Goal: Contribute content: Add original content to the website for others to see

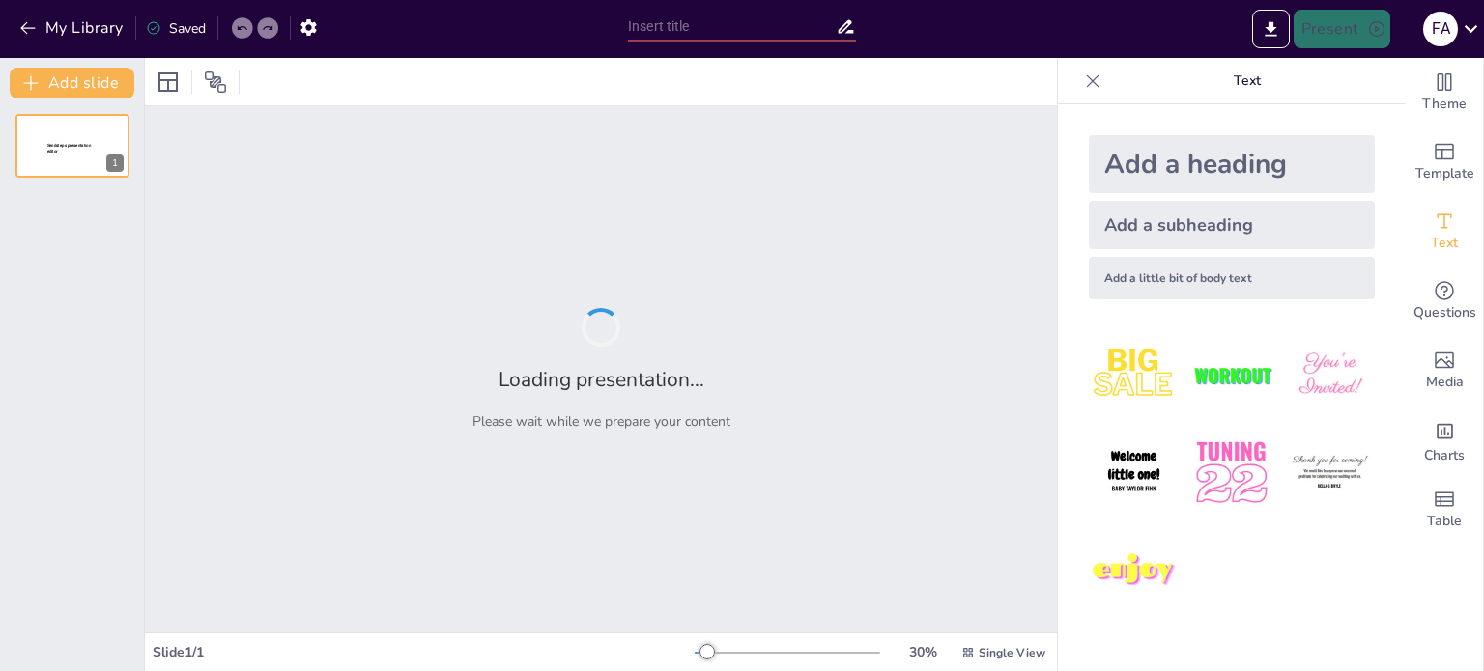
type input "Movilidad Sostenible en la CDMX: Estrategias para Reducir Conflictos Viales"
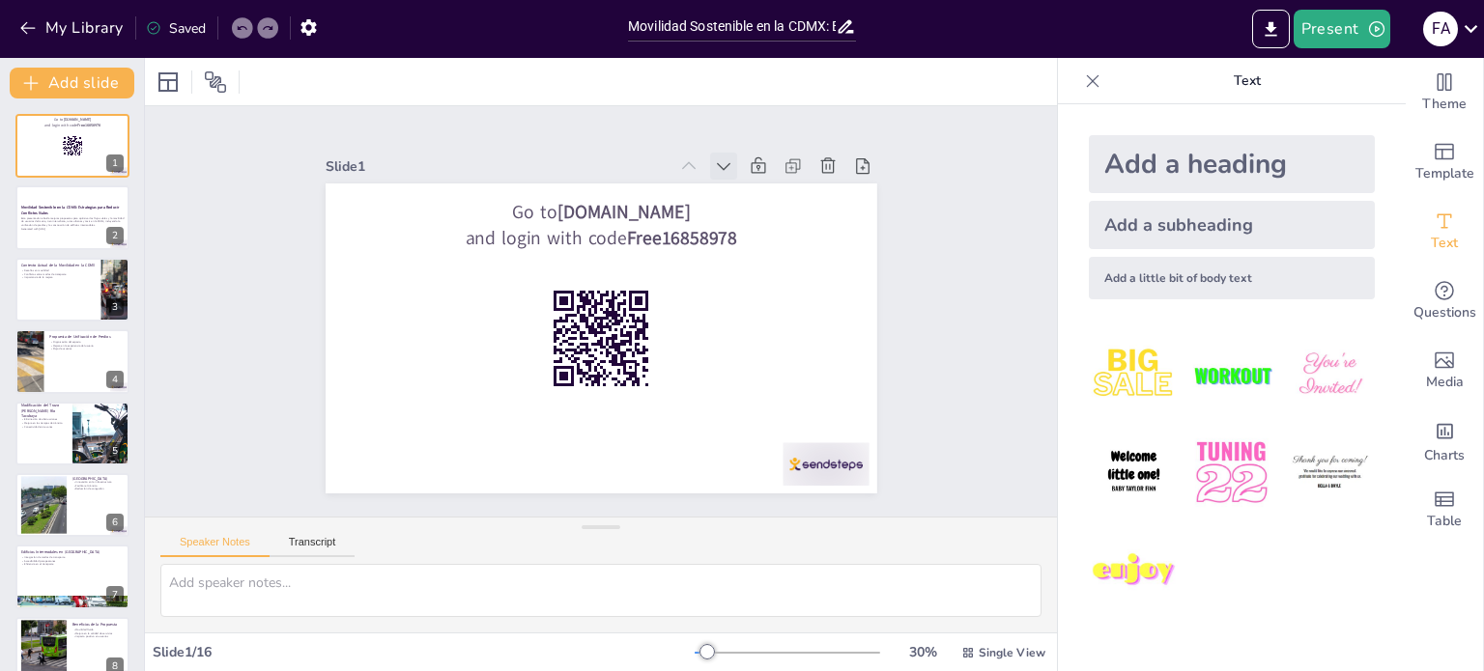
click at [714, 159] on icon at bounding box center [723, 165] width 19 height 19
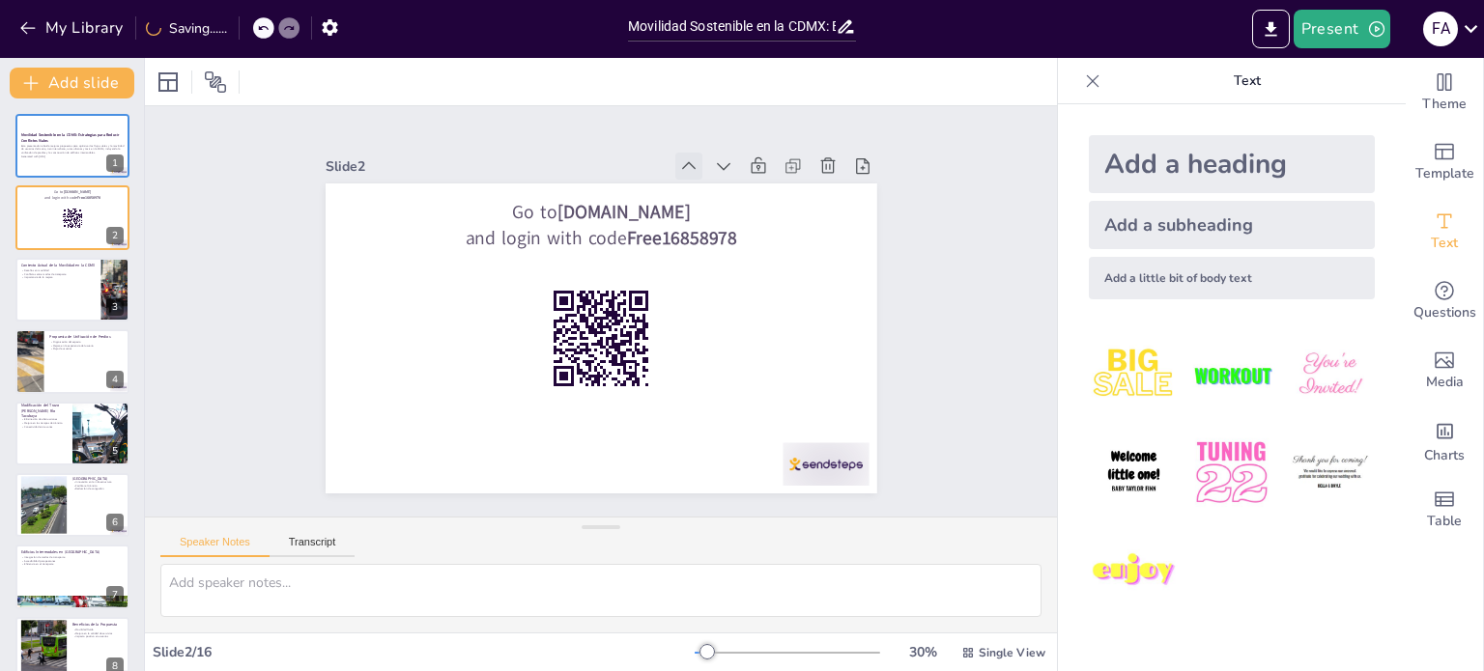
click at [679, 163] on icon at bounding box center [688, 165] width 19 height 19
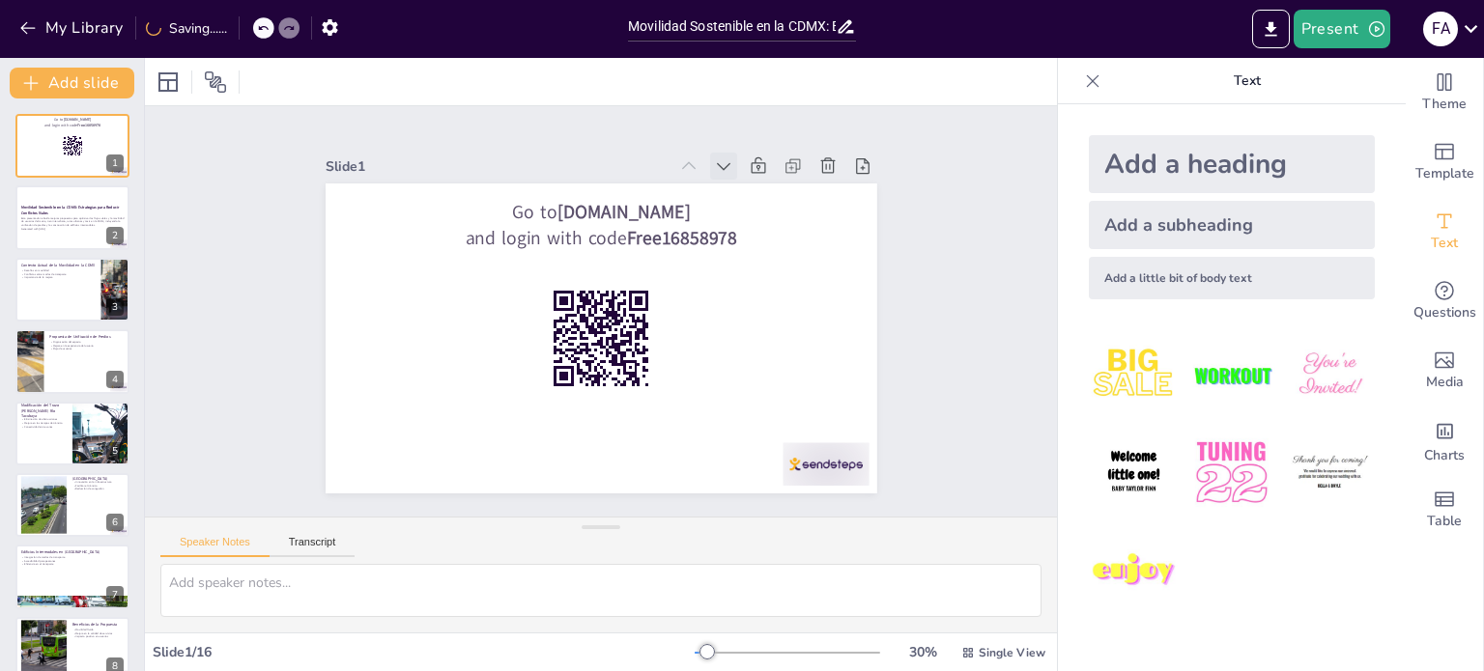
click at [727, 169] on icon at bounding box center [737, 179] width 21 height 21
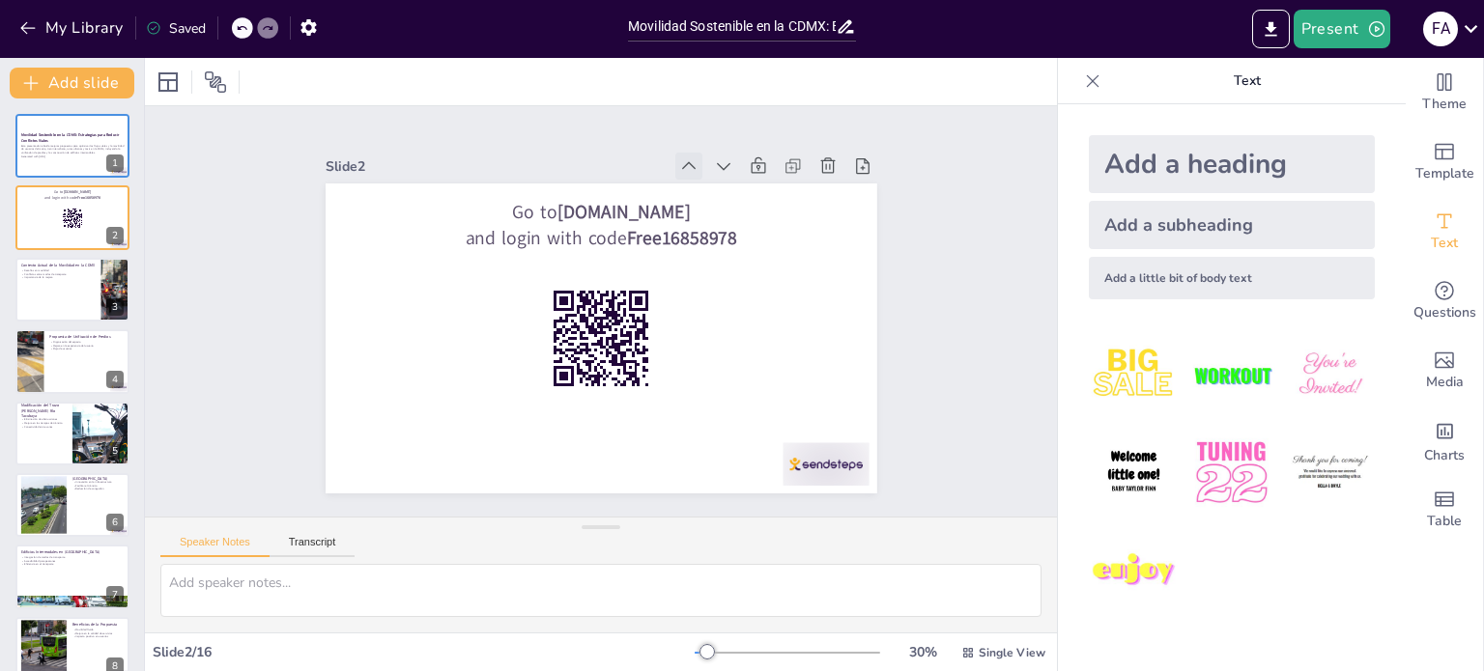
click at [679, 157] on icon at bounding box center [688, 165] width 19 height 19
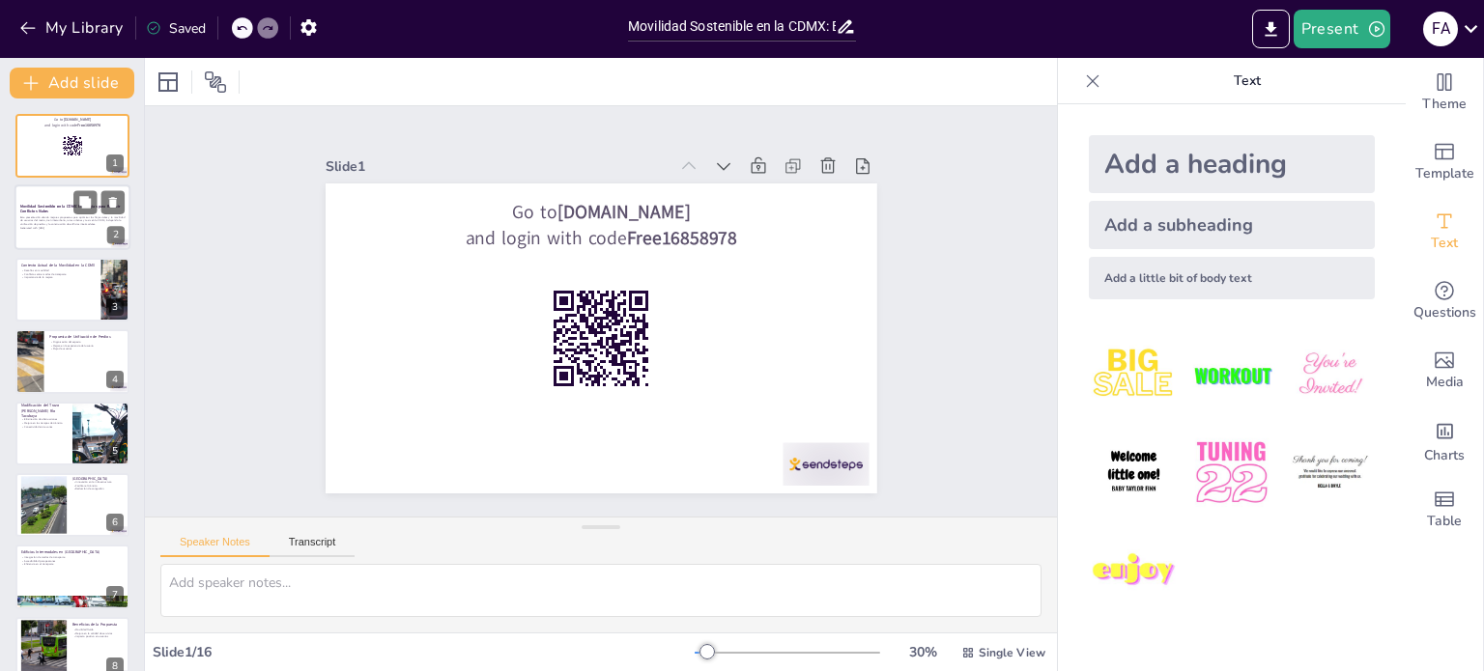
click at [53, 214] on div "Esta presentación aborda mejoras propuestas para optimizar los flujos viales y …" at bounding box center [72, 222] width 104 height 16
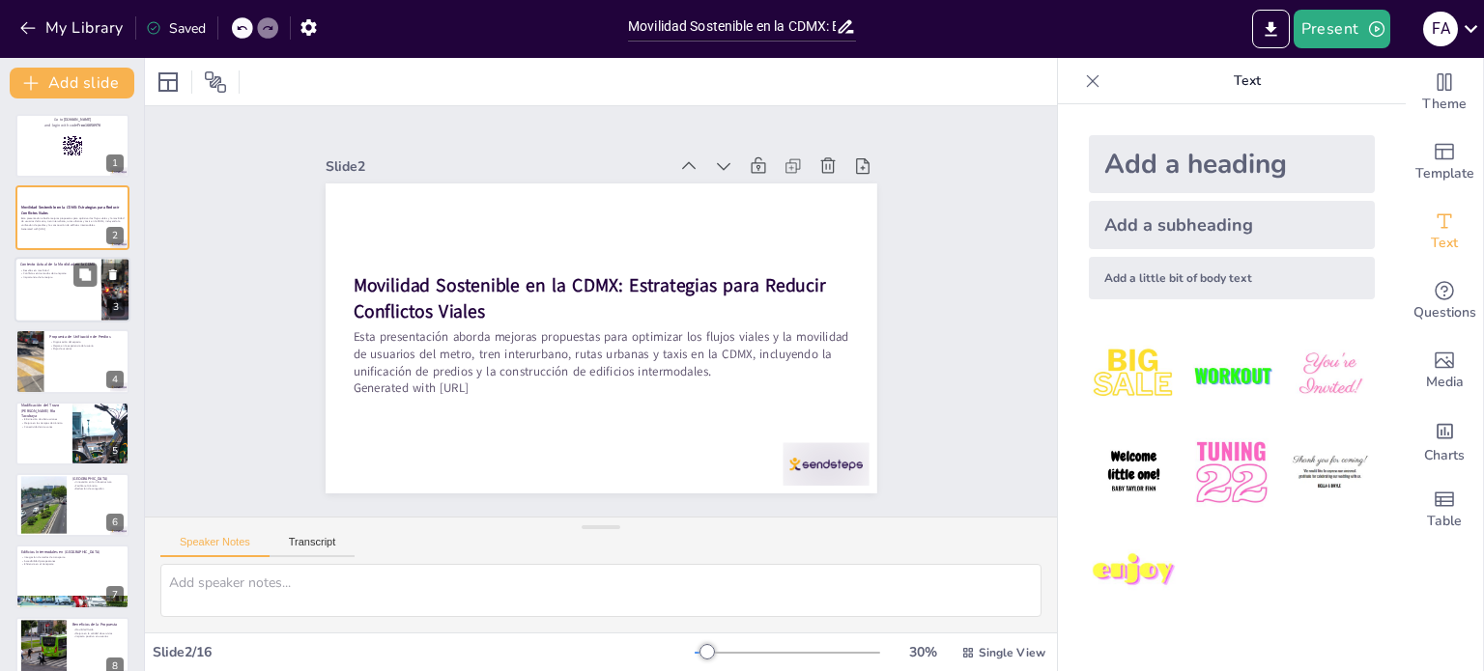
checkbox input "true"
click at [65, 308] on div at bounding box center [72, 290] width 116 height 66
type textarea "Los desafíos en movilidad son variados y complejos, lo que requiere un enfoque …"
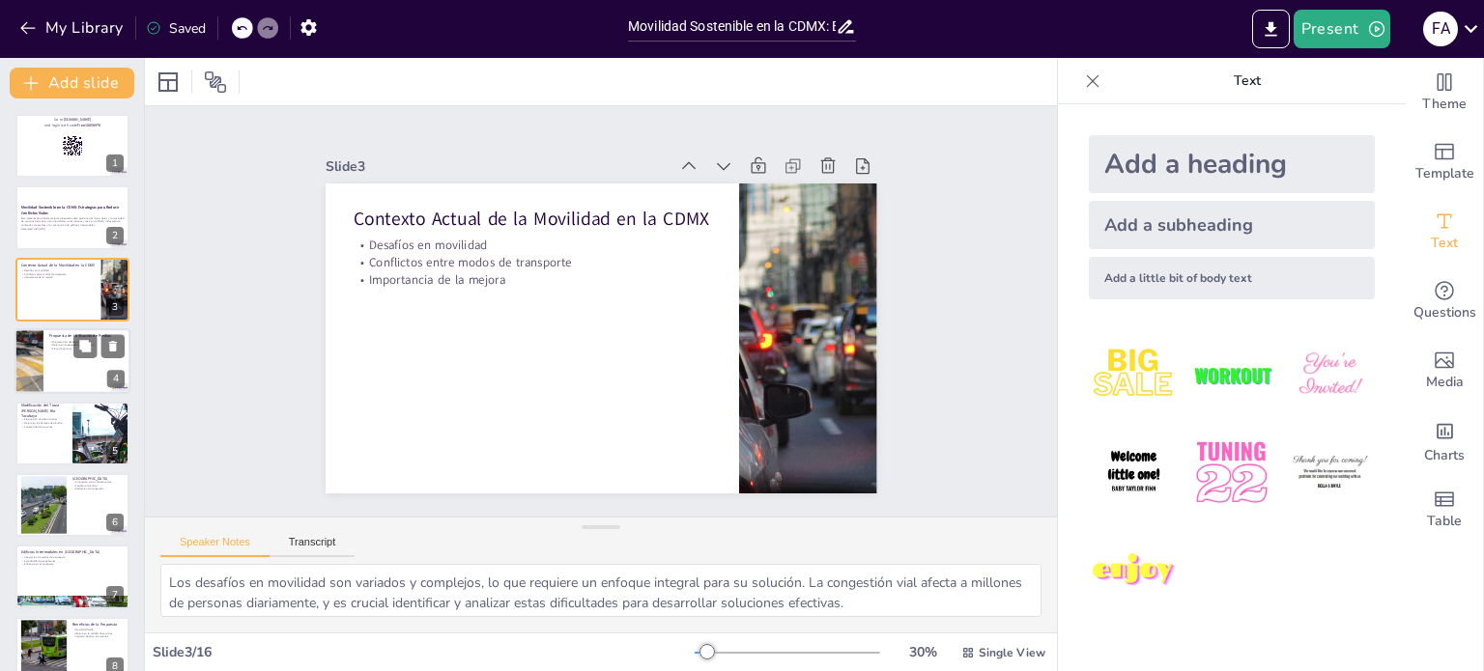
checkbox input "true"
click at [61, 367] on div at bounding box center [72, 361] width 116 height 66
type textarea "La organización del espacio es esencial para la movilidad. Un entorno bien estr…"
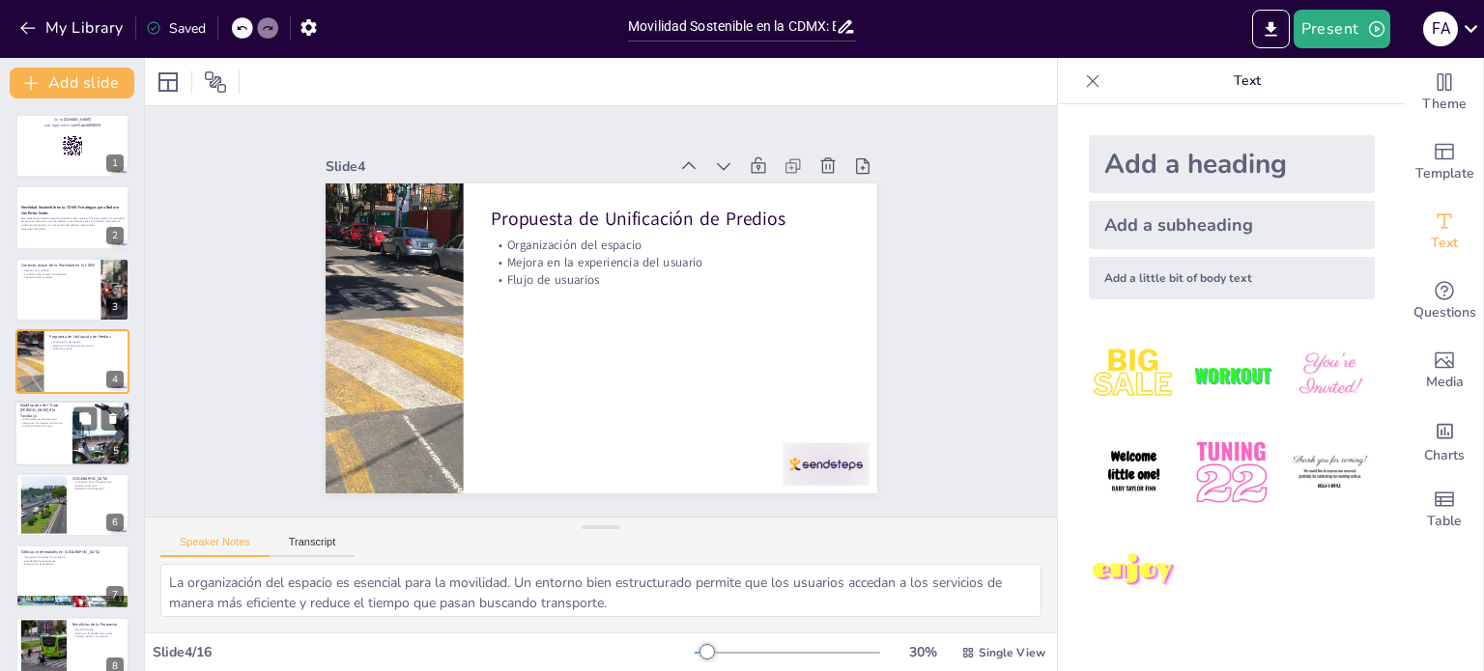
checkbox input "true"
click at [62, 446] on div at bounding box center [72, 434] width 116 height 66
type textarea "La eliminación de obstrucciones en las vías es crucial para mejorar la movilida…"
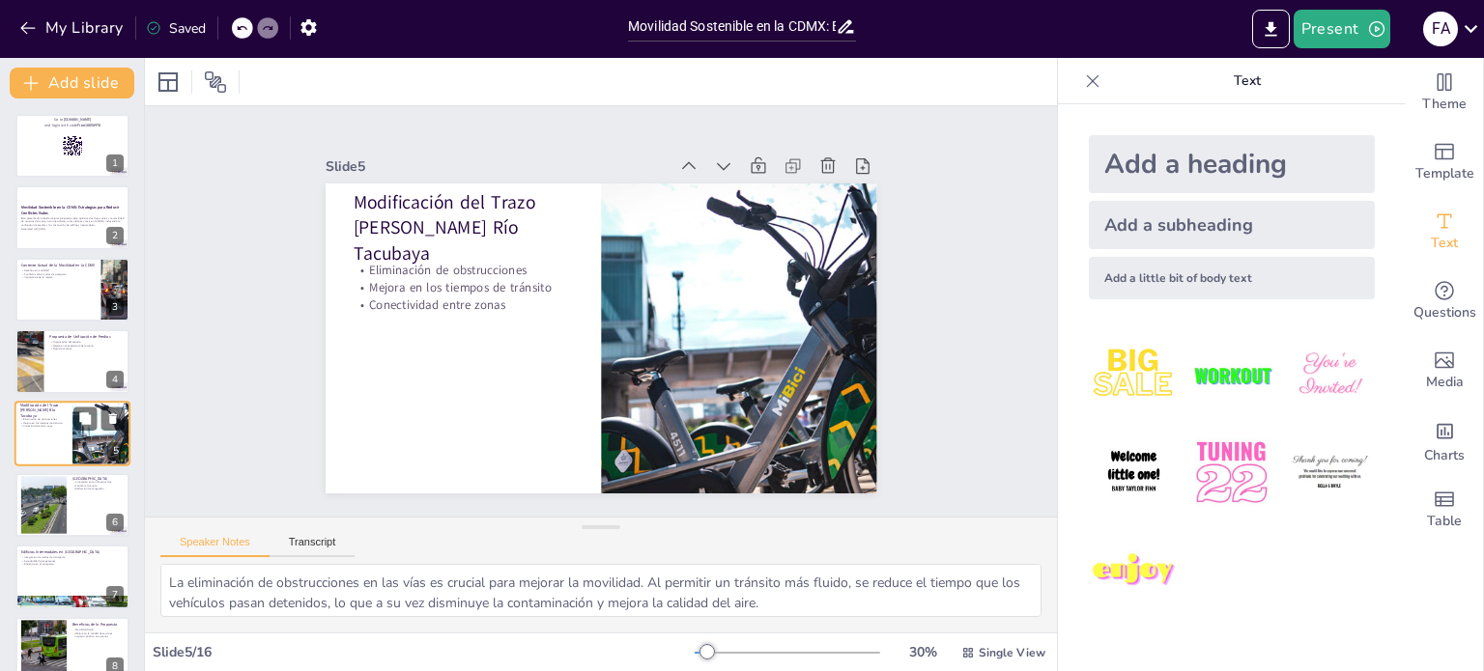
scroll to position [48, 0]
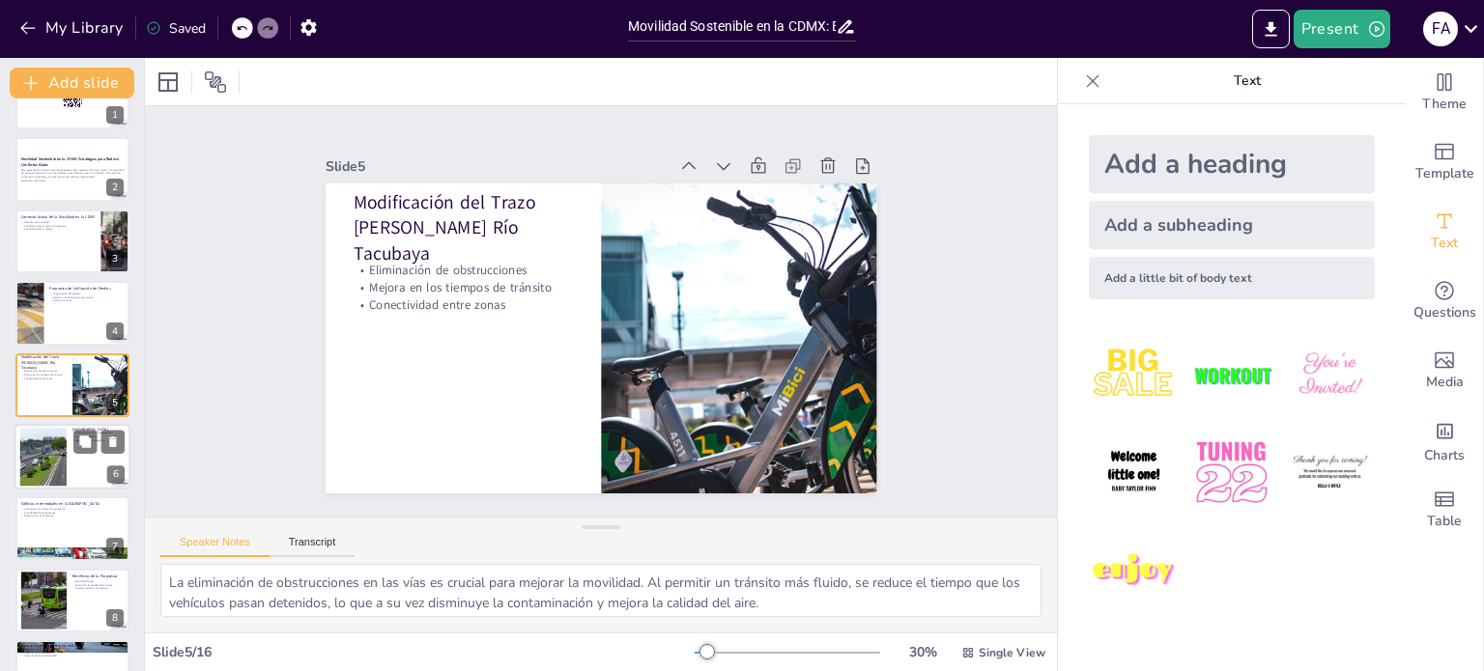
checkbox input "true"
click at [45, 463] on div at bounding box center [43, 457] width 104 height 59
type textarea "La innovación en la infraestructura es clave para resolver problemas de movilid…"
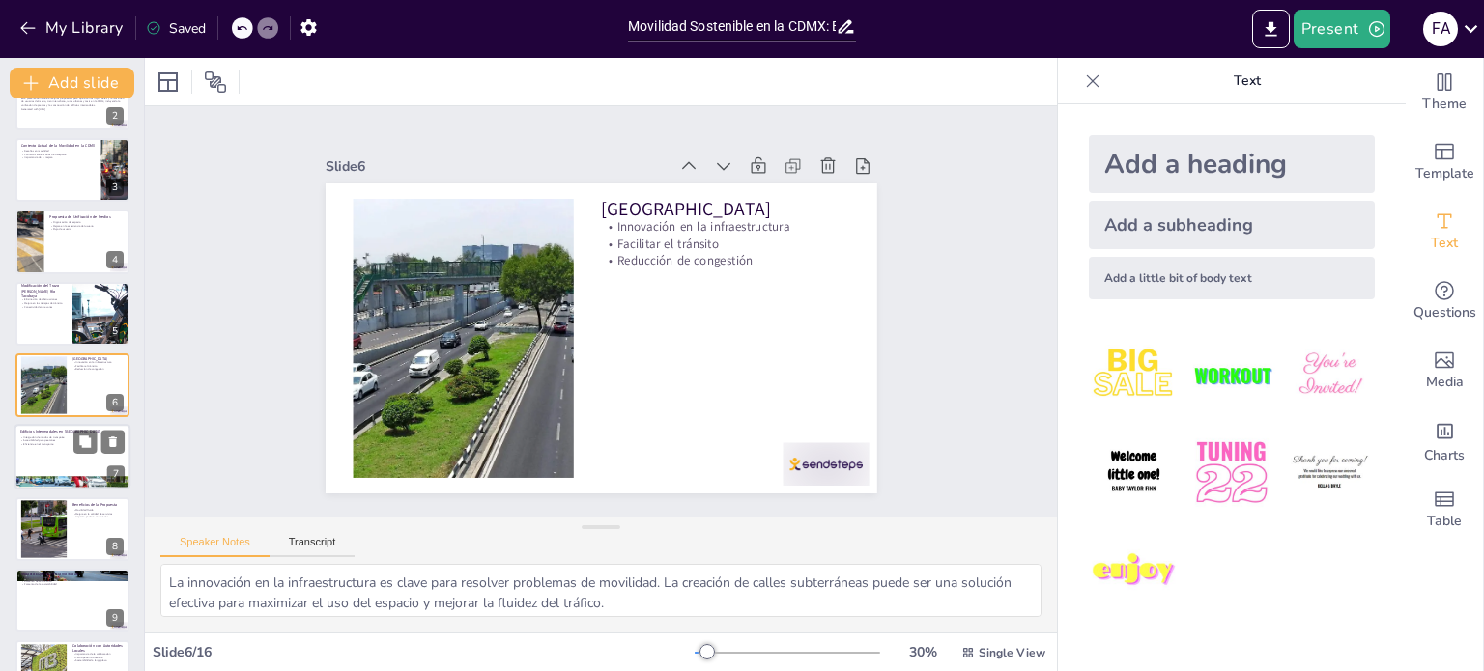
checkbox input "true"
click at [55, 460] on div at bounding box center [72, 458] width 116 height 66
type textarea "La integración de diferentes modos de transporte es esencial para mejorar la mo…"
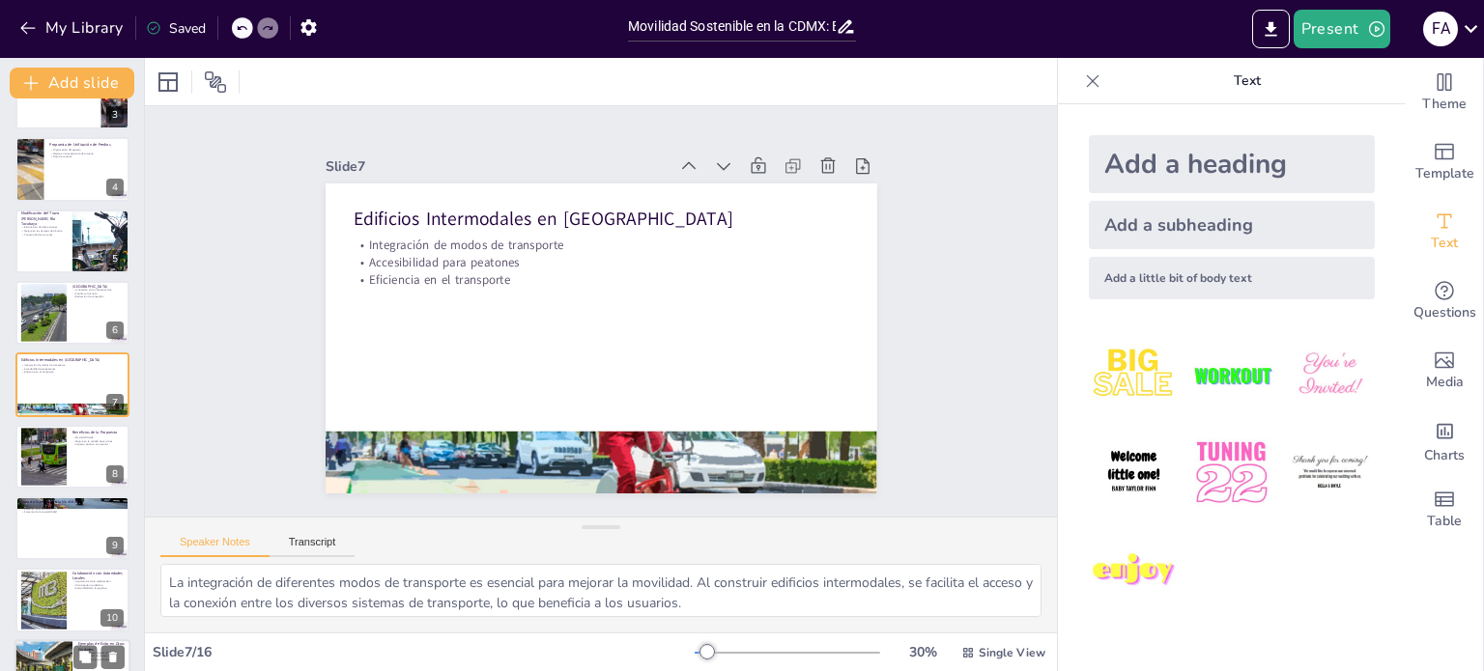
scroll to position [385, 0]
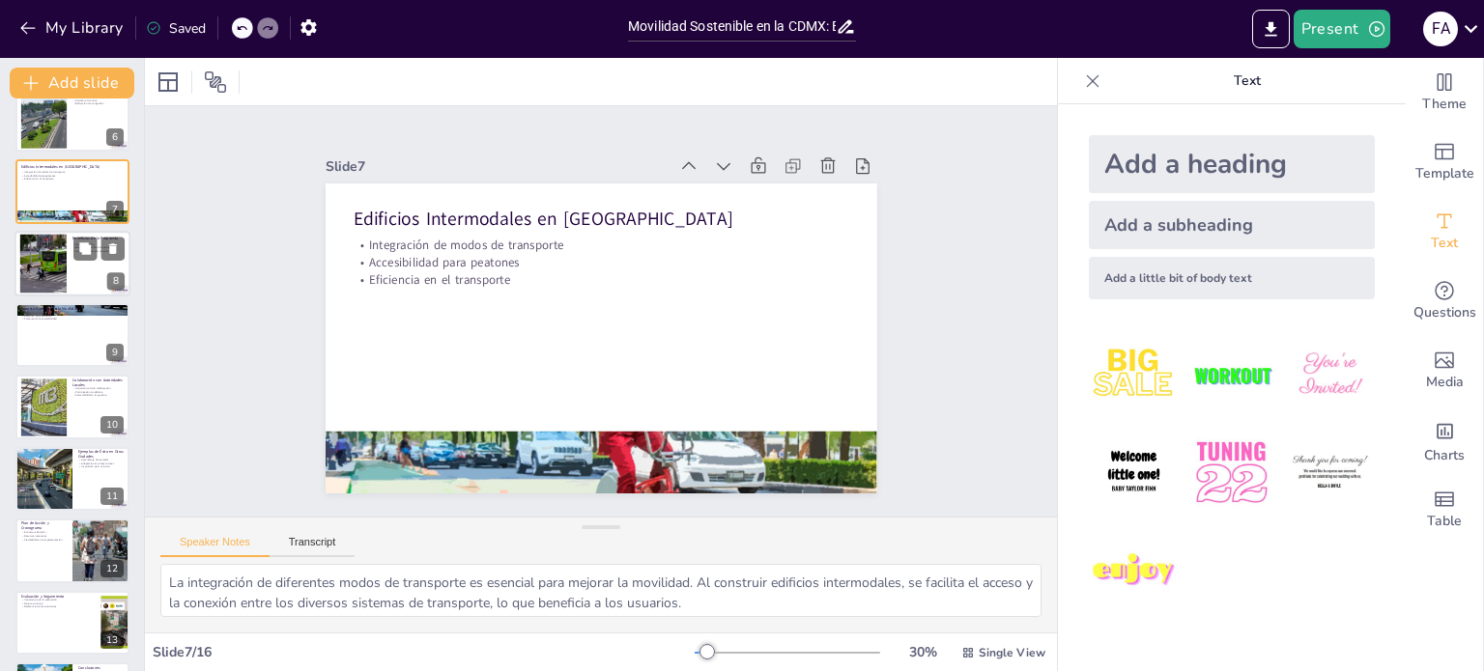
checkbox input "true"
click at [73, 280] on div at bounding box center [72, 264] width 116 height 66
type textarea "La fluidez en la movilidad es esencial para una ciudad funcional. Al evitar con…"
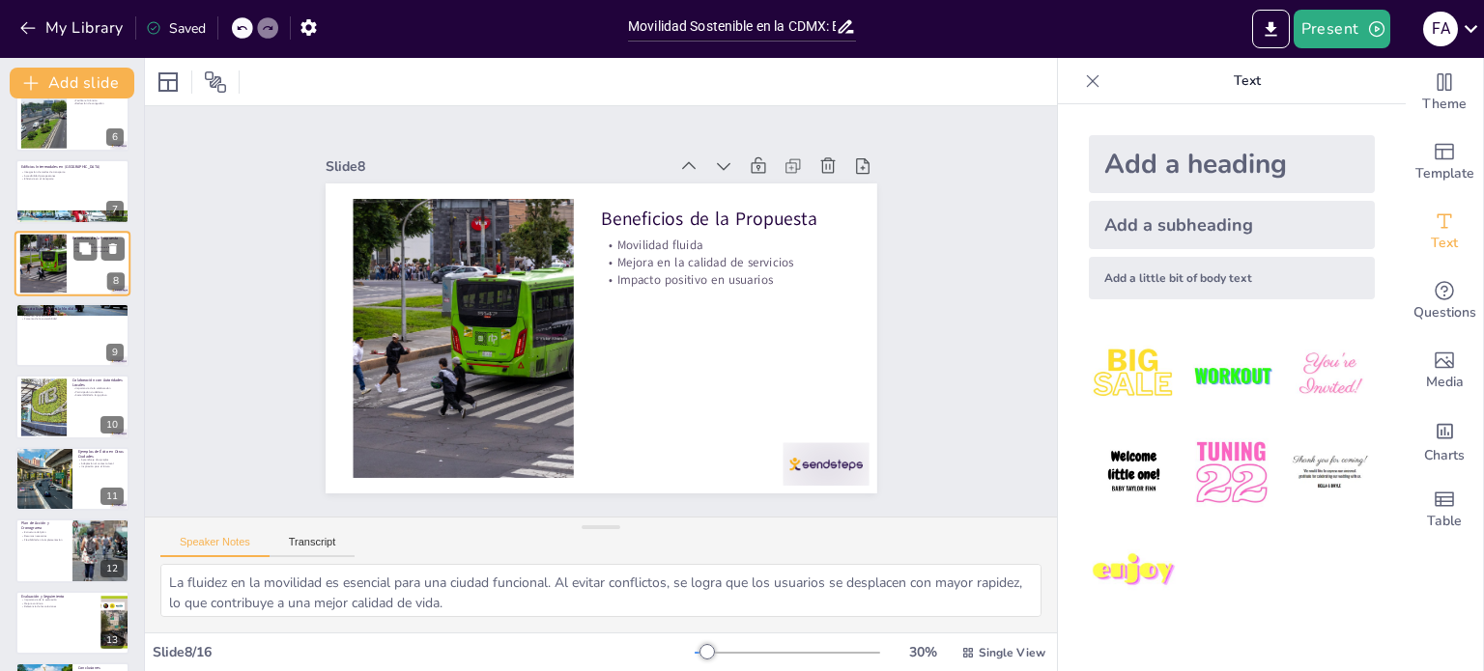
scroll to position [264, 0]
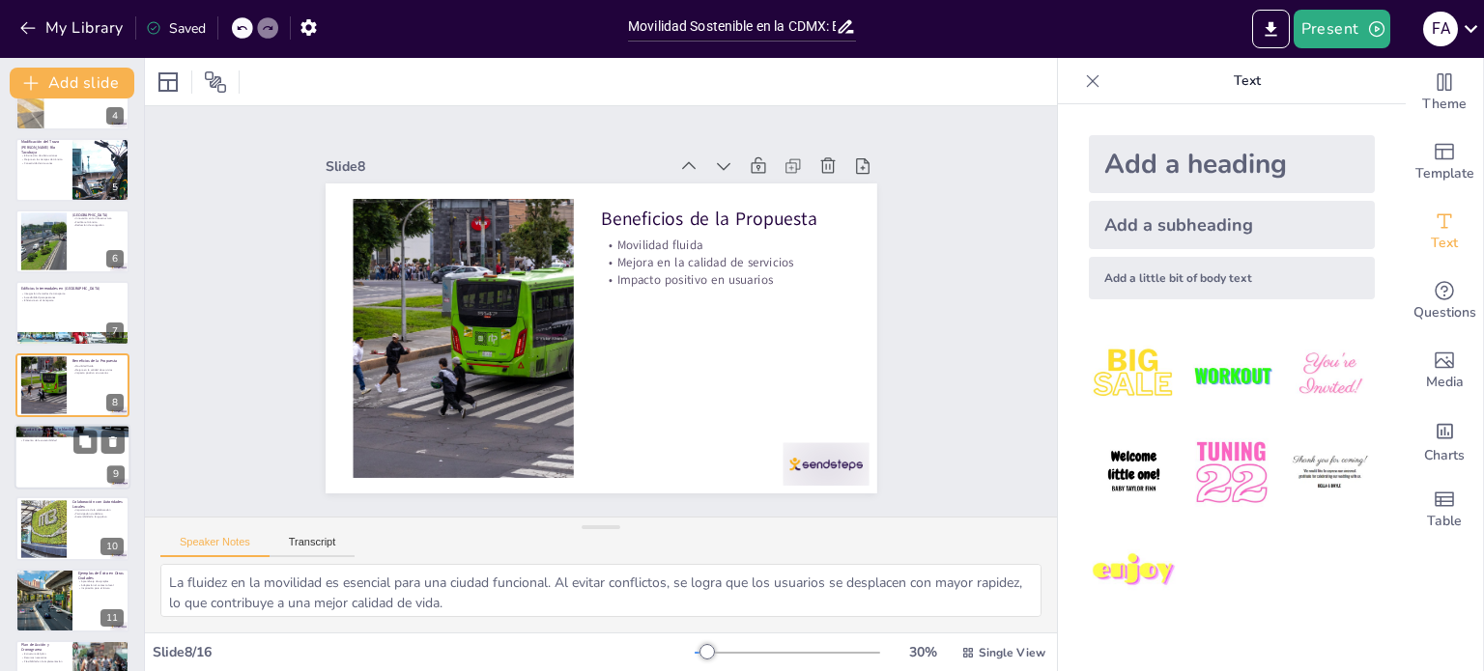
checkbox input "true"
click at [54, 463] on div at bounding box center [72, 457] width 116 height 66
type textarea "La reducción de tiempos de espera es crucial para mejorar la experiencia de los…"
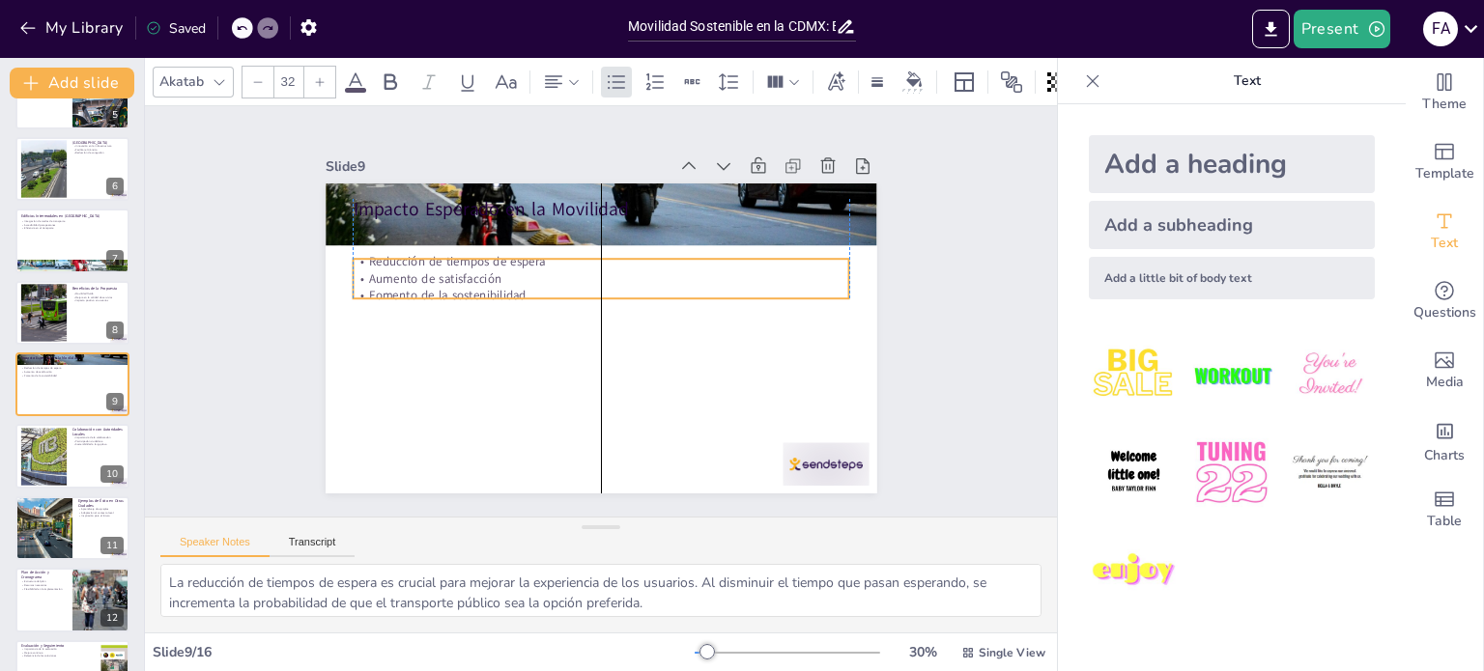
drag, startPoint x: 556, startPoint y: 257, endPoint x: 556, endPoint y: 292, distance: 34.8
click at [556, 292] on p "Fomento de la sostenibilidad" at bounding box center [601, 295] width 496 height 17
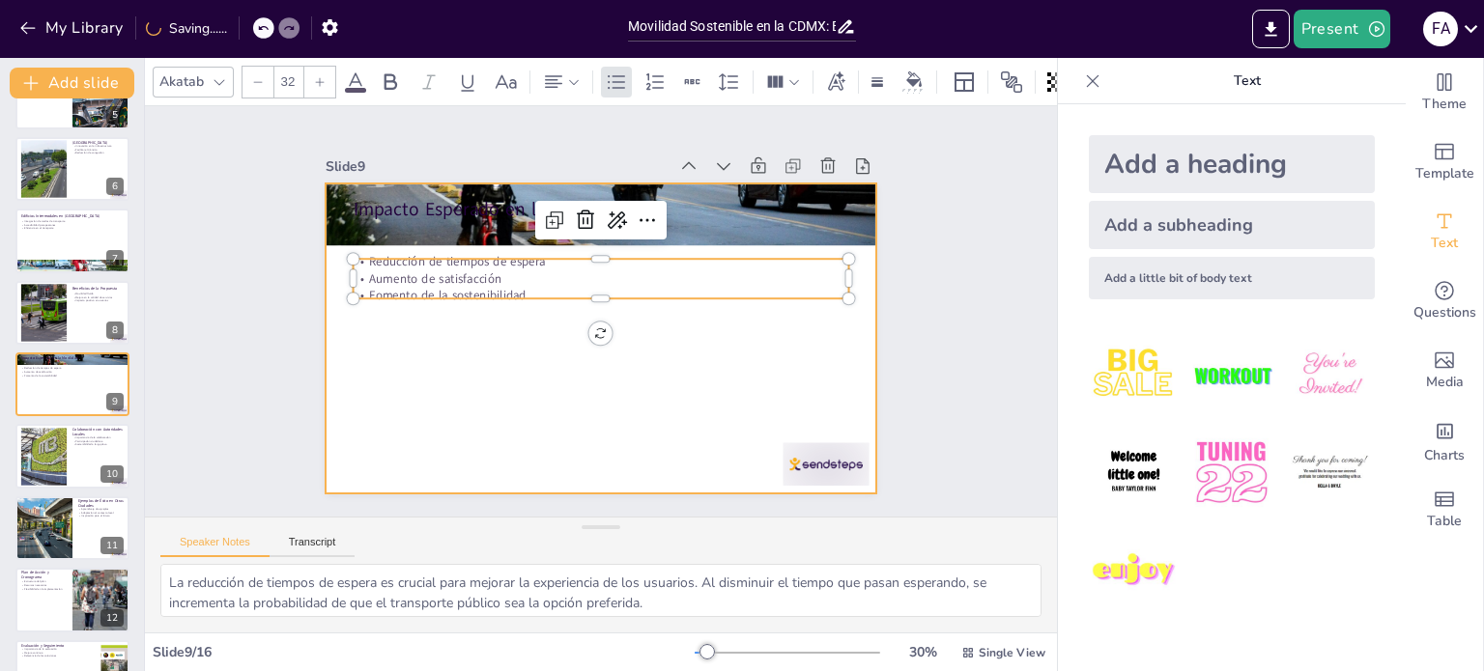
click at [467, 347] on div at bounding box center [600, 339] width 551 height 310
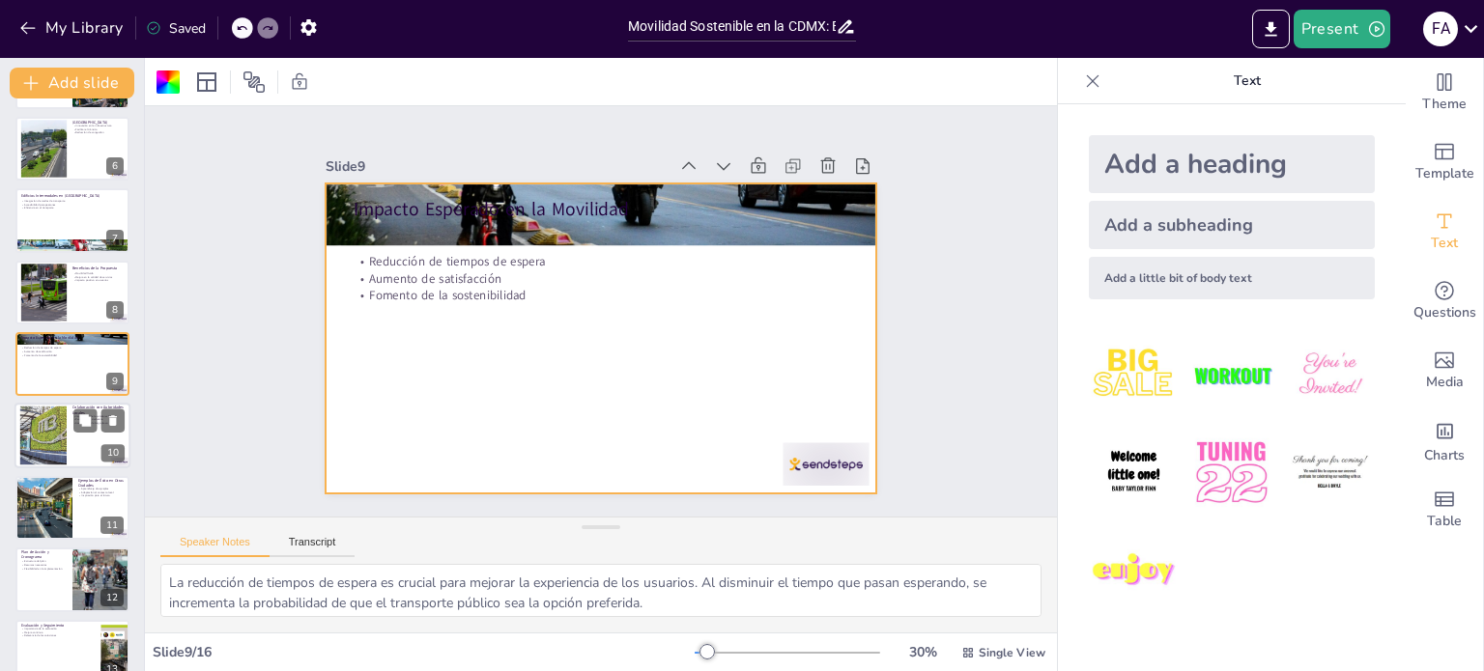
scroll to position [529, 0]
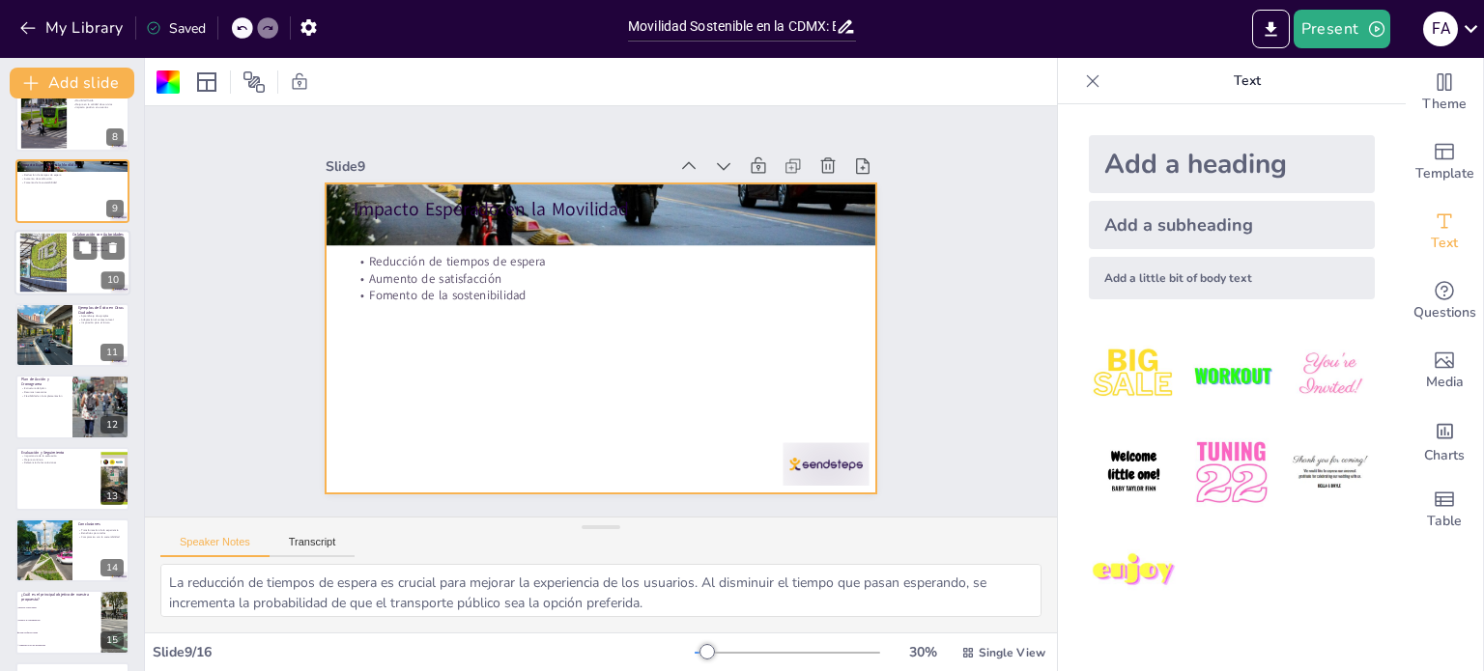
checkbox input "true"
click at [39, 277] on div at bounding box center [43, 263] width 94 height 59
type textarea "La colaboración es esencial para cualquier proyecto de movilidad. Involucrar a …"
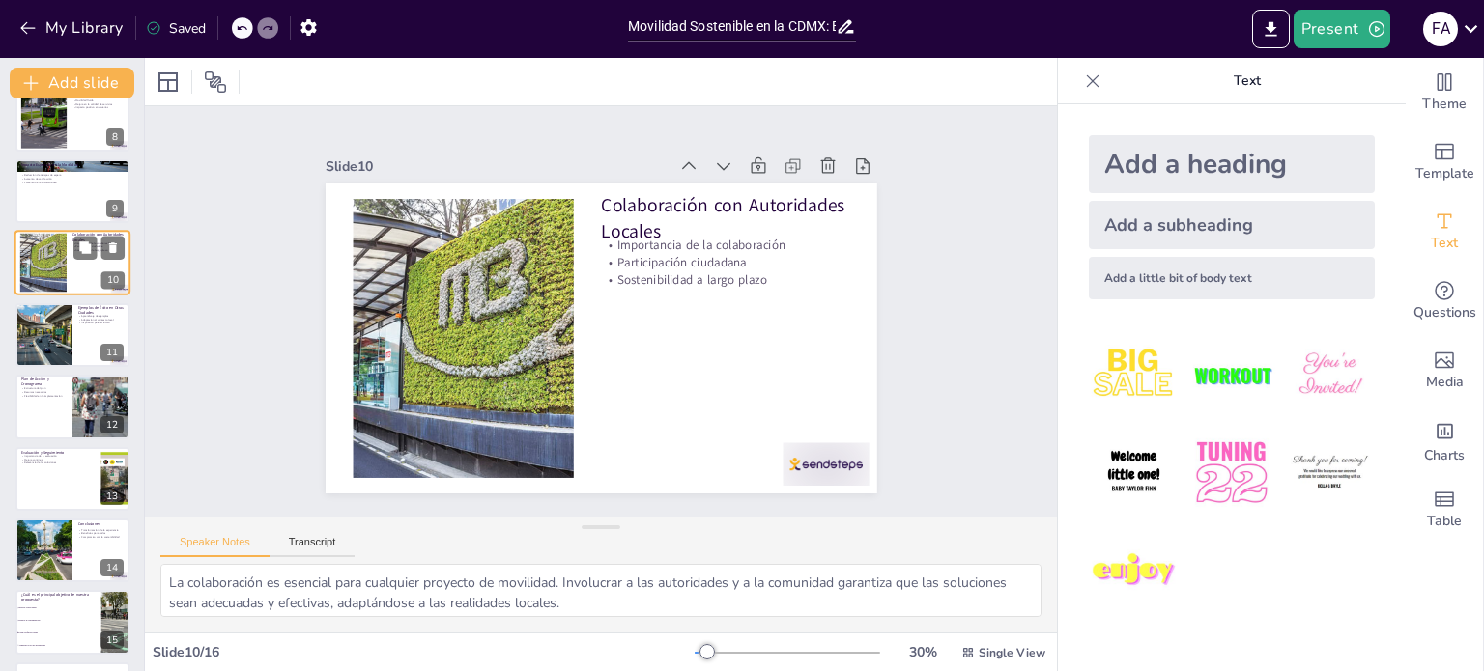
scroll to position [408, 0]
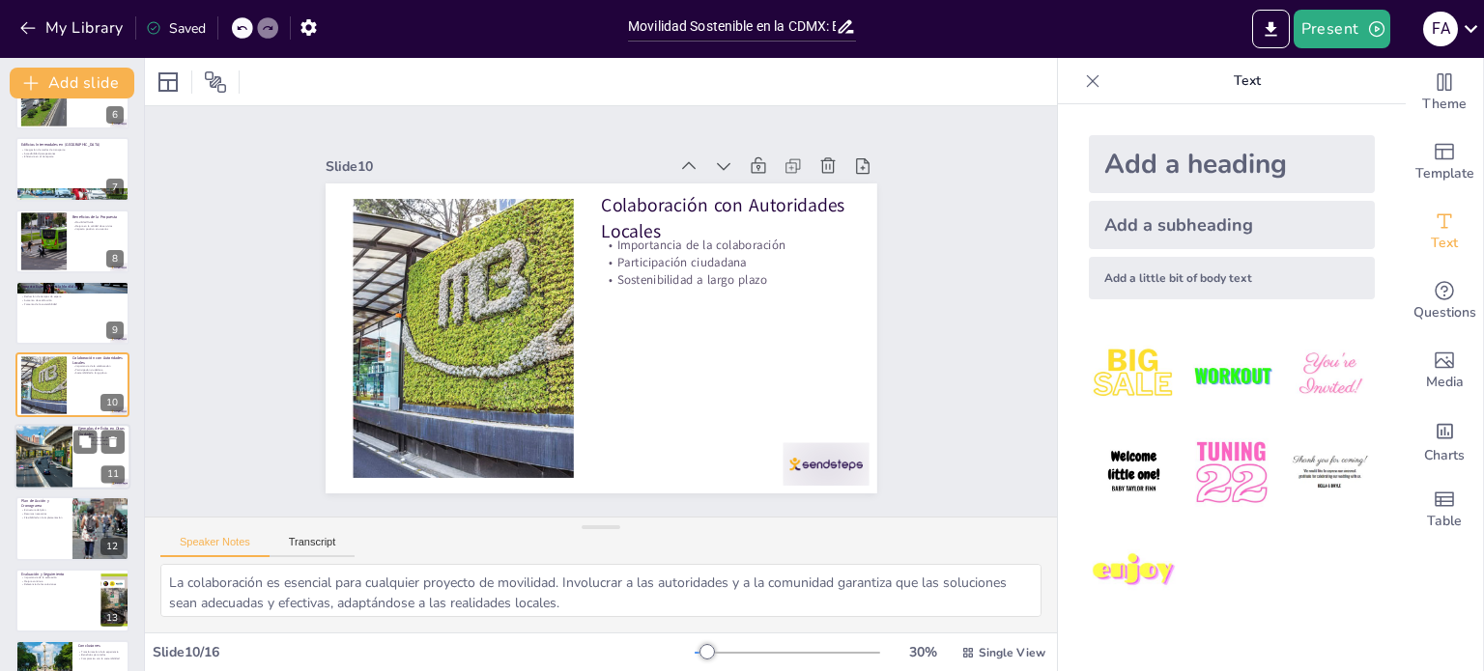
checkbox input "true"
click at [42, 463] on div at bounding box center [43, 457] width 98 height 66
type textarea "Aprender de ejemplos de otras ciudades es crucial para evitar errores y adoptar…"
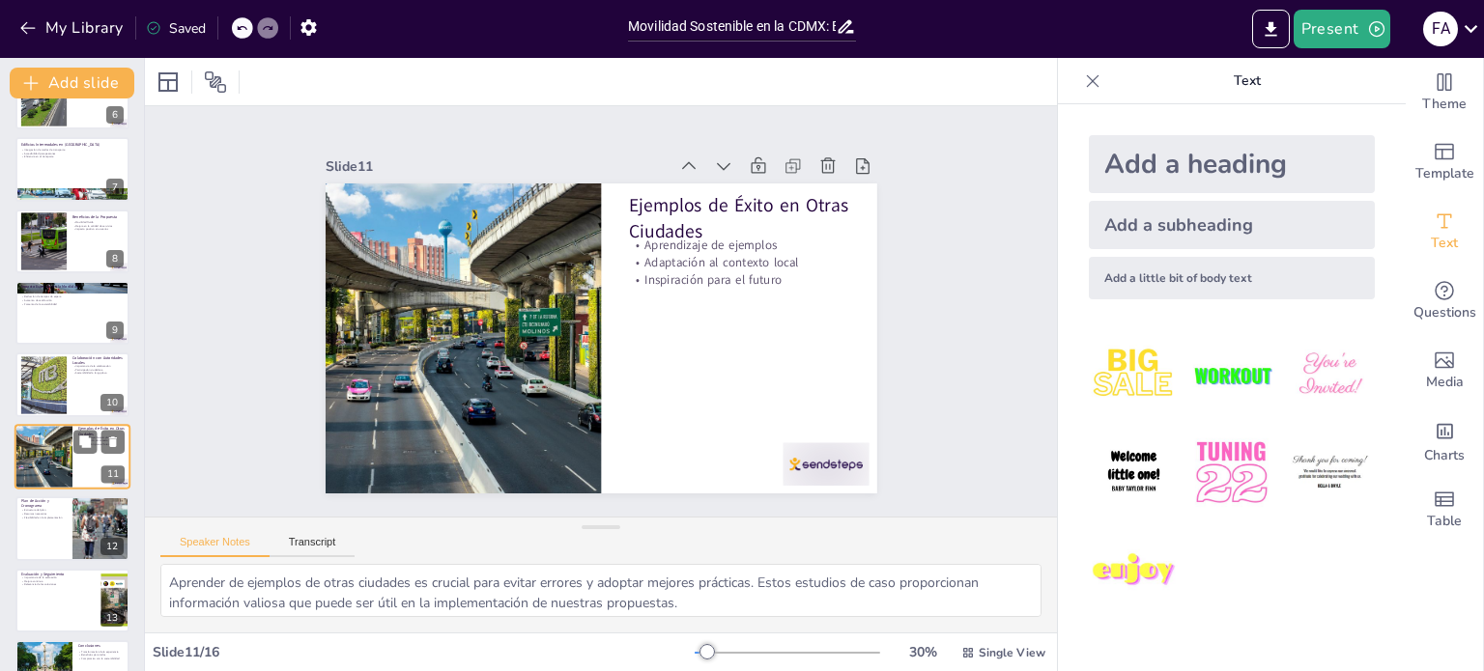
scroll to position [479, 0]
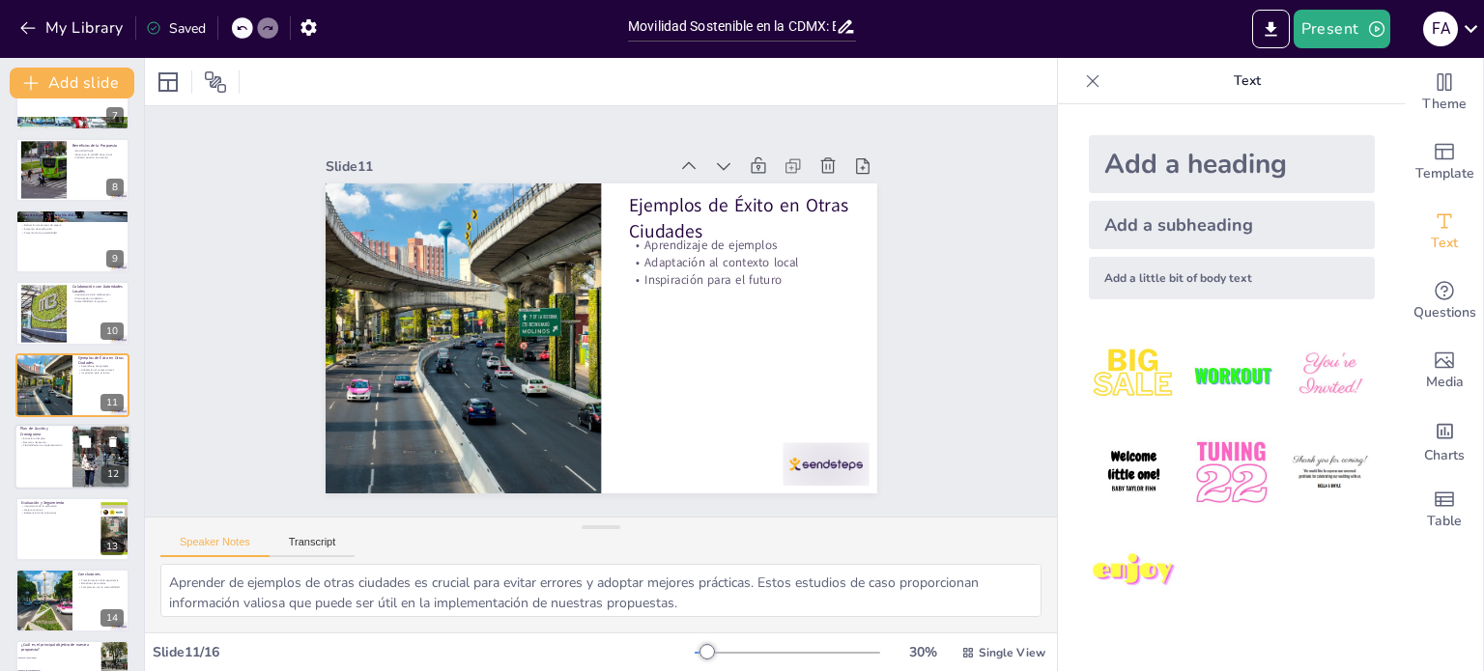
checkbox input "true"
click at [50, 458] on div at bounding box center [72, 457] width 116 height 66
type textarea "La estructura del plan de acción es esencial para su éxito. Un diseño claro y b…"
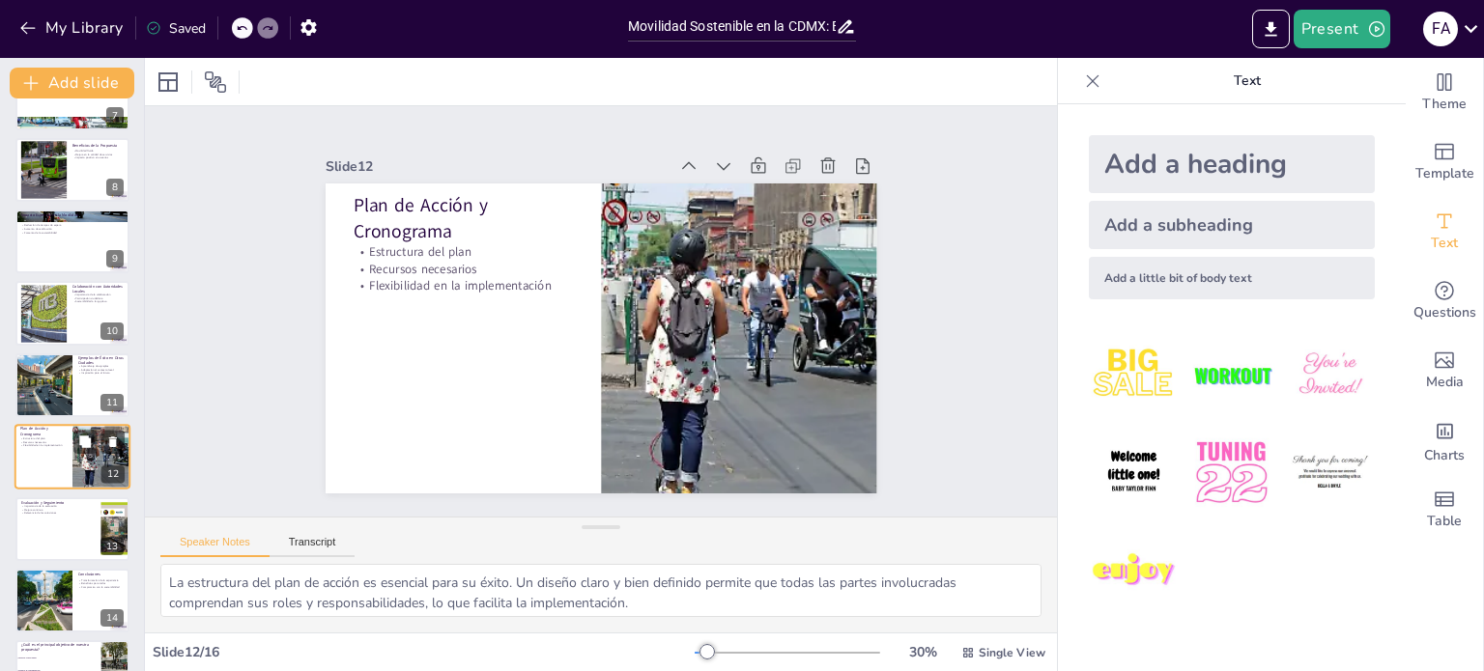
scroll to position [551, 0]
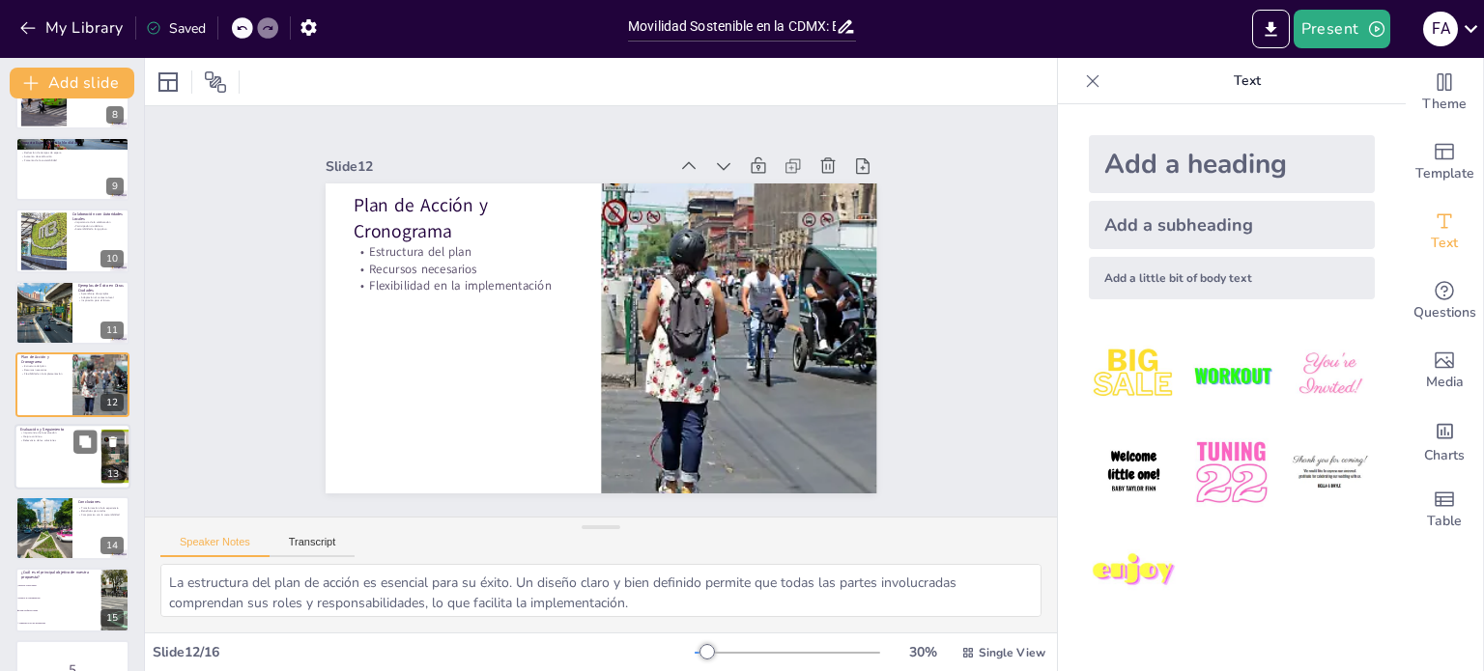
checkbox input "true"
click at [42, 455] on div at bounding box center [72, 457] width 116 height 66
type textarea "La evaluación es fundamental para entender el impacto de las estrategias implem…"
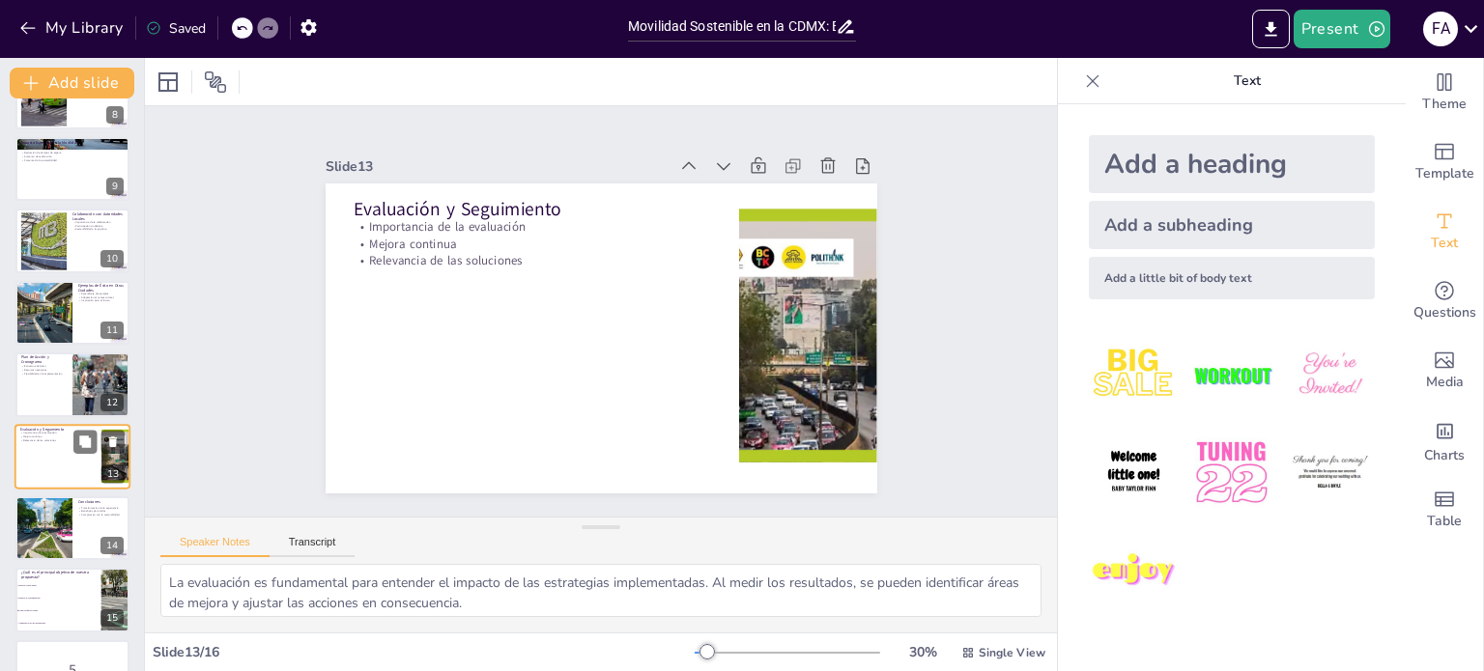
scroll to position [600, 0]
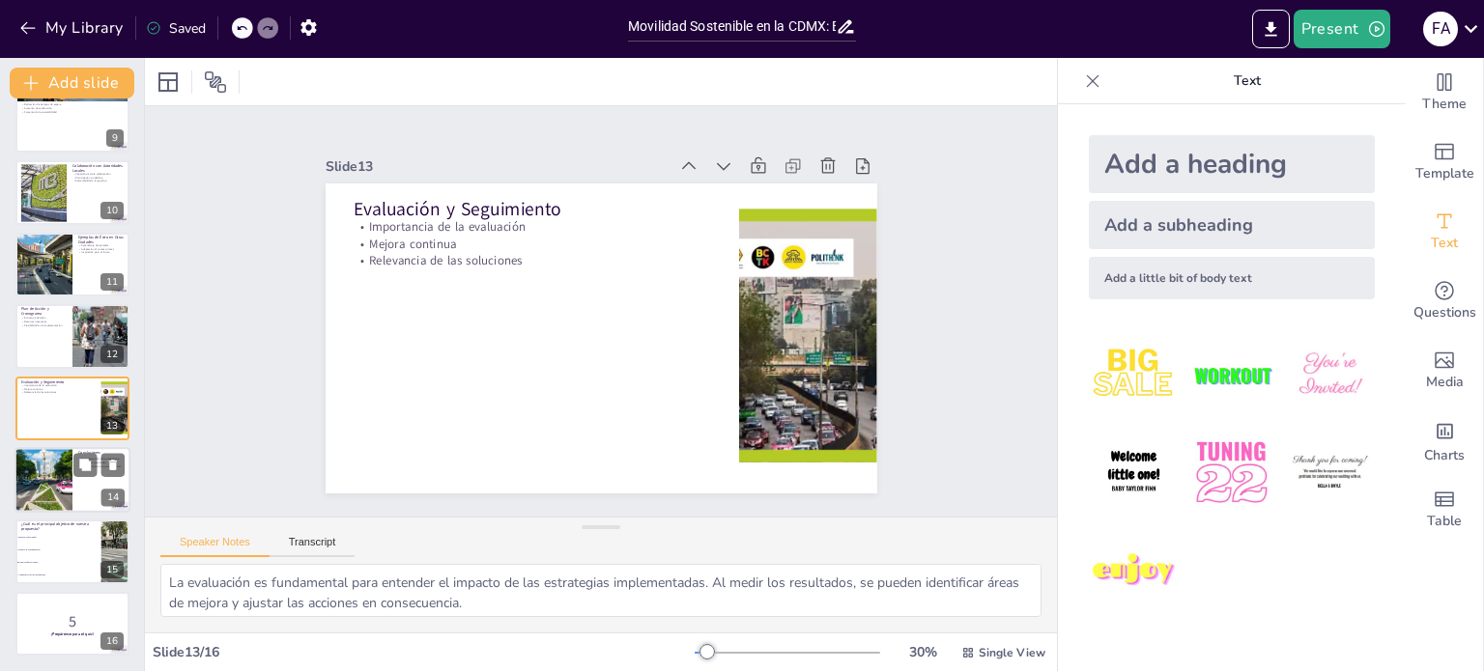
checkbox input "true"
click at [52, 487] on div at bounding box center [44, 480] width 116 height 66
type textarea "La transformación de la experiencia de transporte es un objetivo clave. Mejorar…"
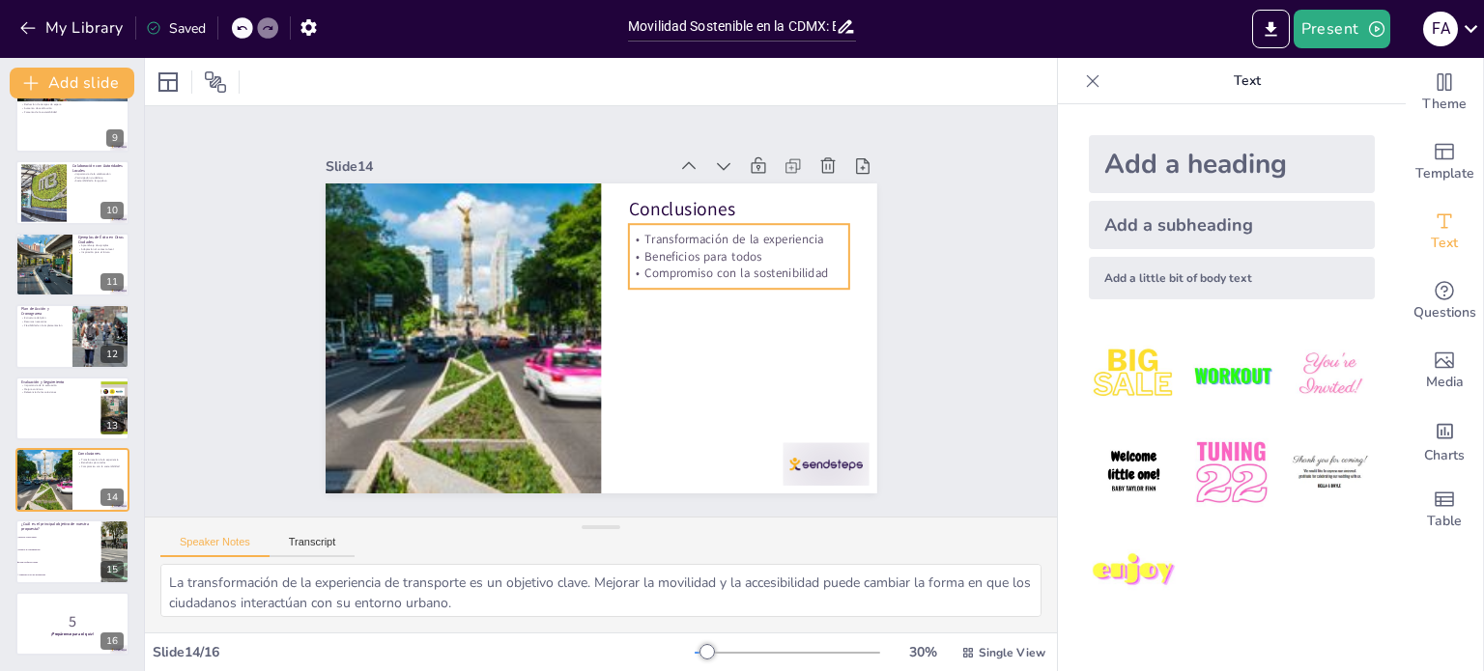
checkbox input "true"
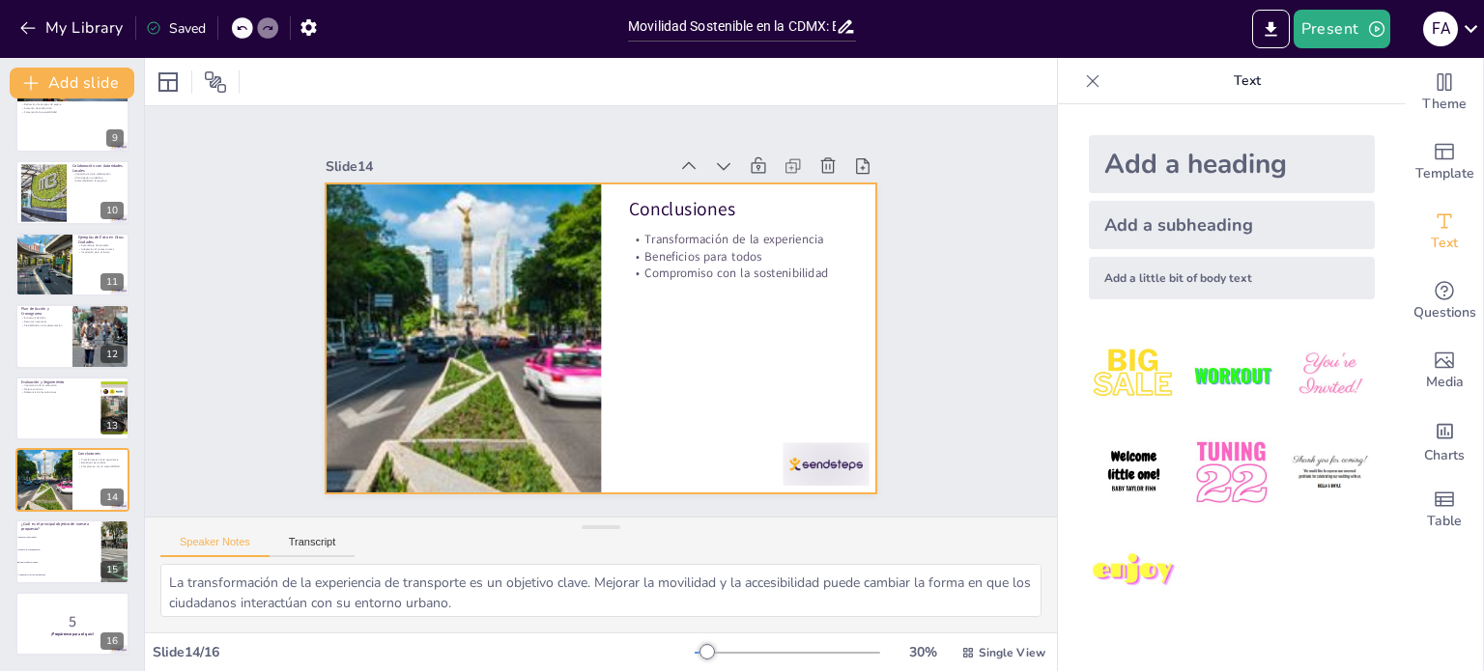
checkbox input "true"
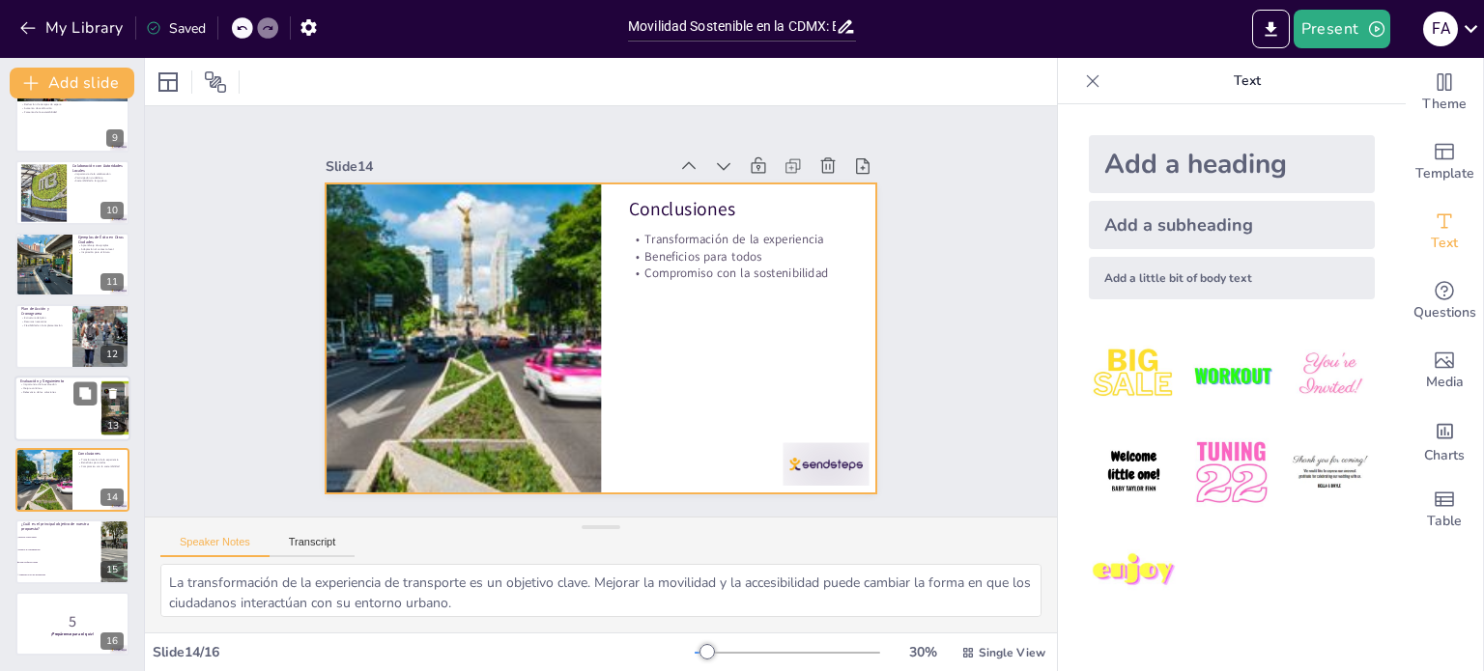
checkbox input "true"
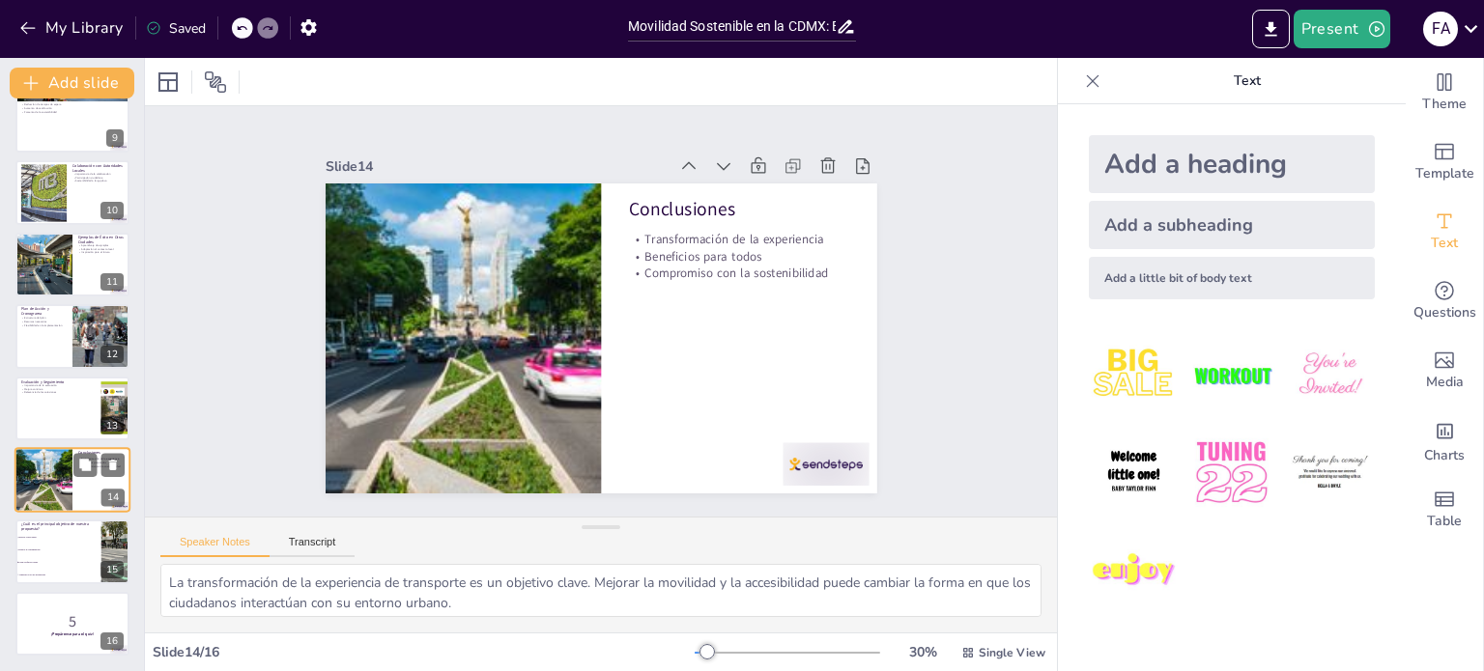
checkbox input "true"
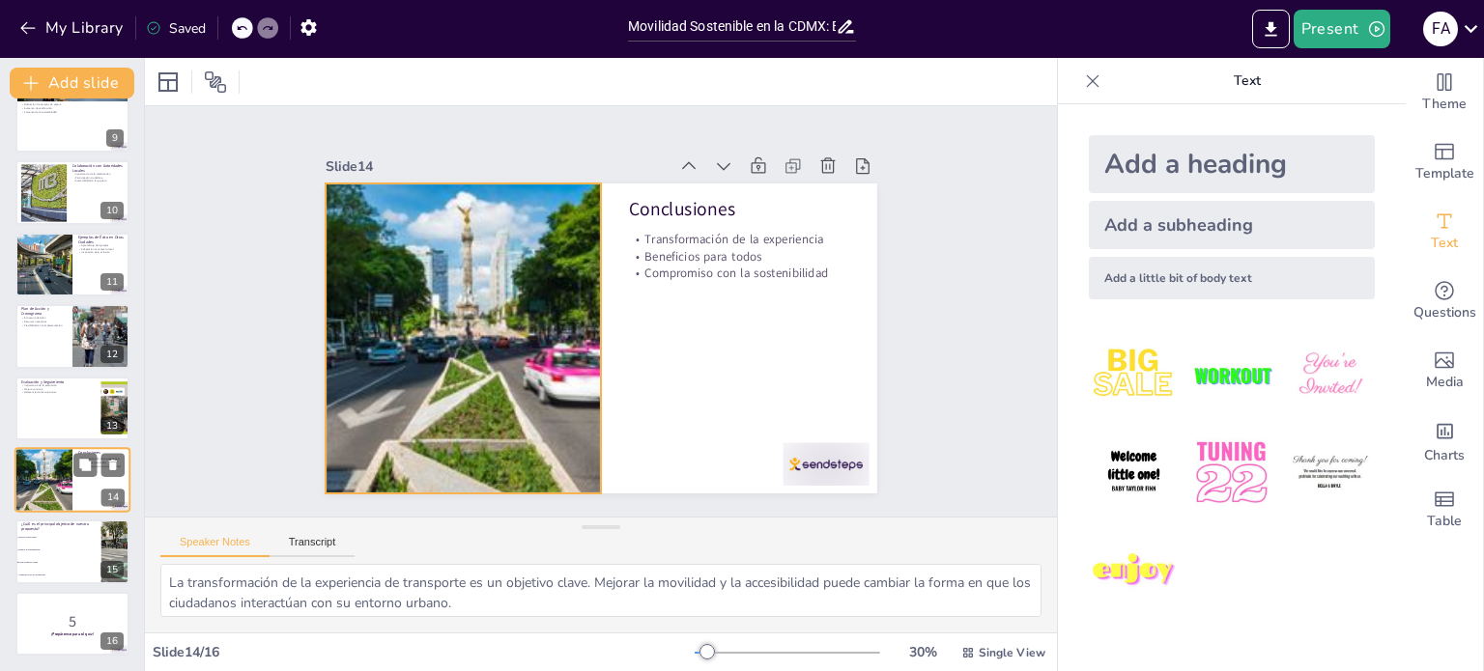
scroll to position [599, 0]
checkbox input "true"
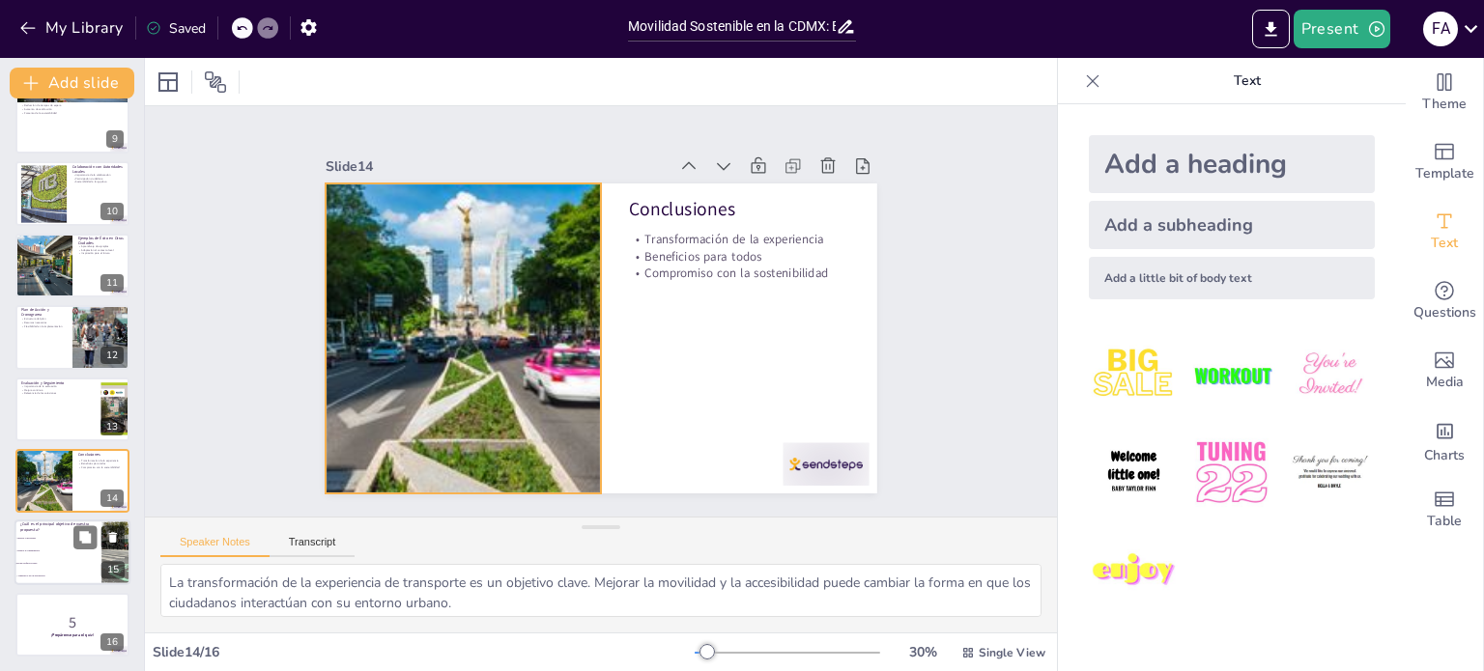
checkbox input "true"
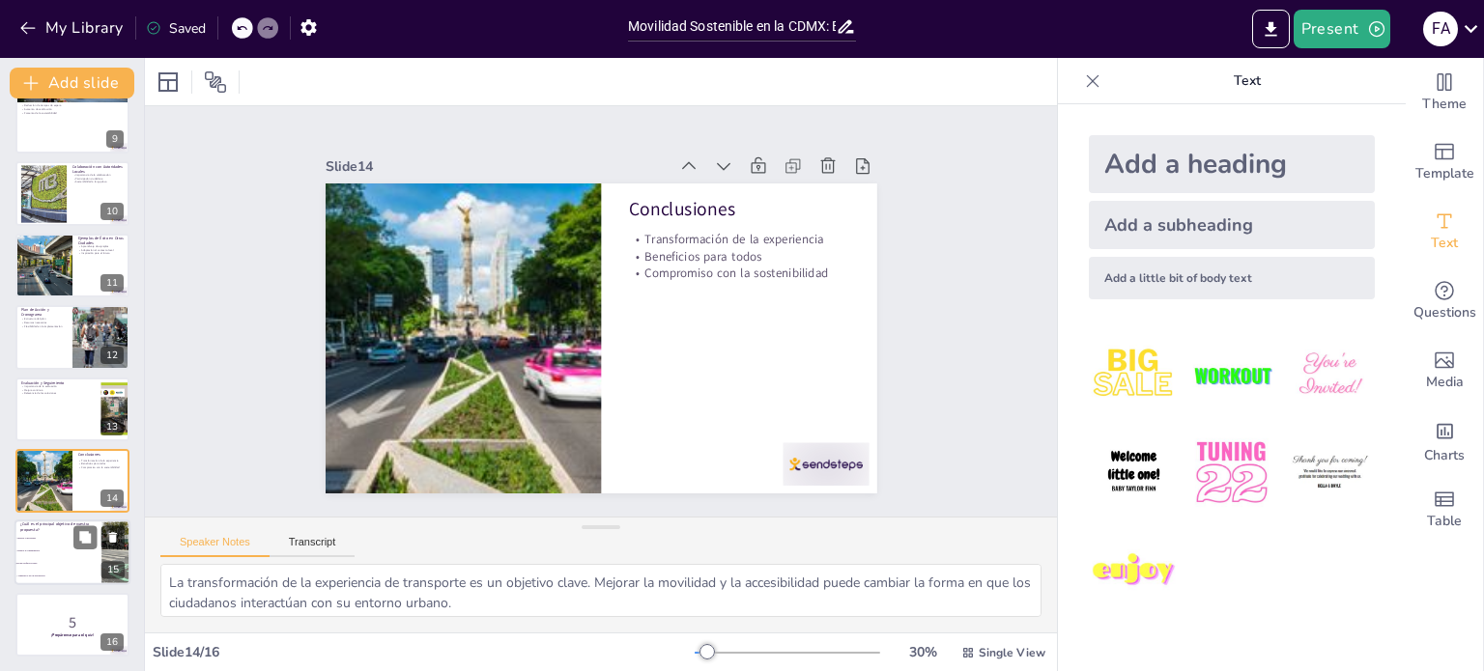
checkbox input "true"
click at [47, 538] on span "Mejorar la movilidad" at bounding box center [58, 539] width 83 height 3
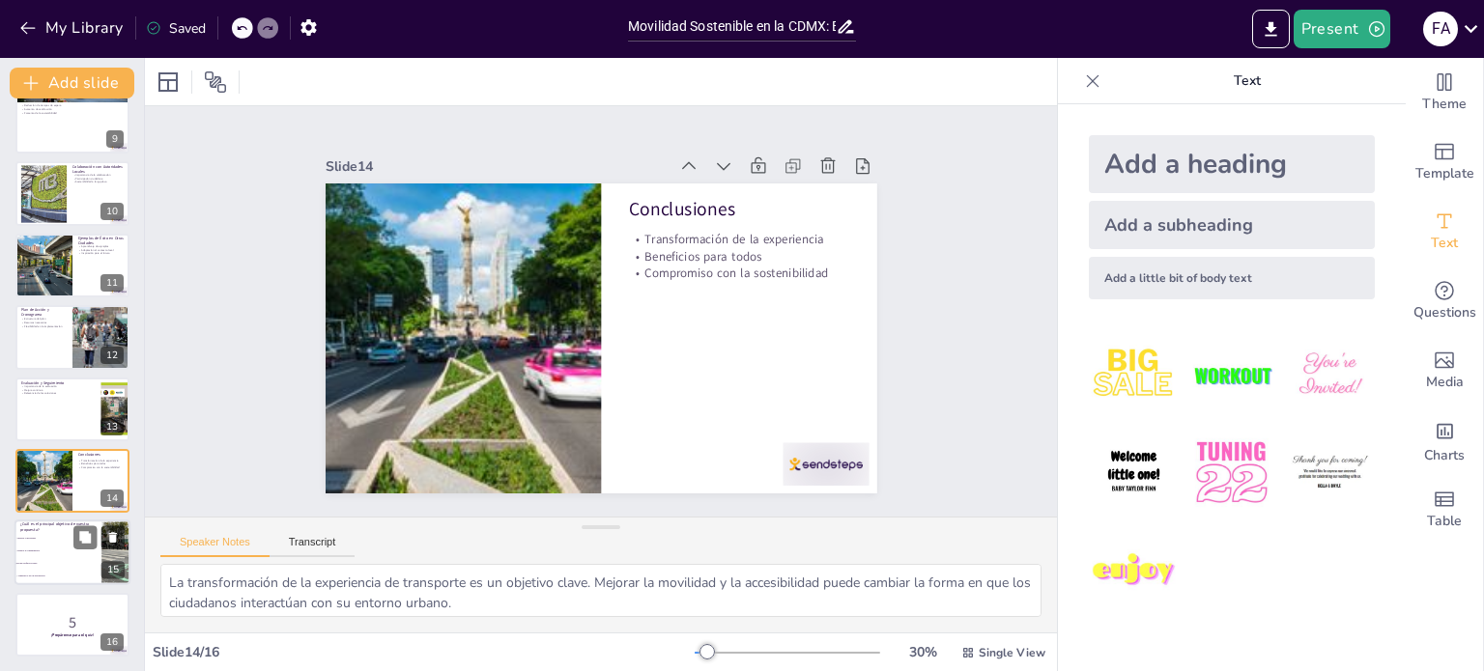
type textarea "La respuesta correcta es "Evitar conflictos viales", que se menciona en la diap…"
checkbox input "true"
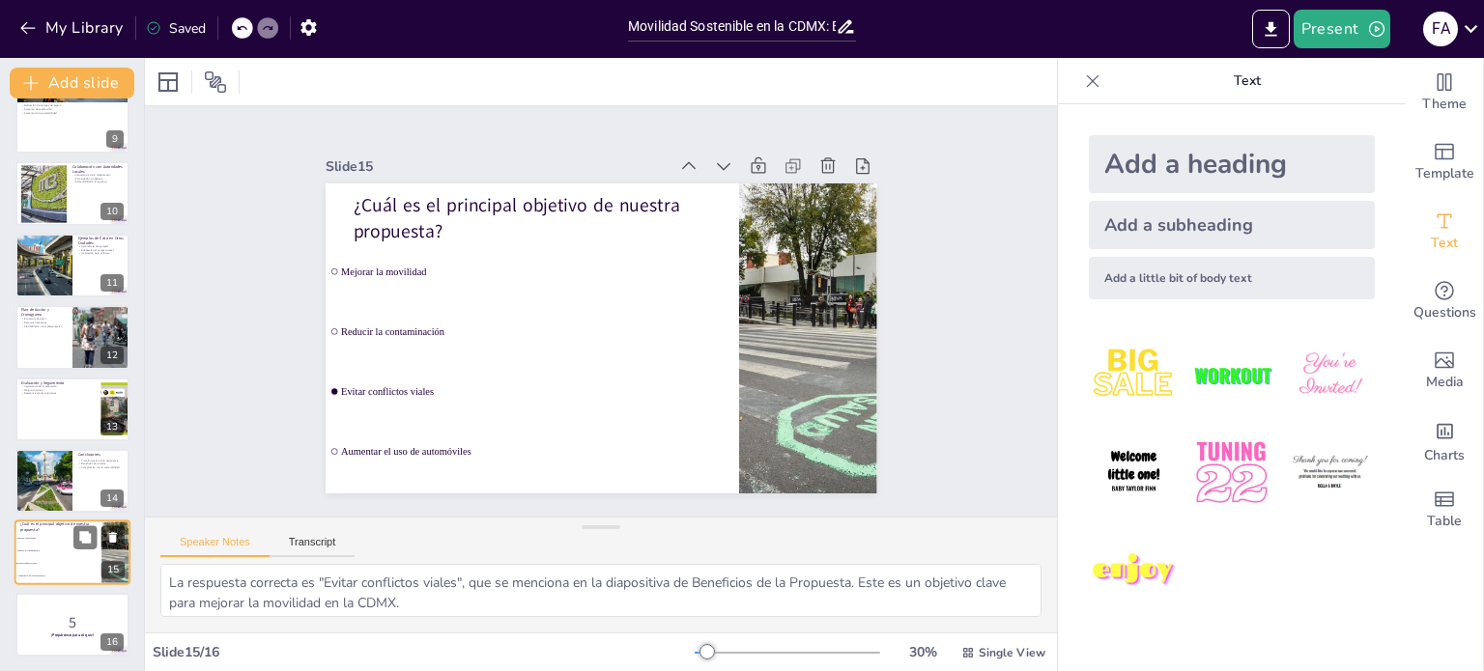
scroll to position [600, 0]
checkbox input "true"
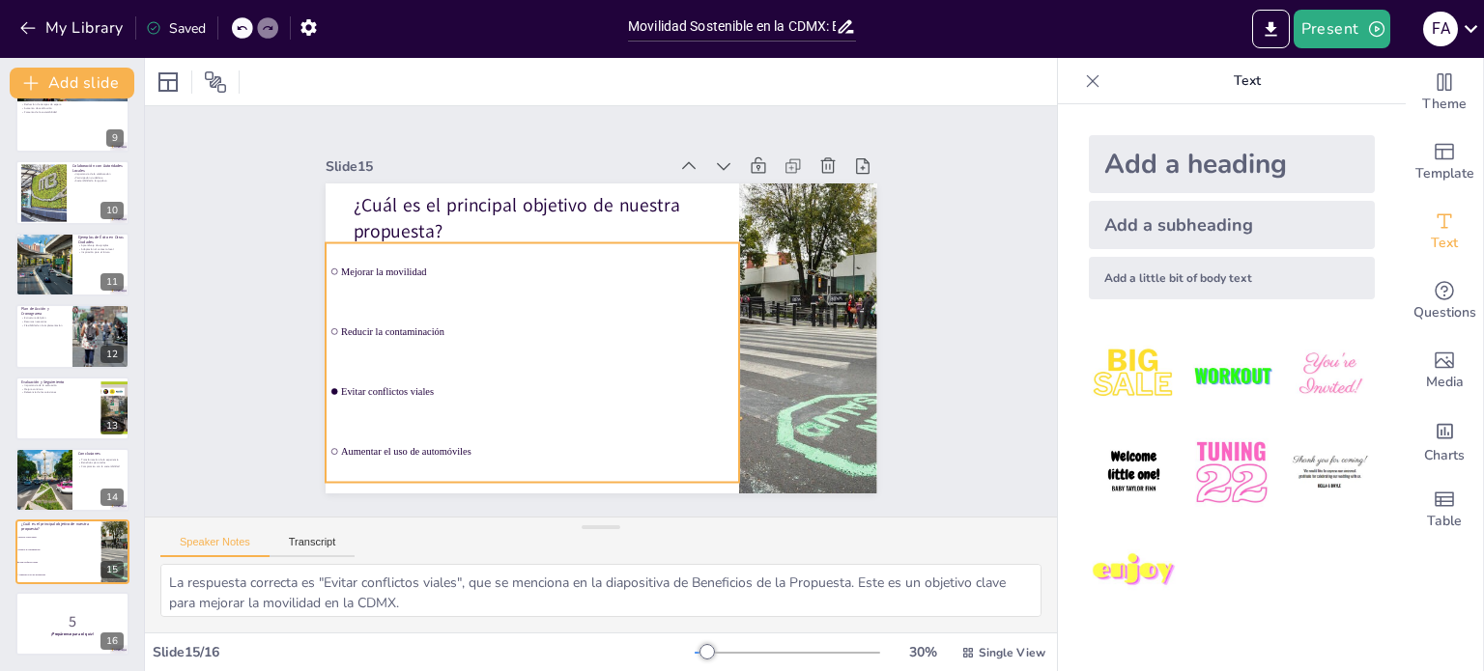
checkbox input "true"
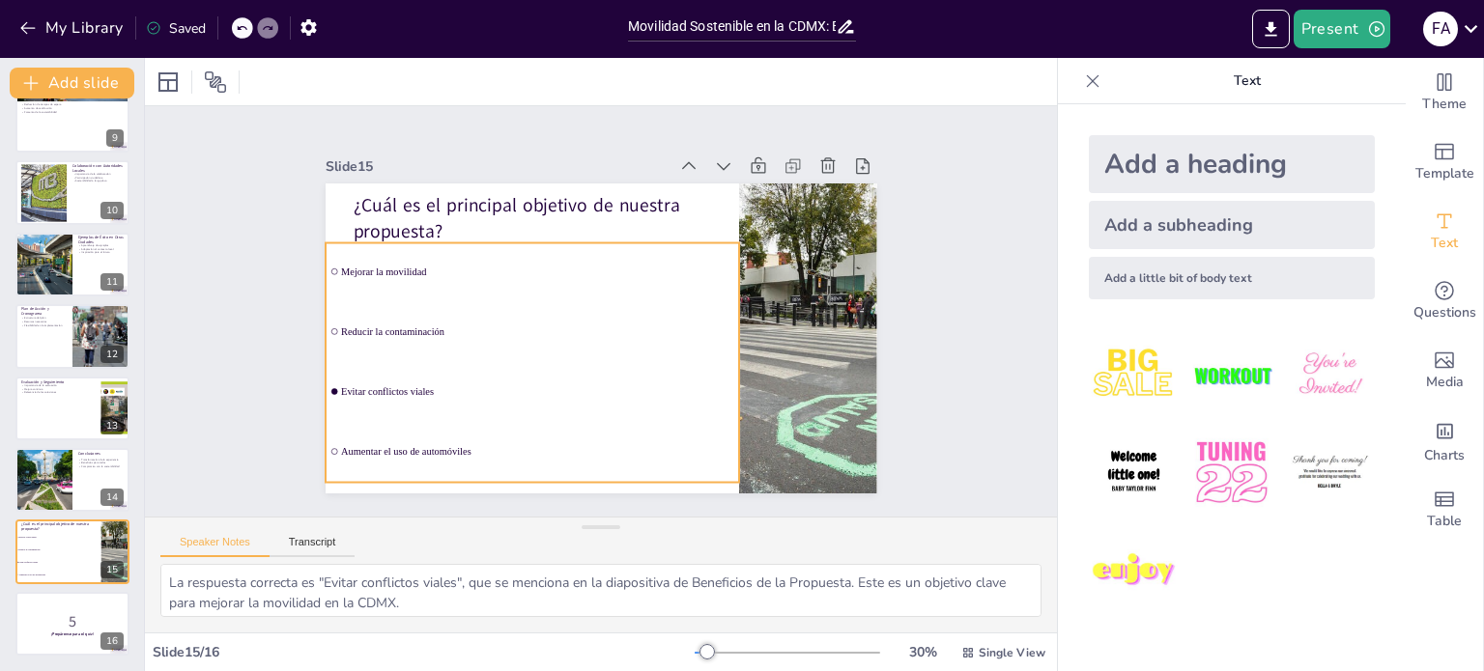
checkbox input "true"
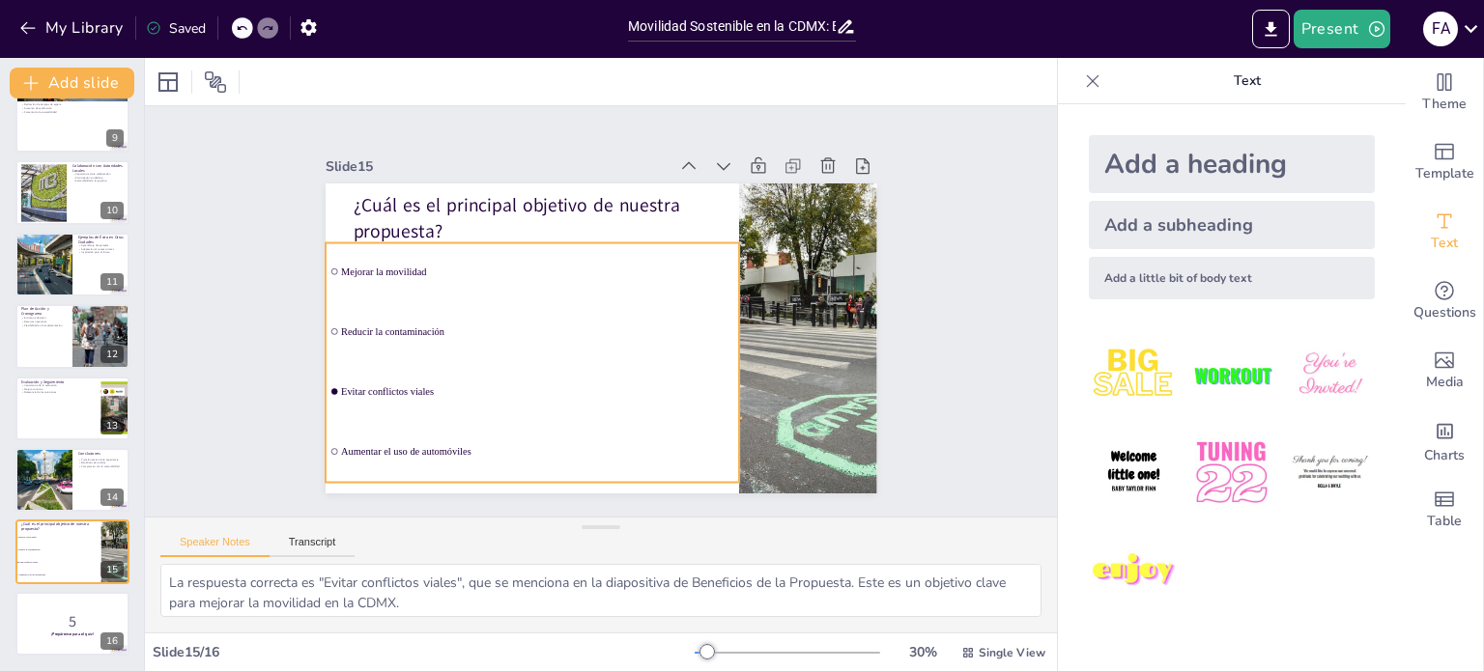
checkbox input "true"
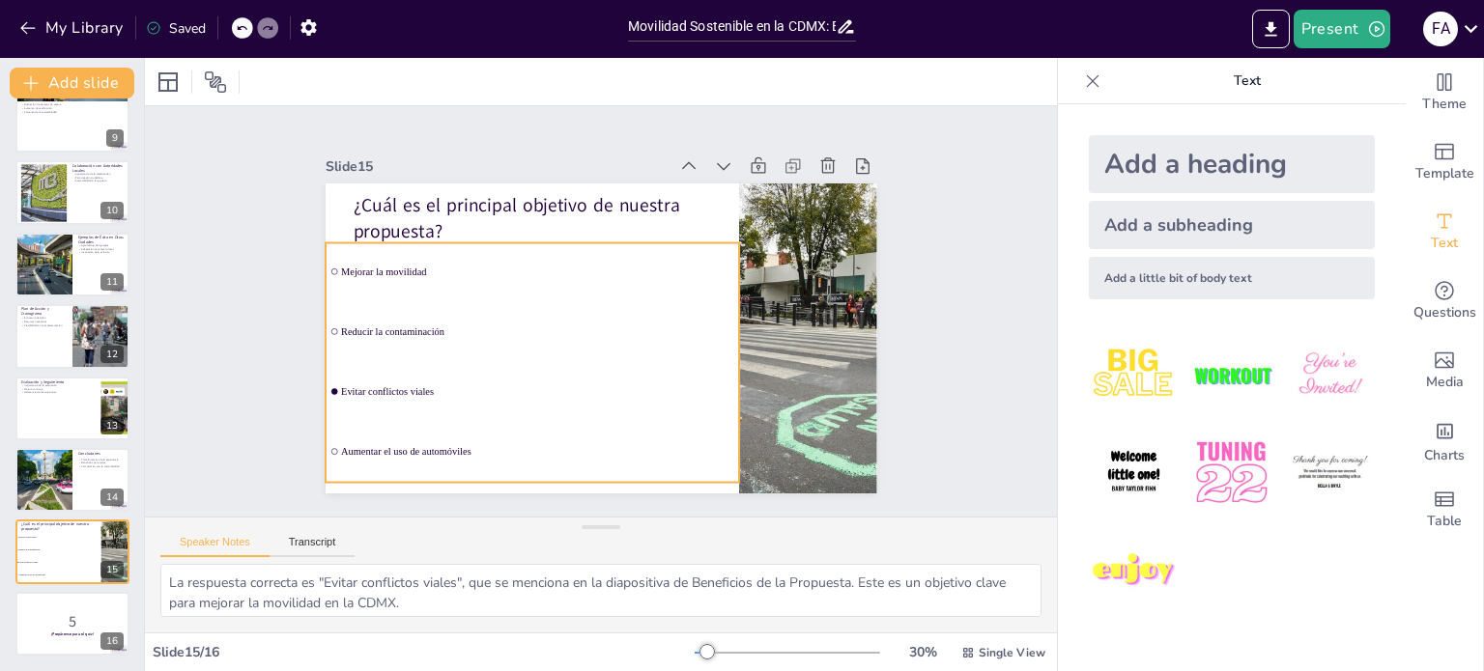
checkbox input "true"
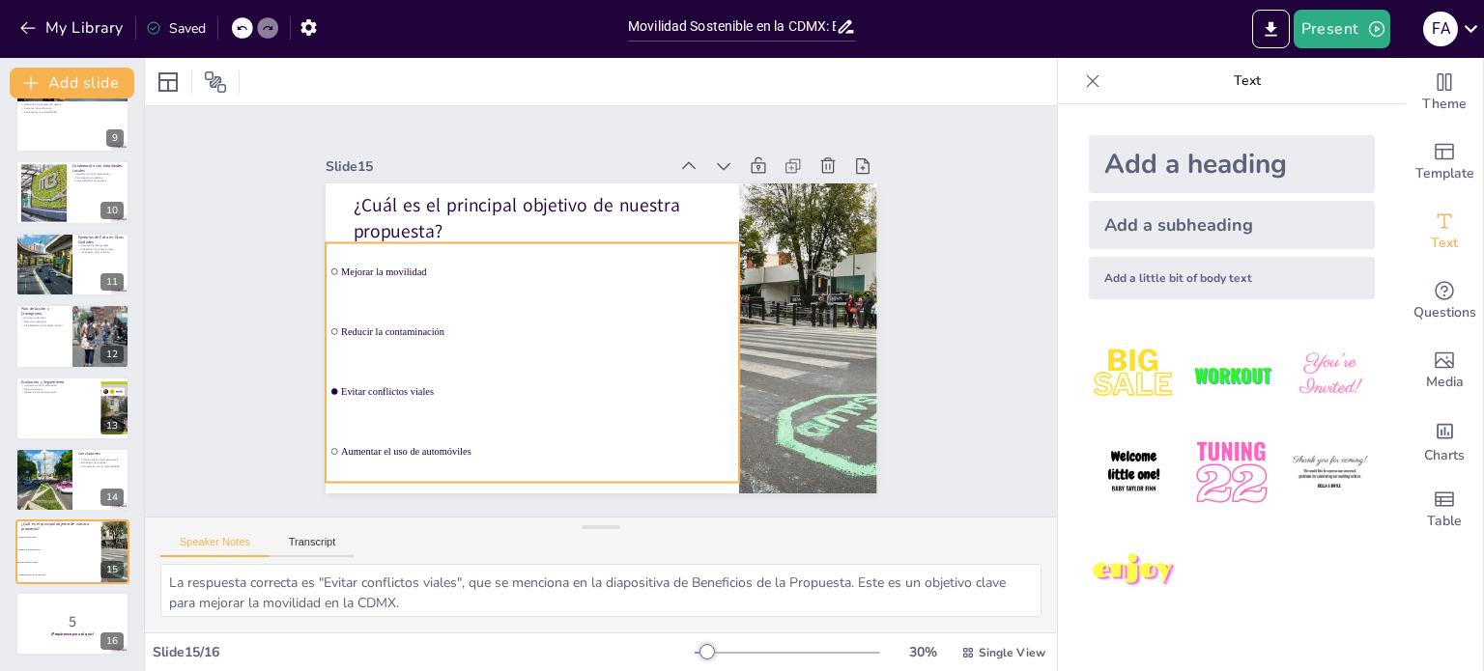
checkbox input "true"
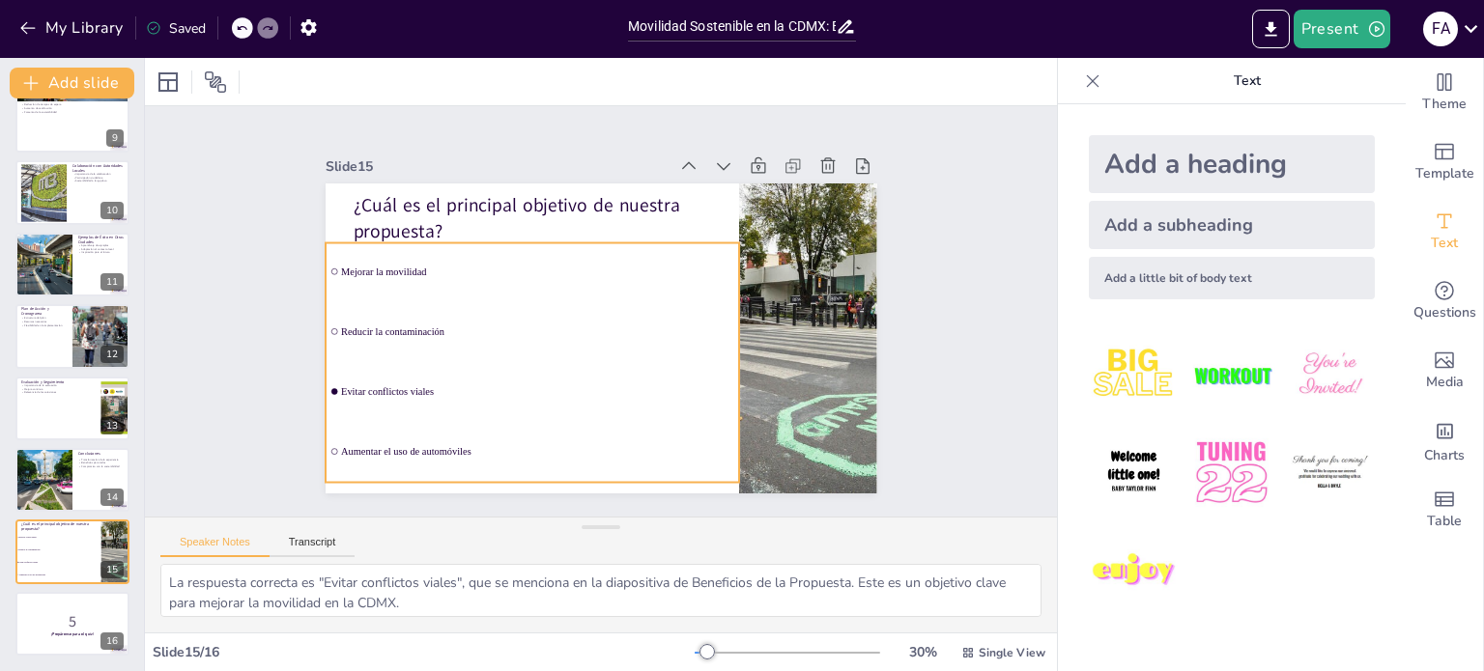
checkbox input "true"
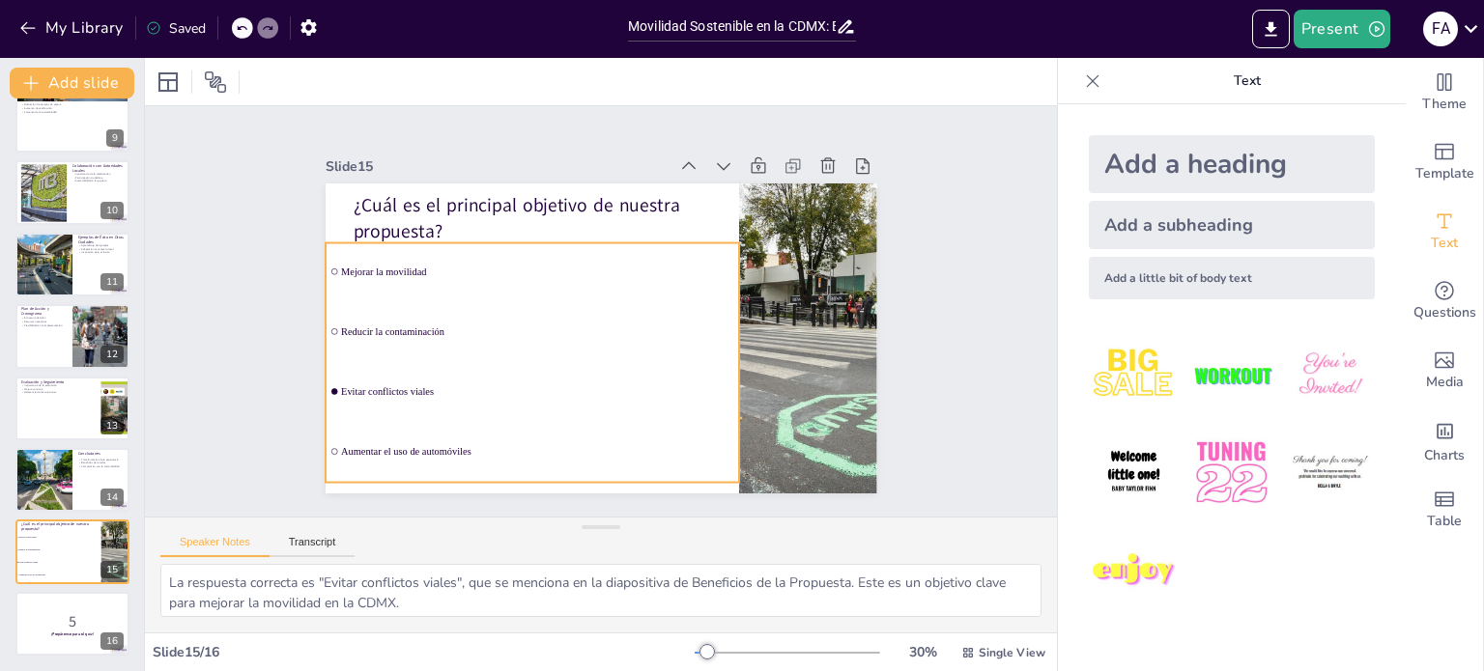
checkbox input "true"
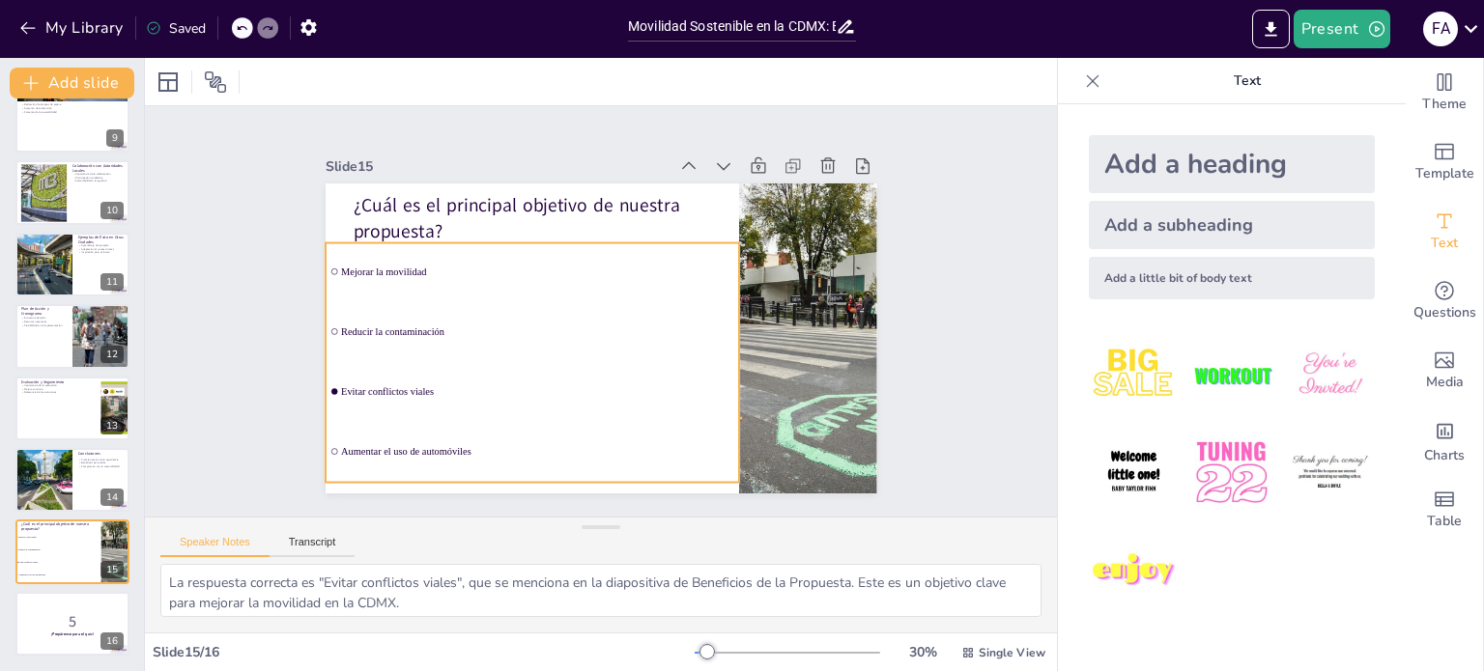
checkbox input "true"
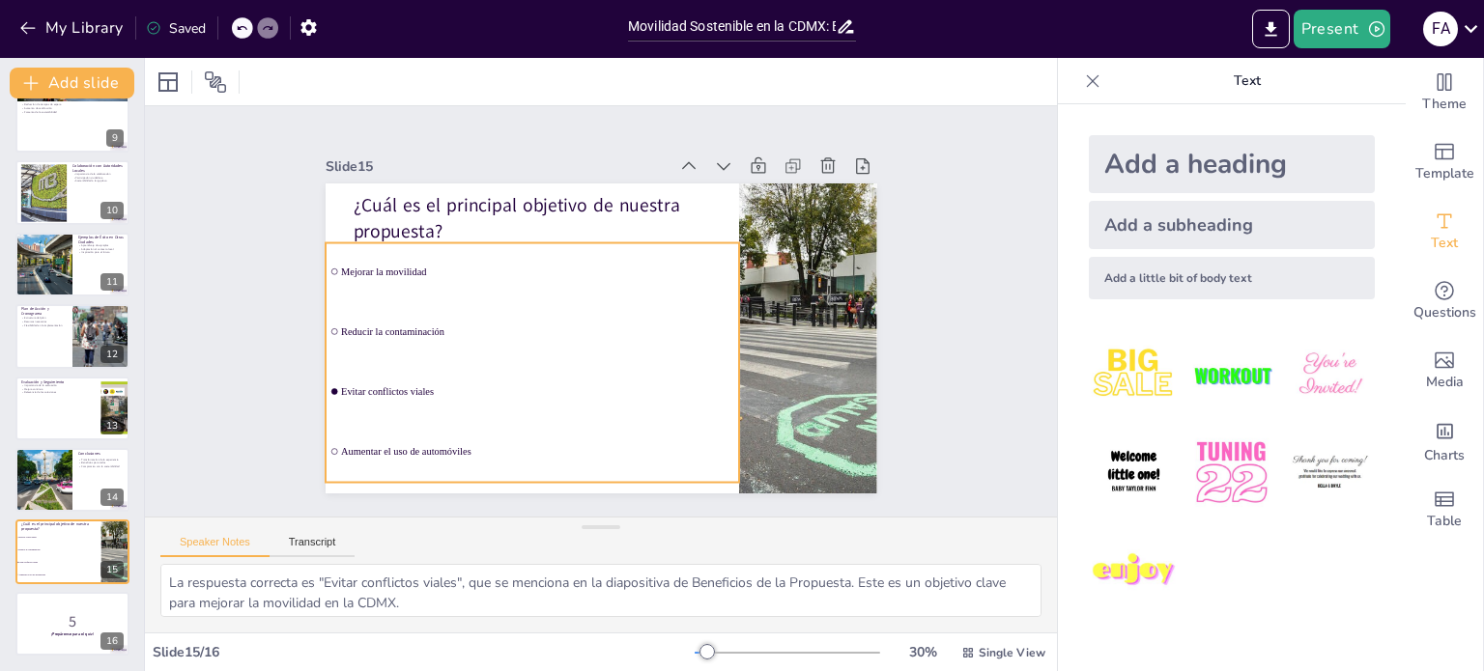
checkbox input "true"
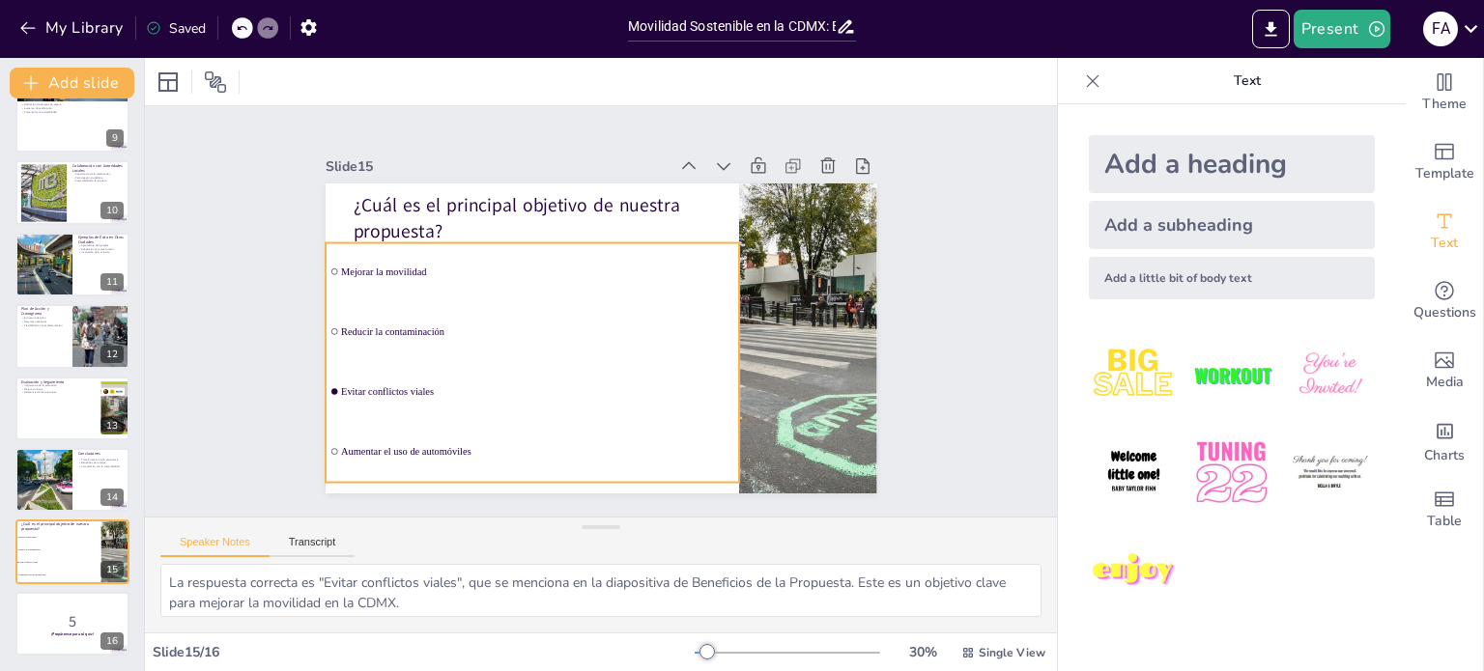
checkbox input "true"
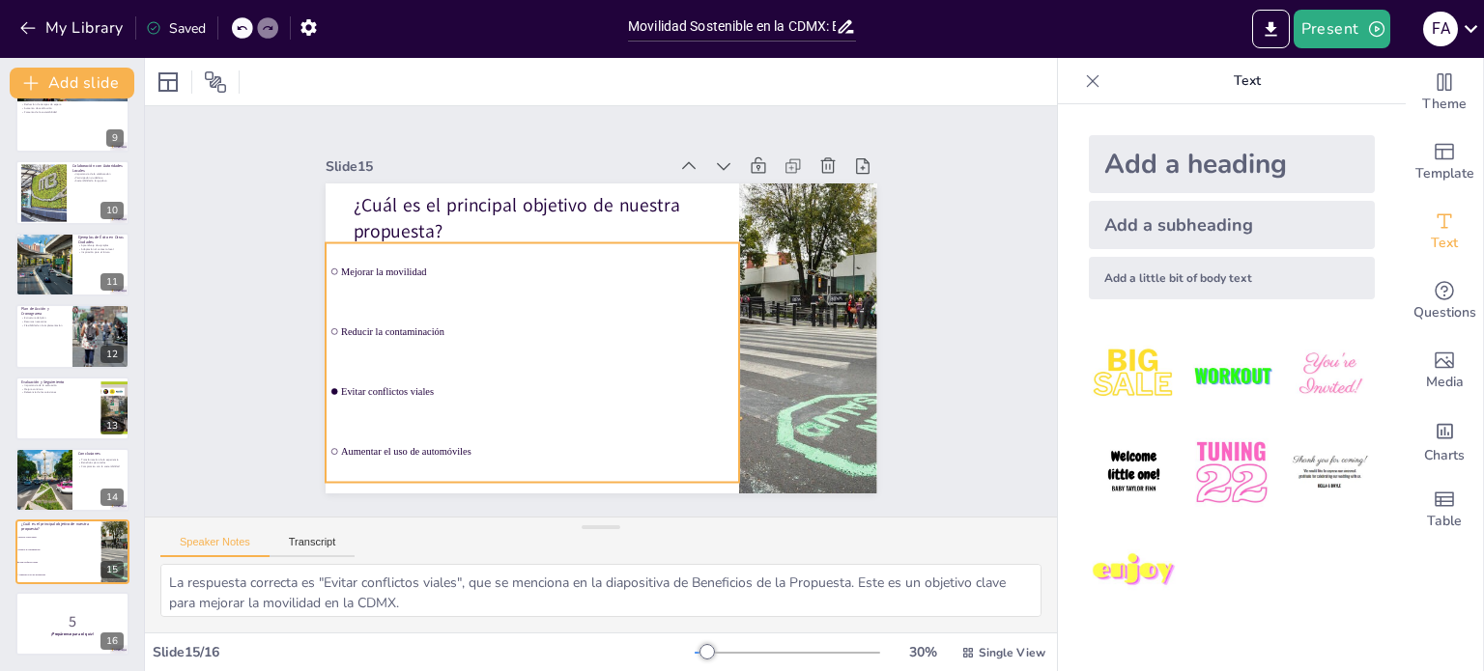
checkbox input "true"
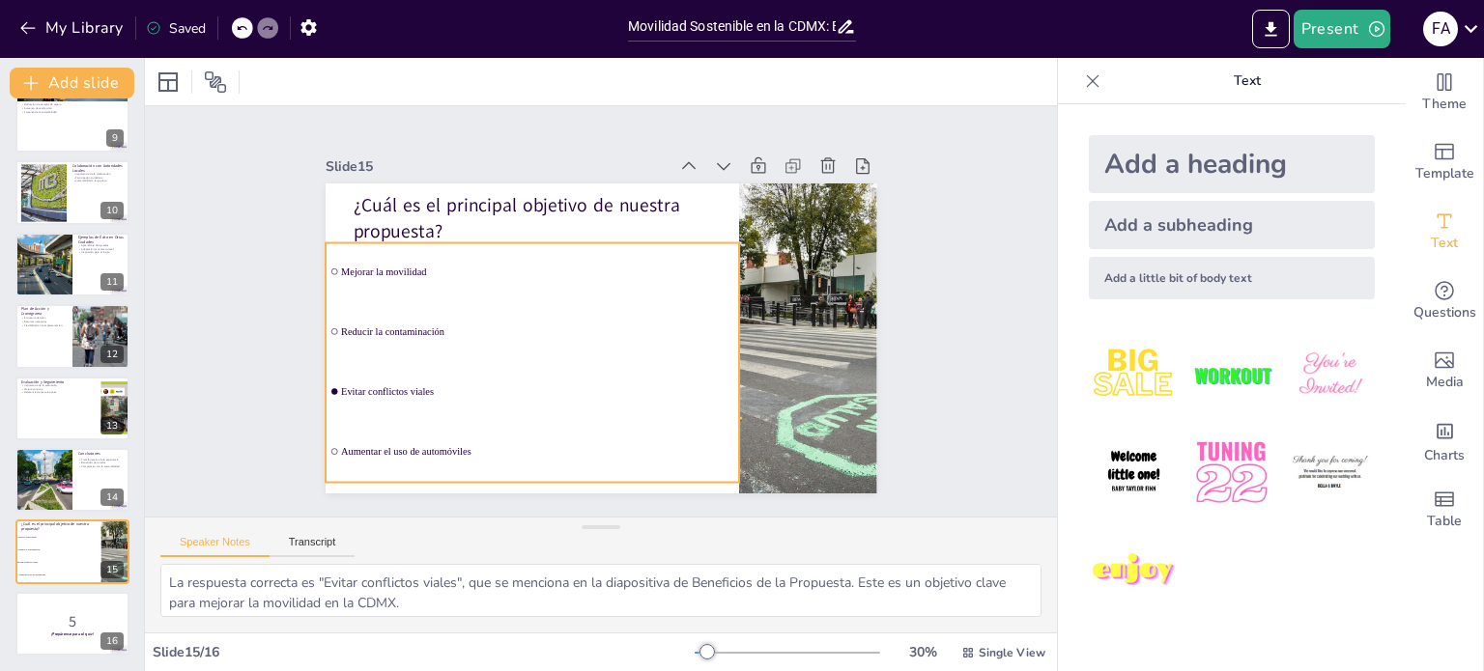
checkbox input "true"
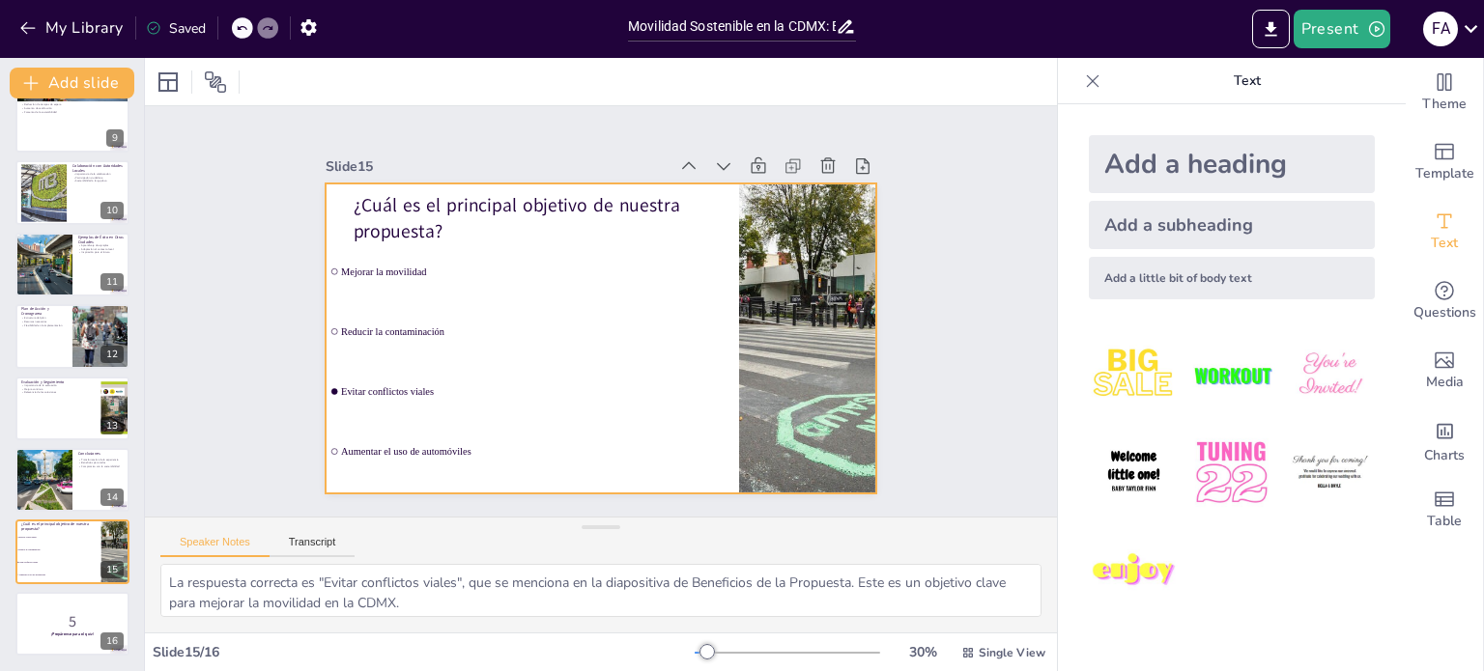
checkbox input "true"
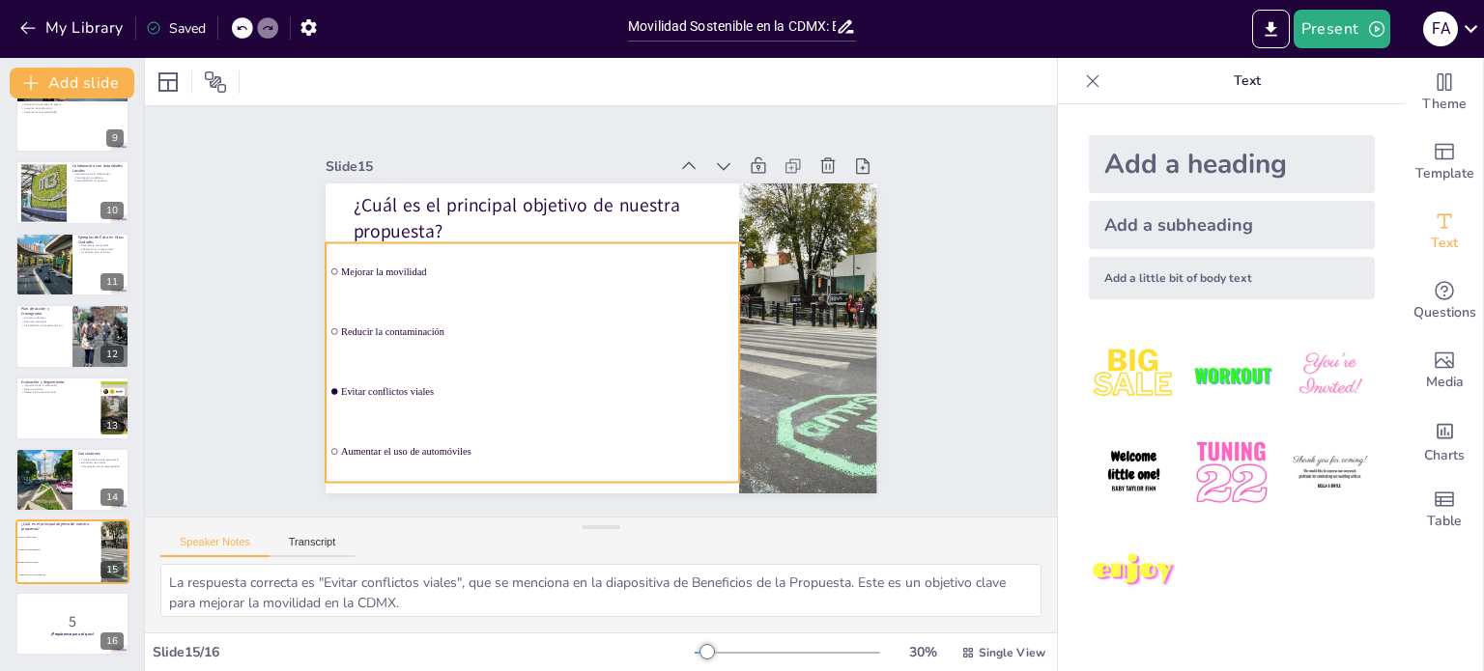
checkbox input "true"
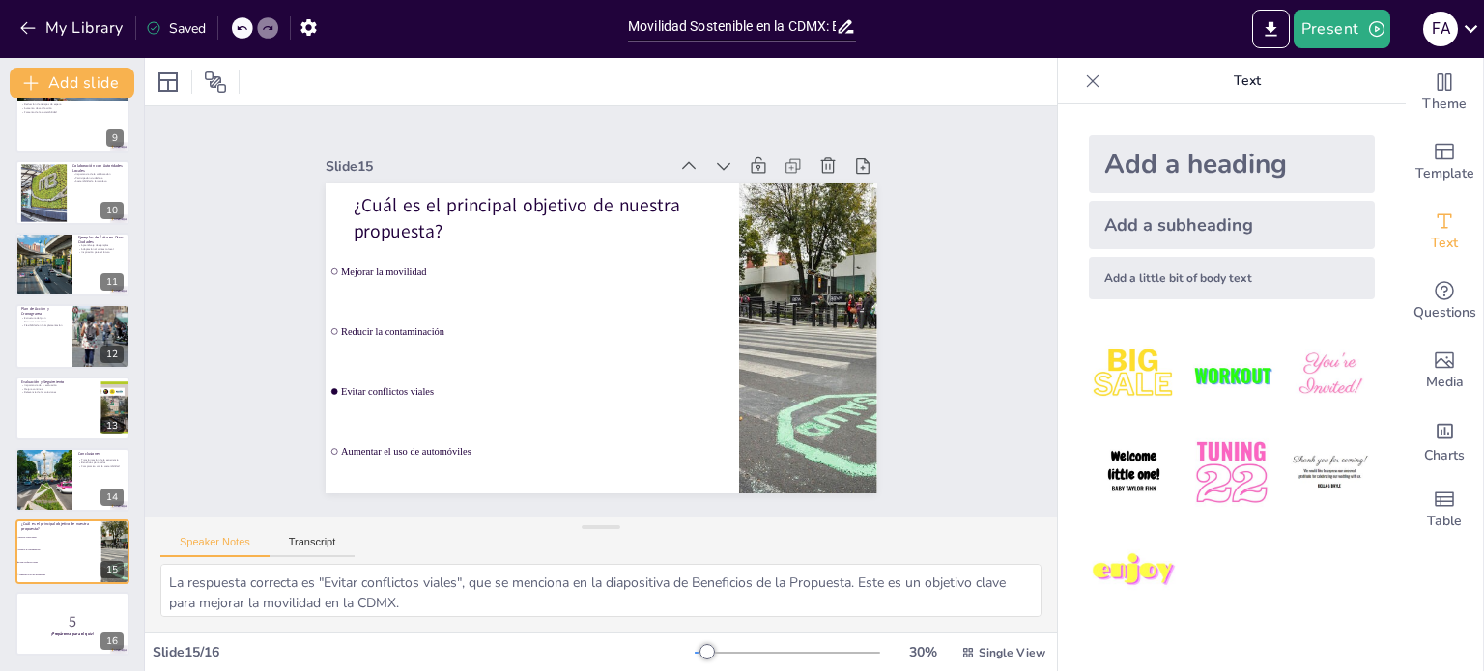
checkbox input "true"
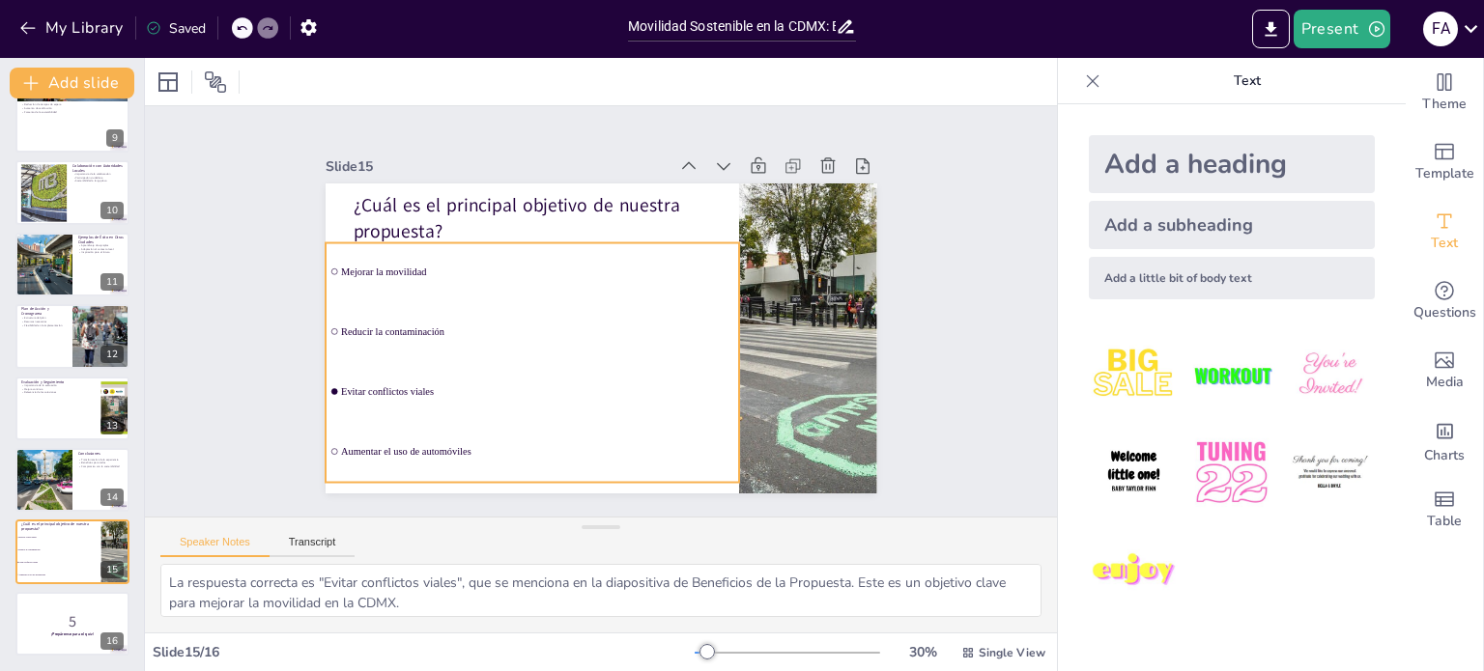
checkbox input "true"
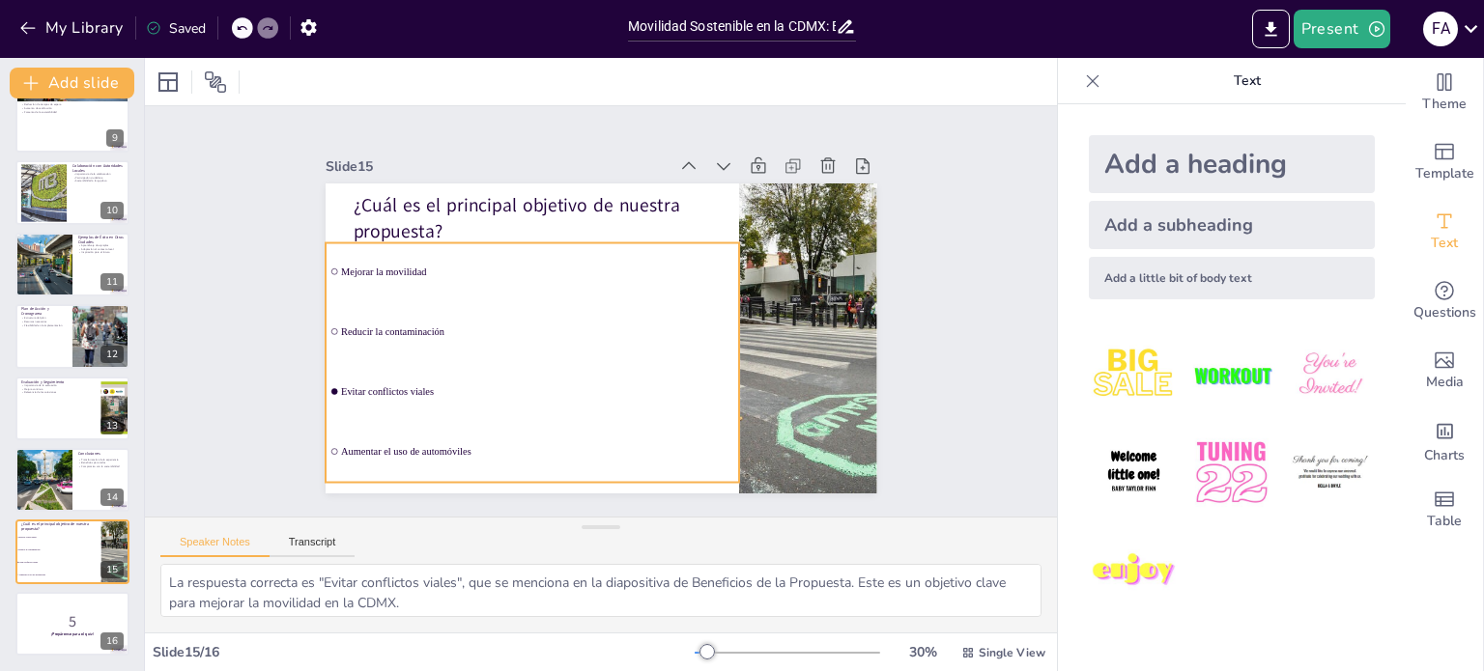
checkbox input "true"
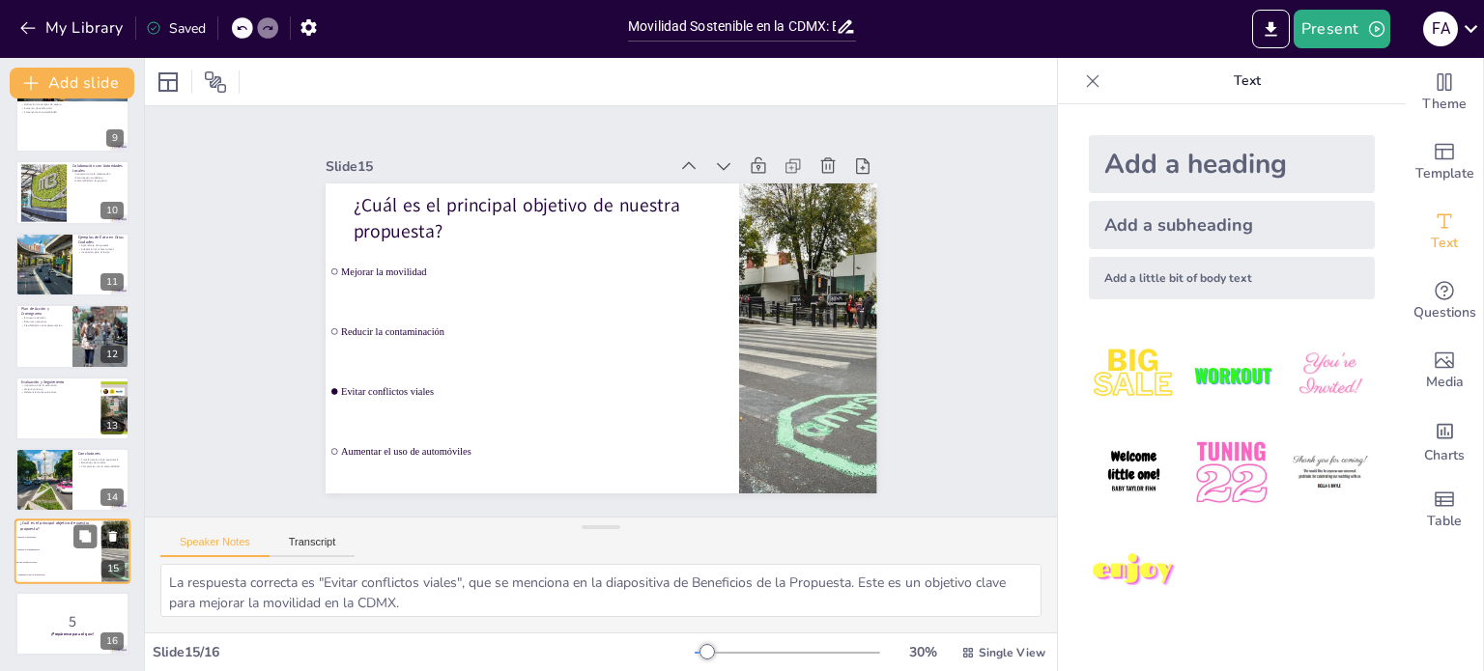
checkbox input "true"
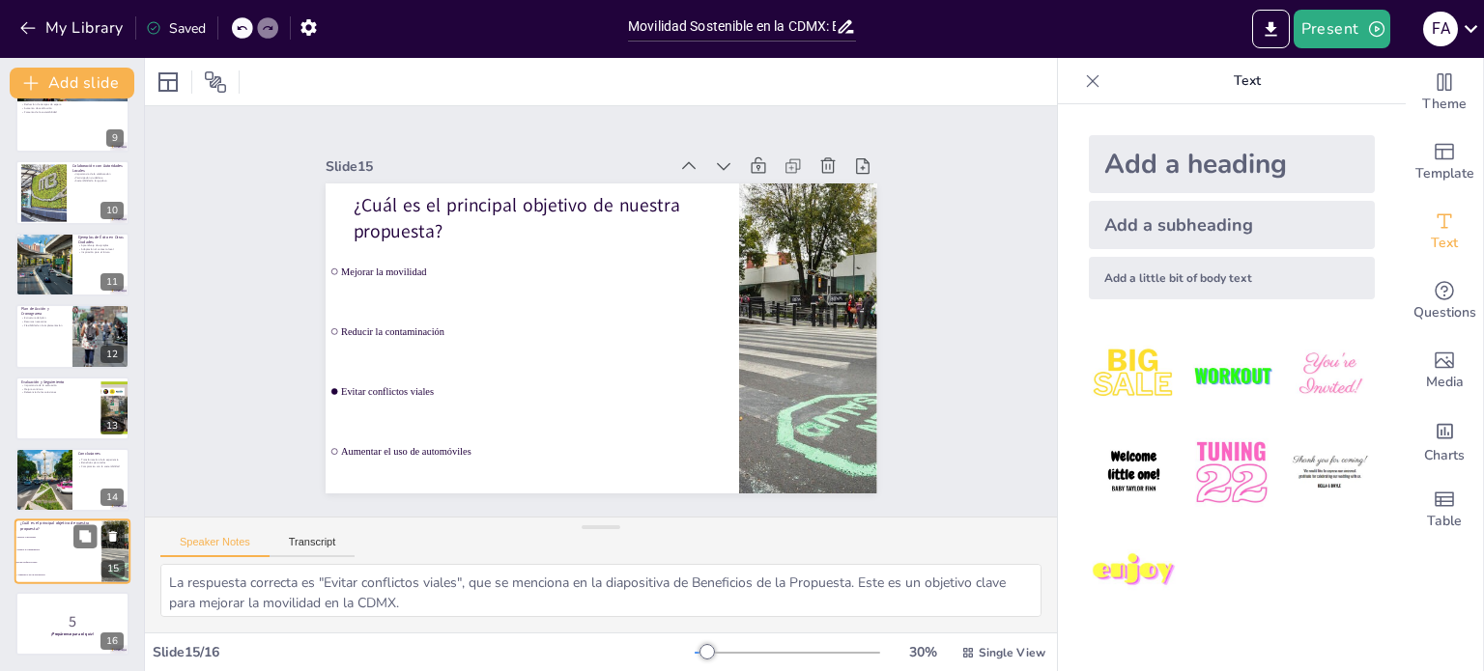
checkbox input "true"
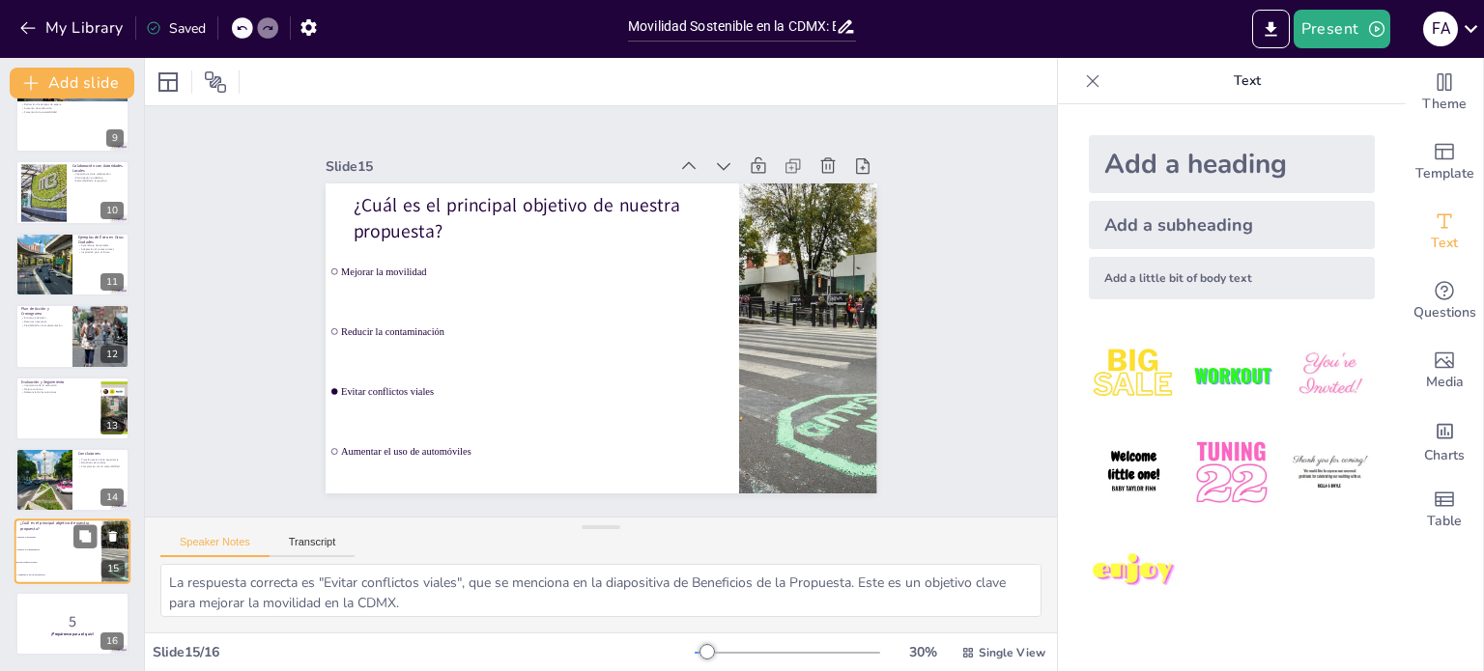
checkbox input "true"
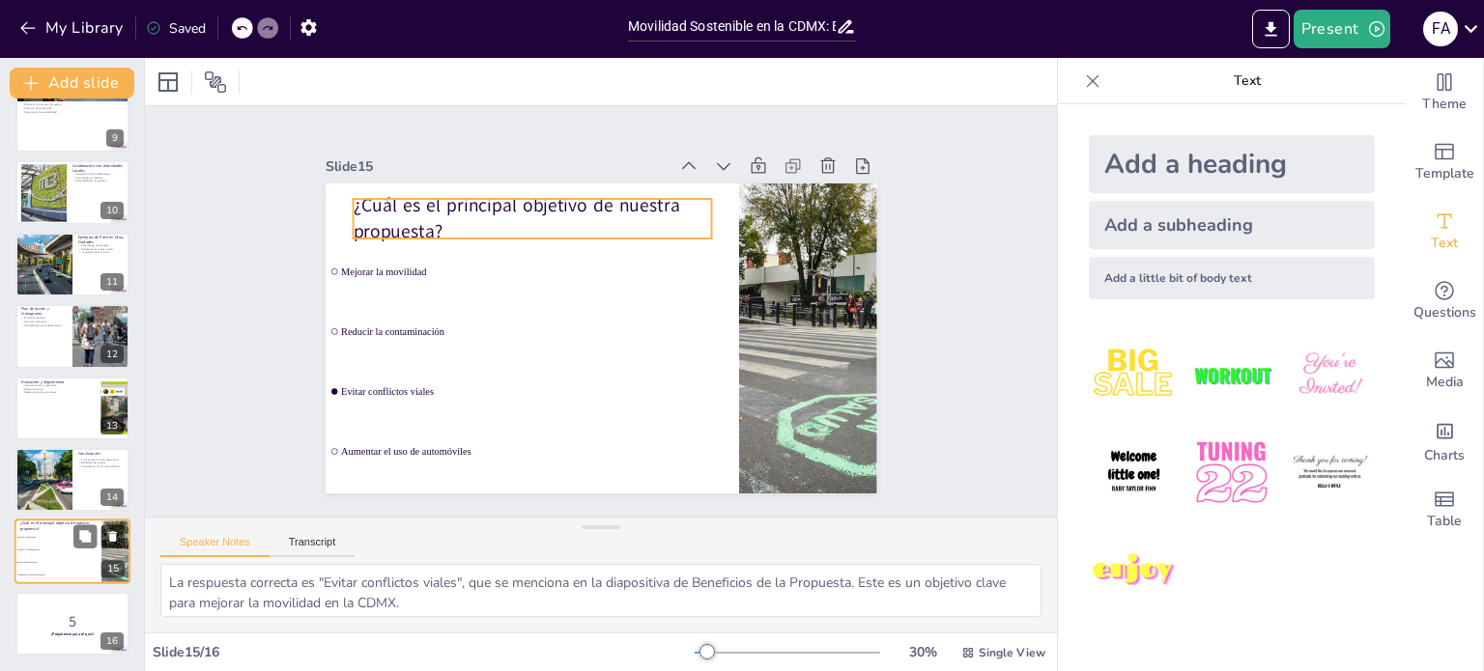
scroll to position [599, 0]
checkbox input "true"
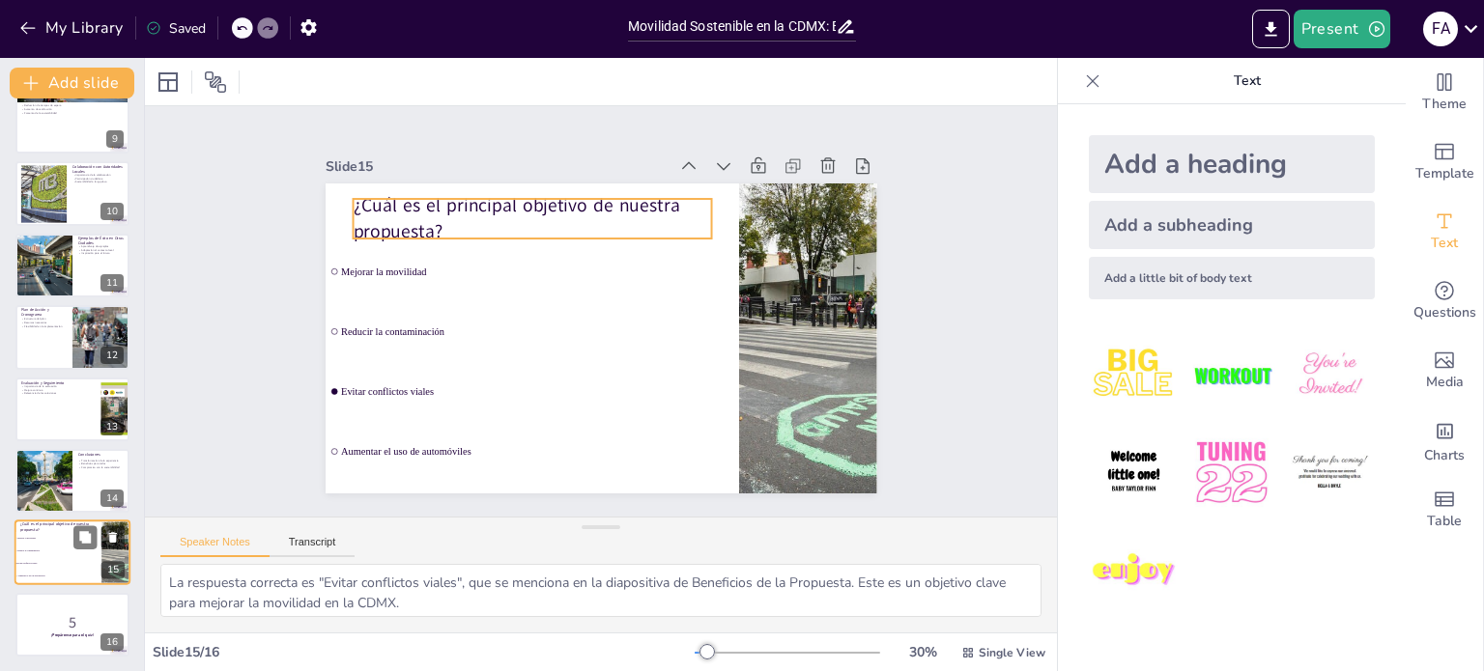
checkbox input "true"
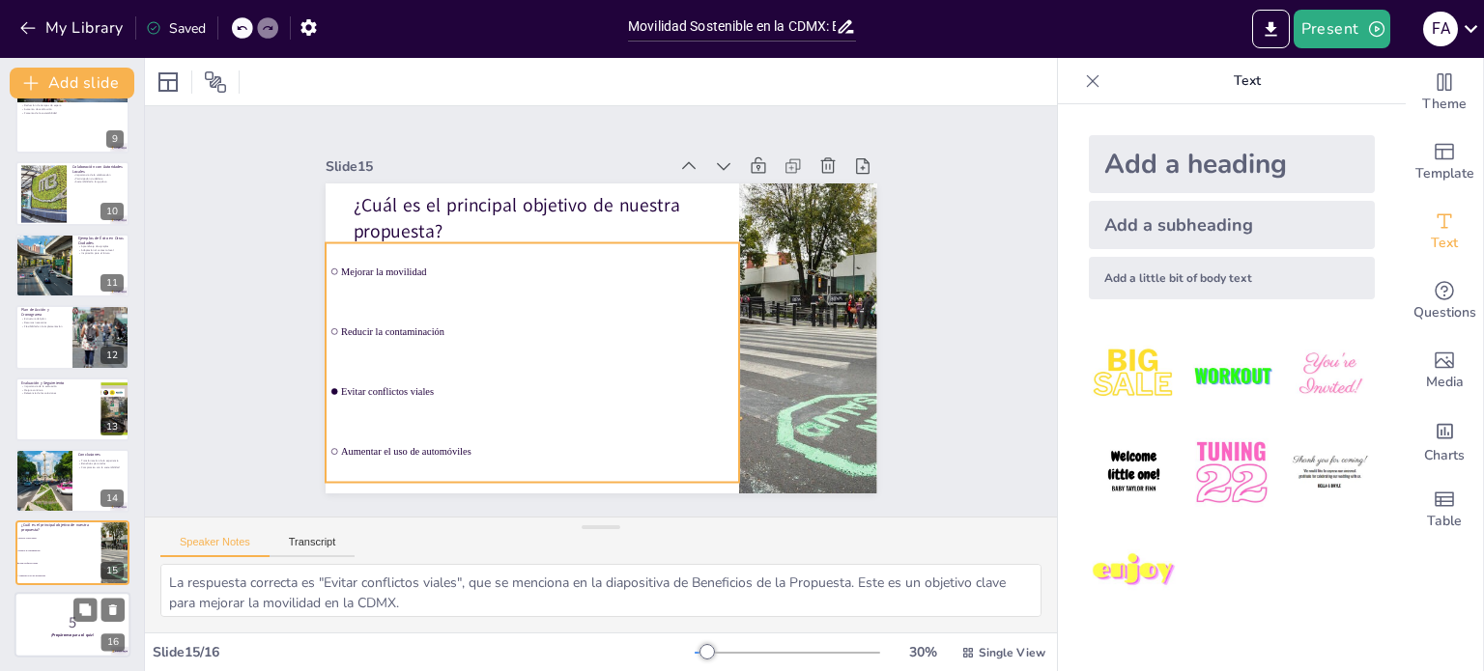
checkbox input "true"
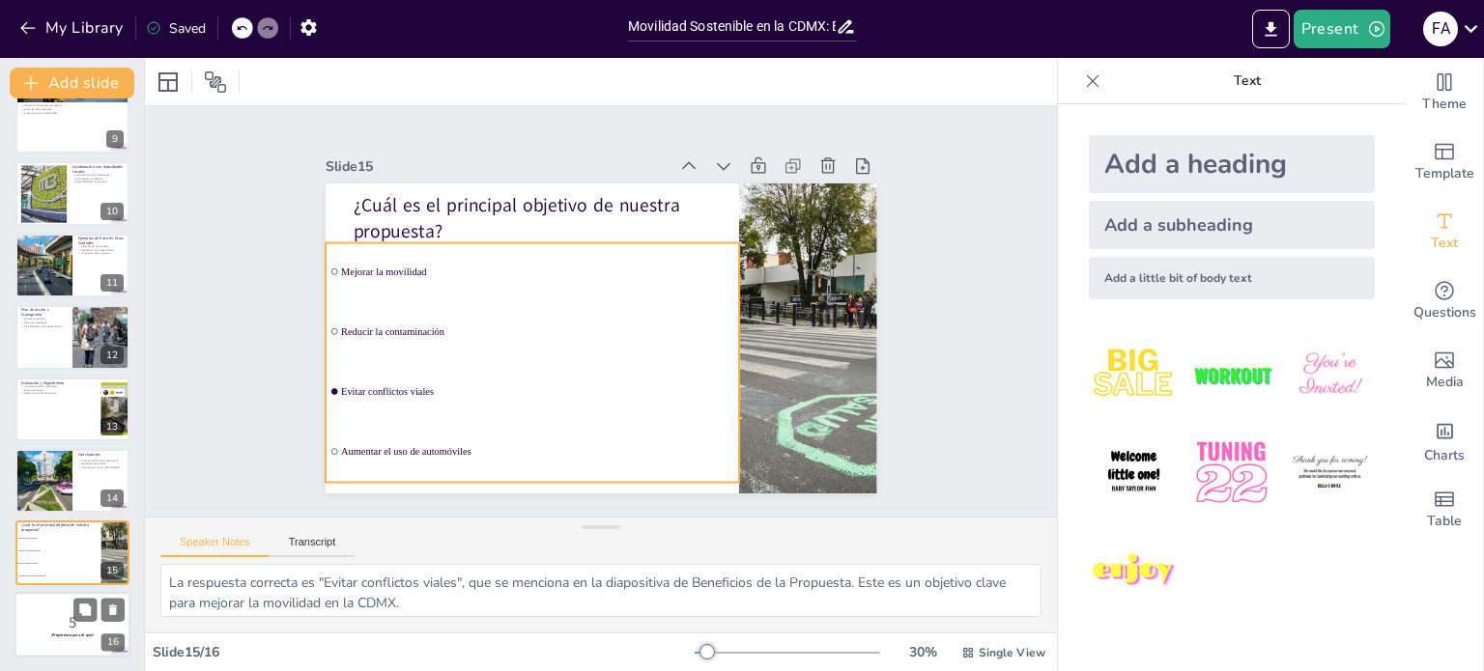
checkbox input "true"
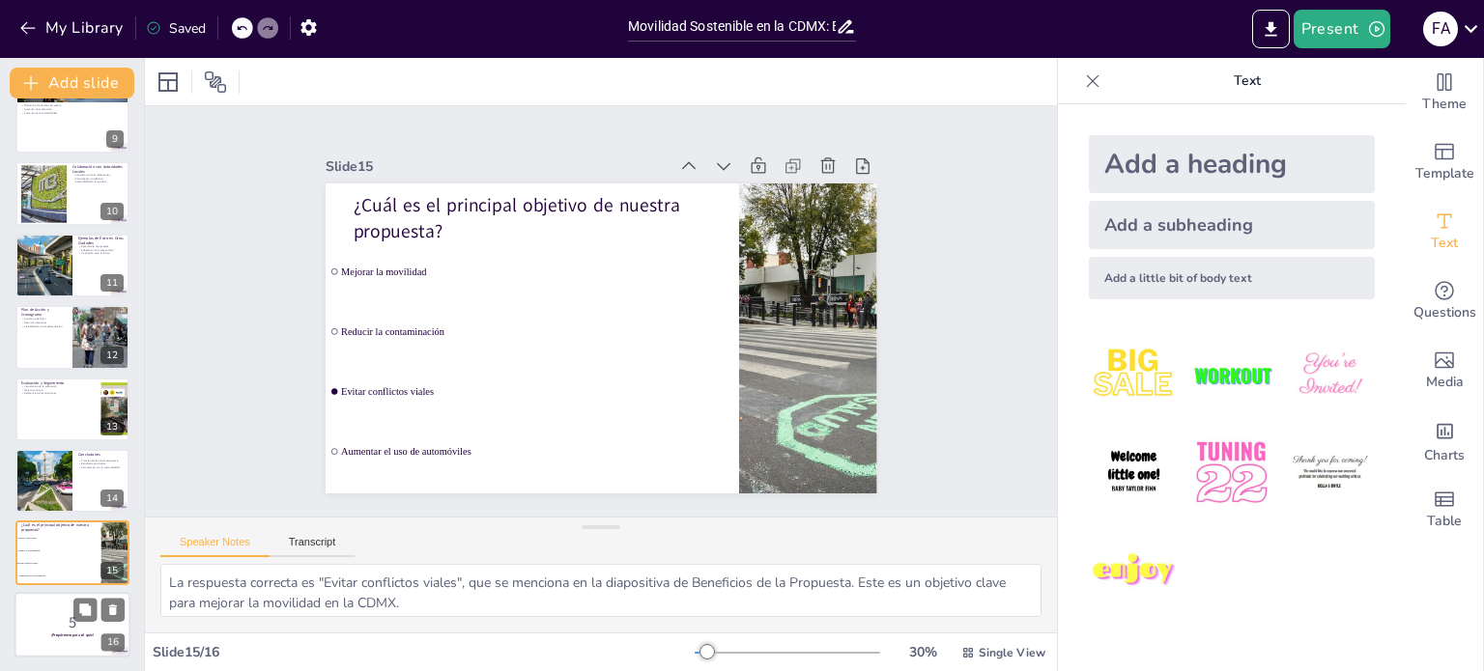
checkbox input "true"
click at [56, 618] on p "5" at bounding box center [72, 621] width 104 height 21
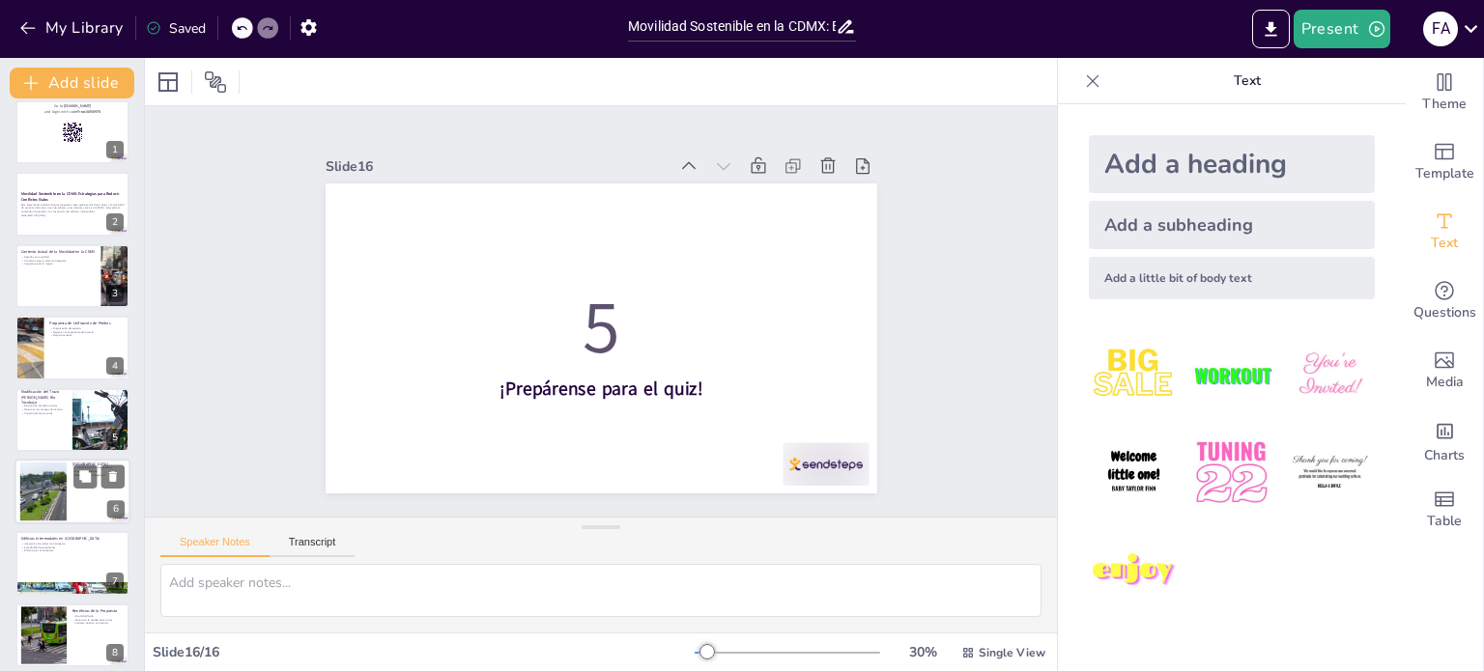
scroll to position [0, 0]
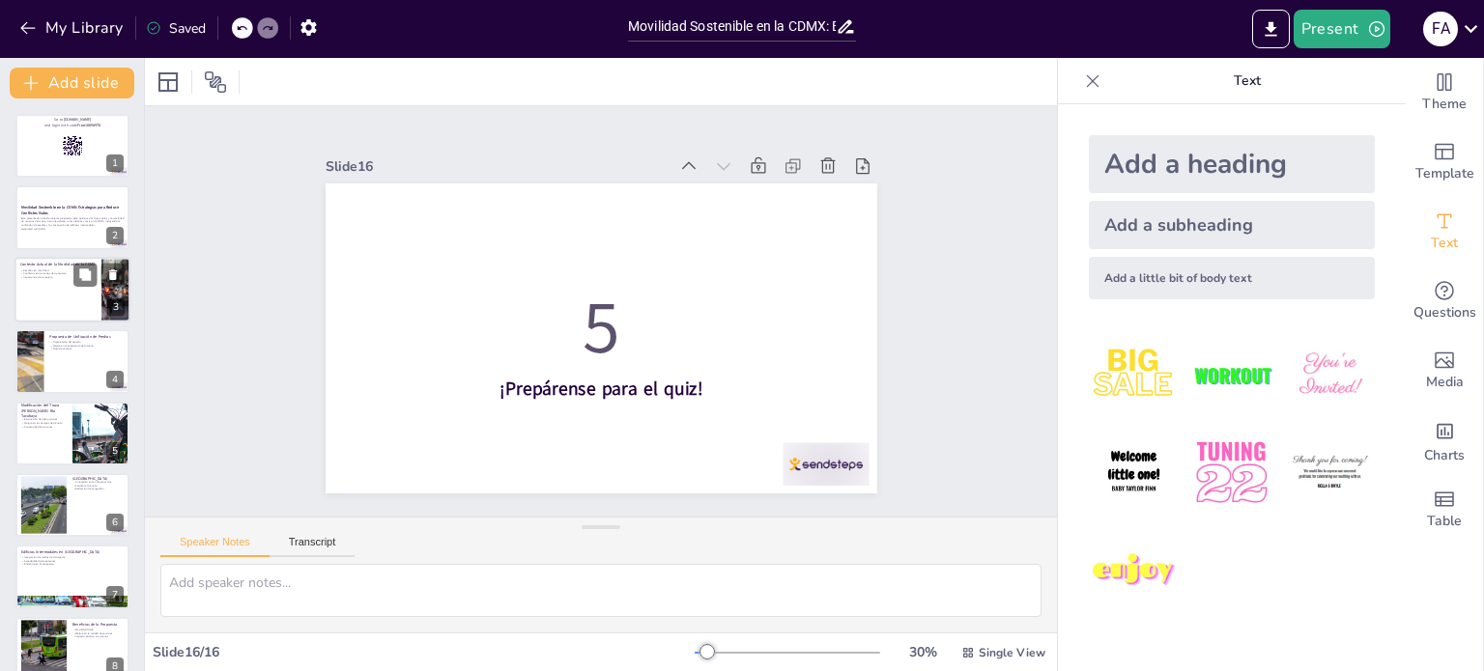
checkbox input "true"
click at [55, 294] on div at bounding box center [72, 290] width 116 height 66
type textarea "Los desafíos en movilidad son variados y complejos, lo que requiere un enfoque …"
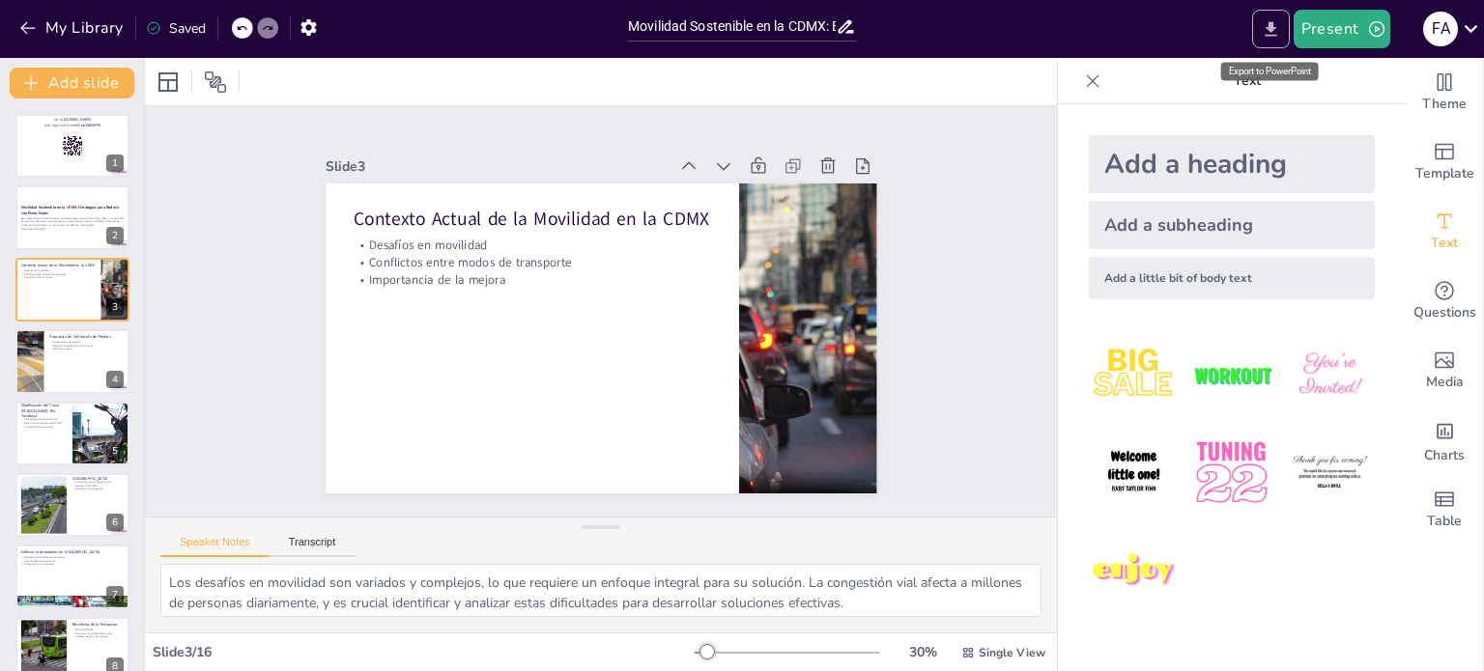
click at [1271, 33] on icon "Export to PowerPoint" at bounding box center [1270, 29] width 20 height 20
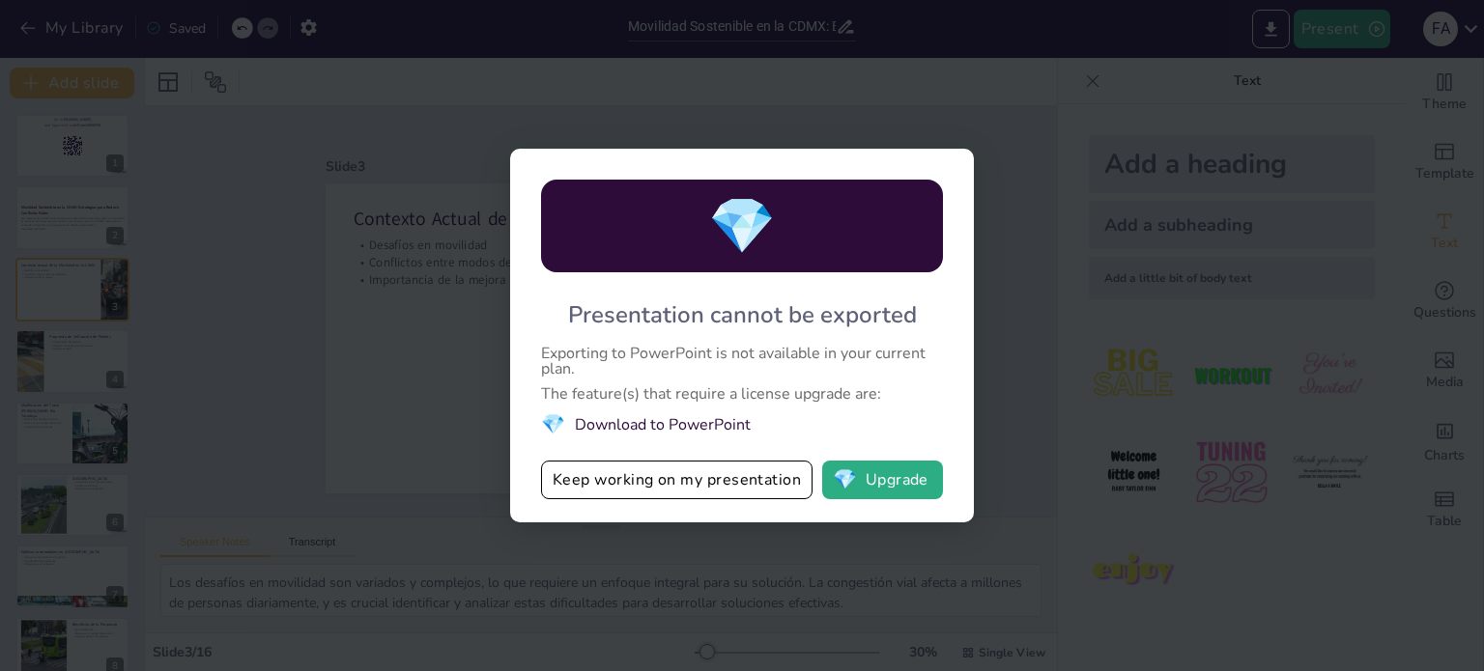
click at [699, 426] on li "💎 Download to PowerPoint" at bounding box center [742, 424] width 402 height 26
click at [703, 482] on button "Keep working on my presentation" at bounding box center [676, 480] width 271 height 39
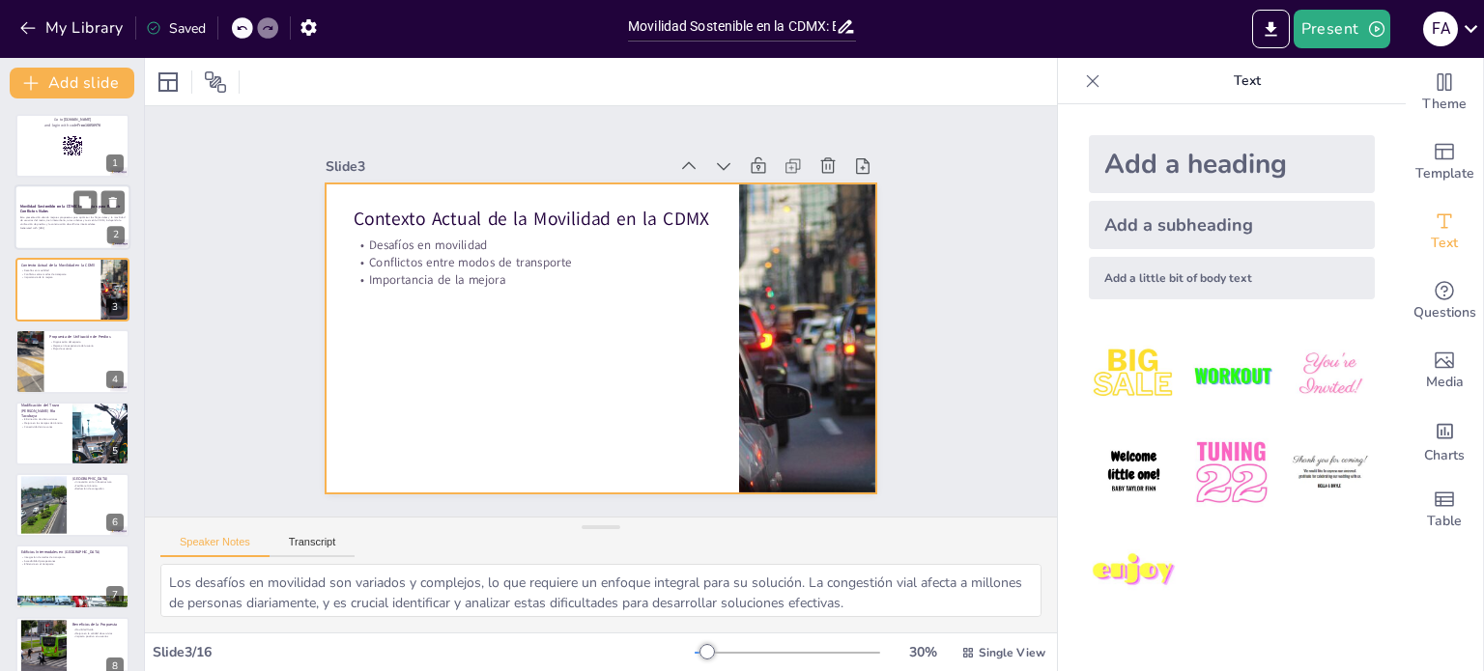
checkbox input "true"
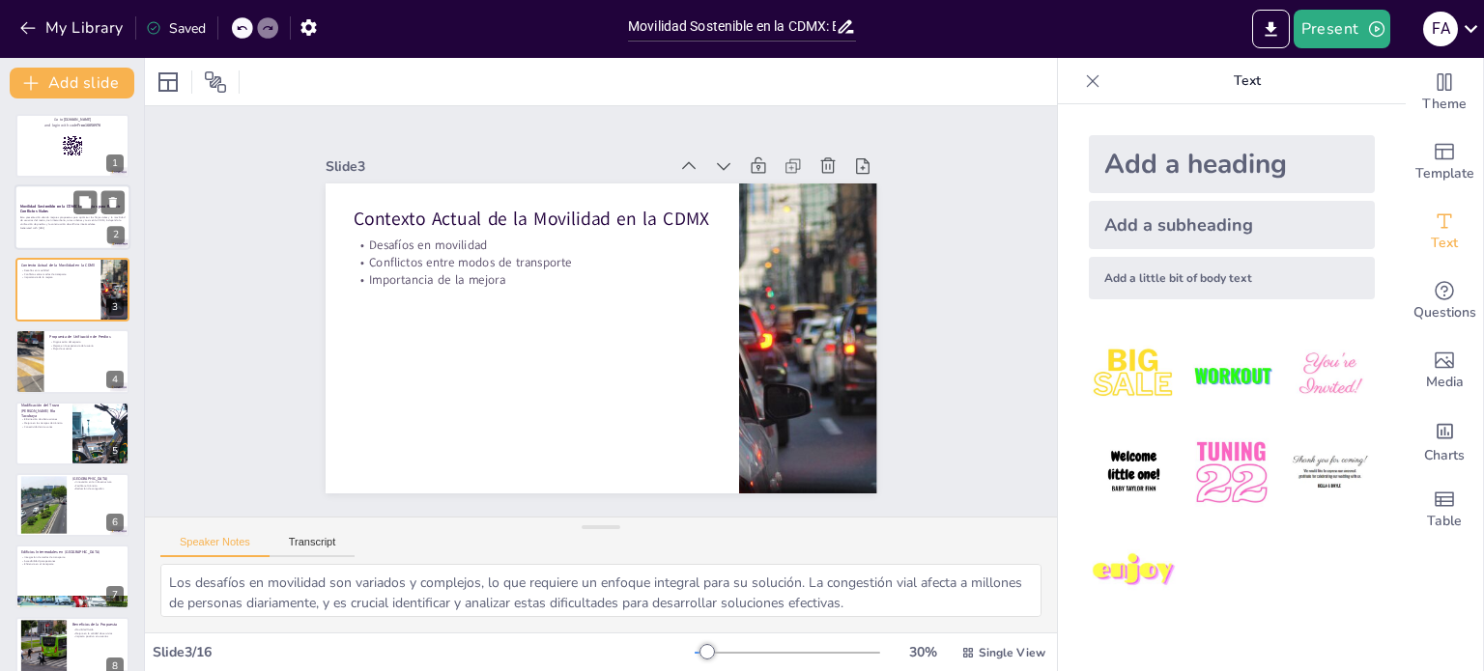
click at [70, 233] on div at bounding box center [72, 218] width 116 height 66
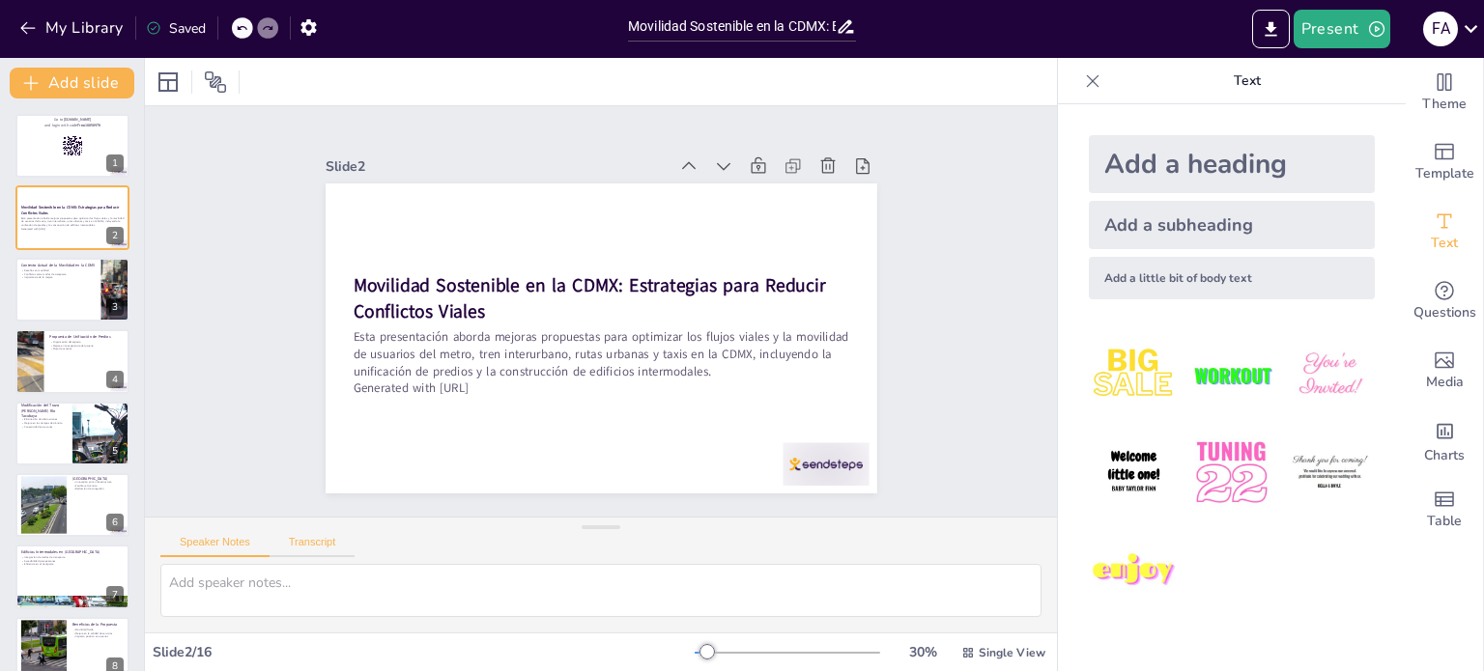
click at [321, 547] on button "Transcript" at bounding box center [312, 546] width 86 height 21
click at [224, 541] on button "Speaker Notes" at bounding box center [214, 546] width 109 height 21
click at [1083, 85] on icon at bounding box center [1092, 80] width 19 height 19
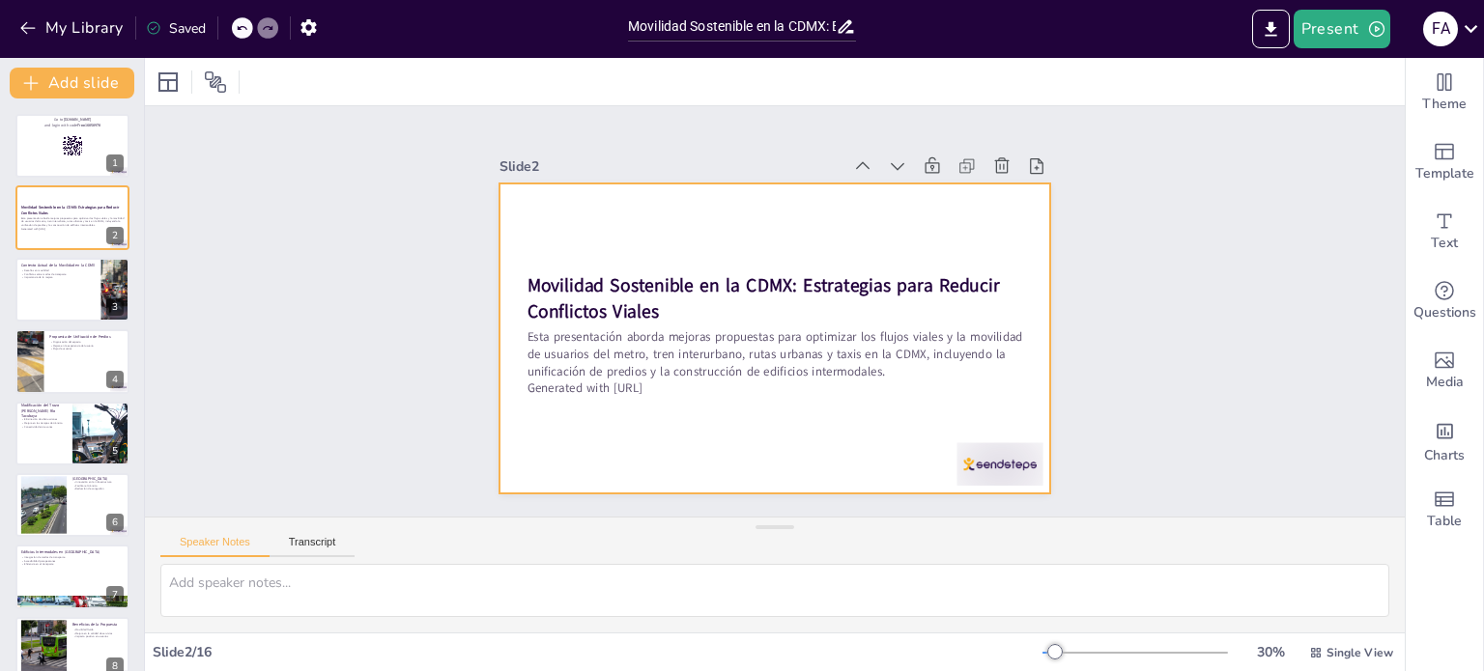
checkbox input "true"
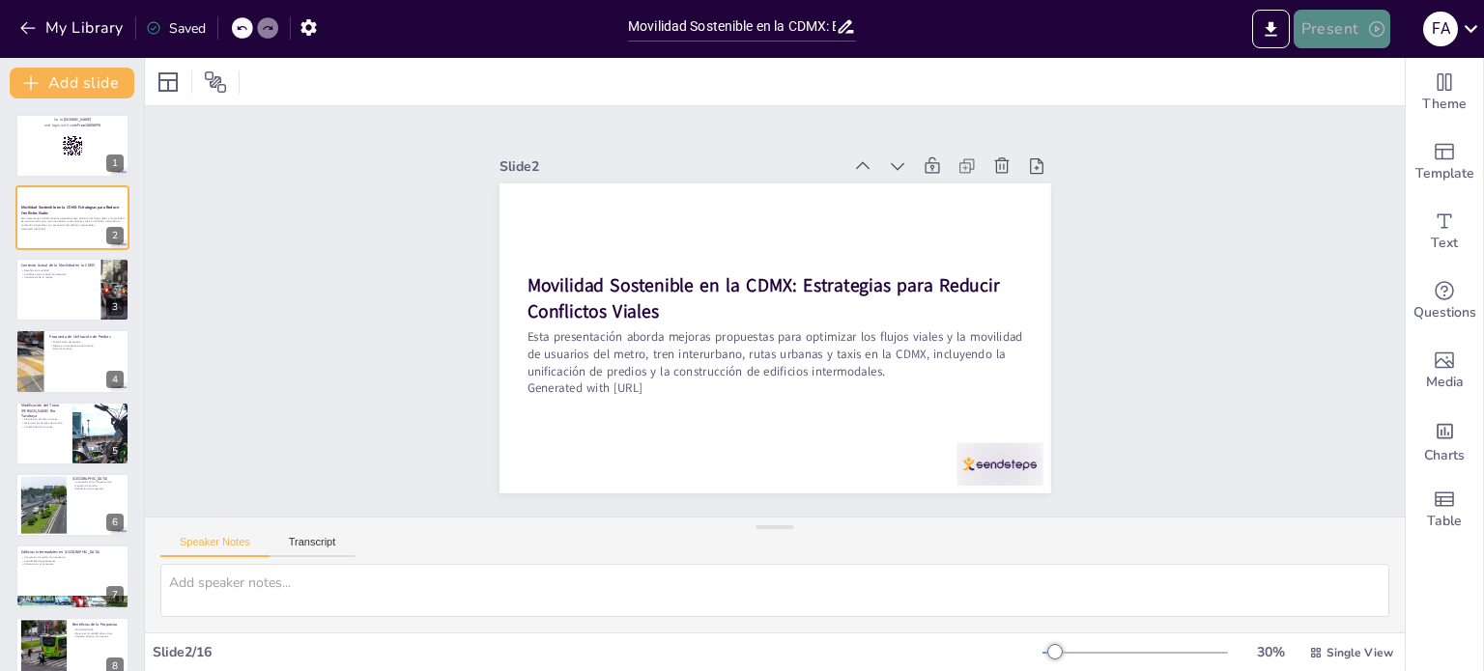
click at [1348, 36] on button "Present" at bounding box center [1341, 29] width 97 height 39
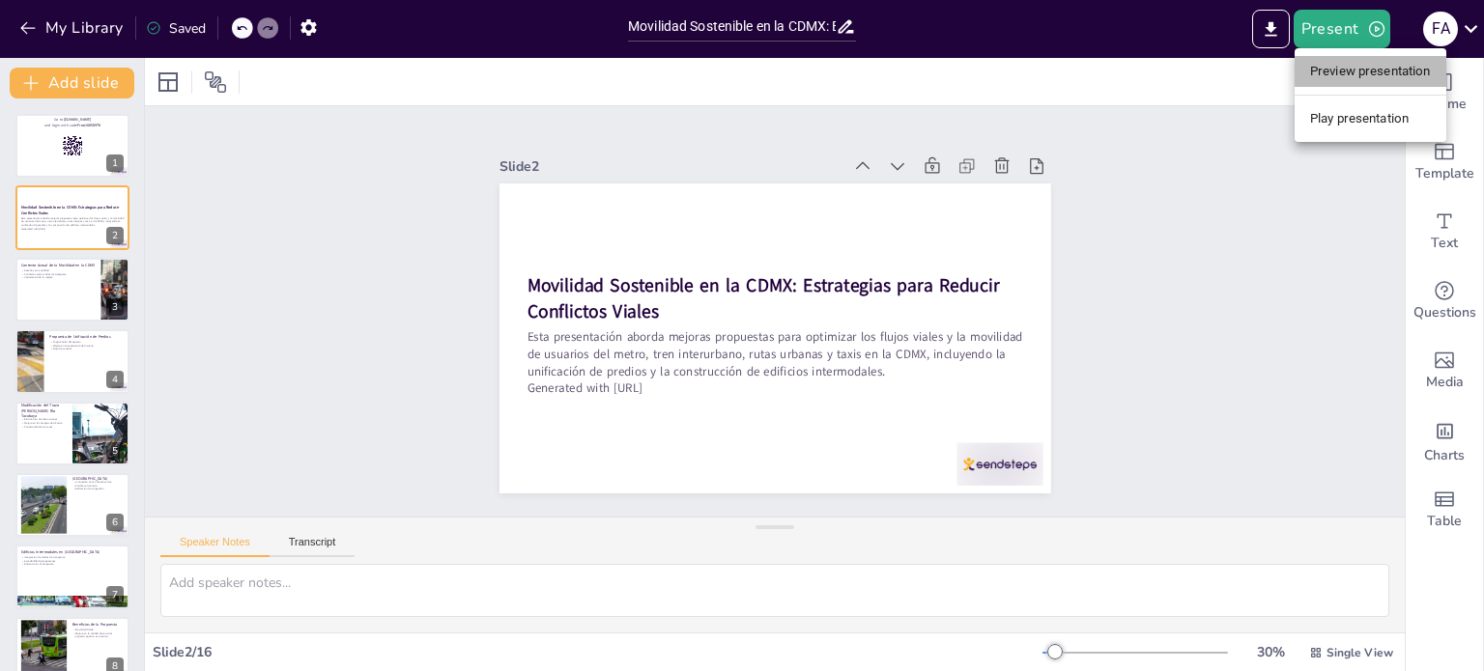
click at [1348, 68] on li "Preview presentation" at bounding box center [1370, 71] width 152 height 31
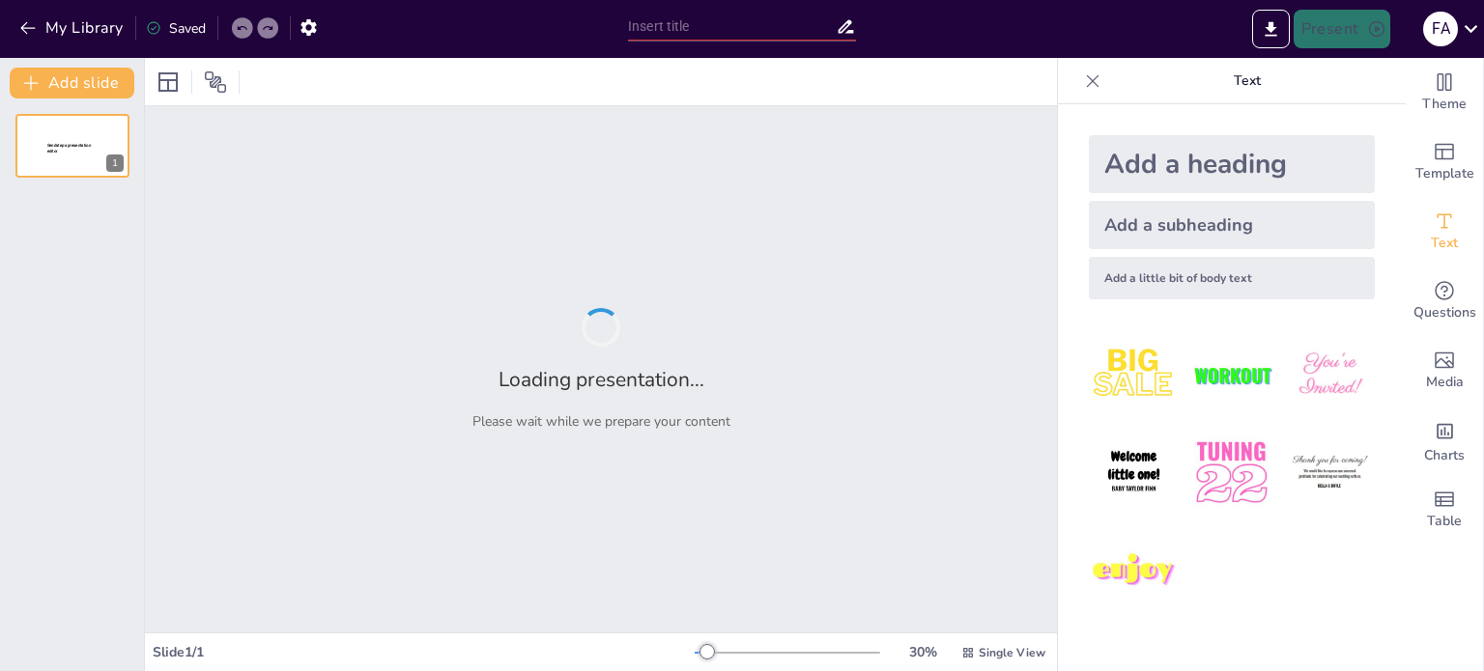
type input "Movilidad Sostenible en la CDMX: Estrategias para Reducir Conflictos Viales"
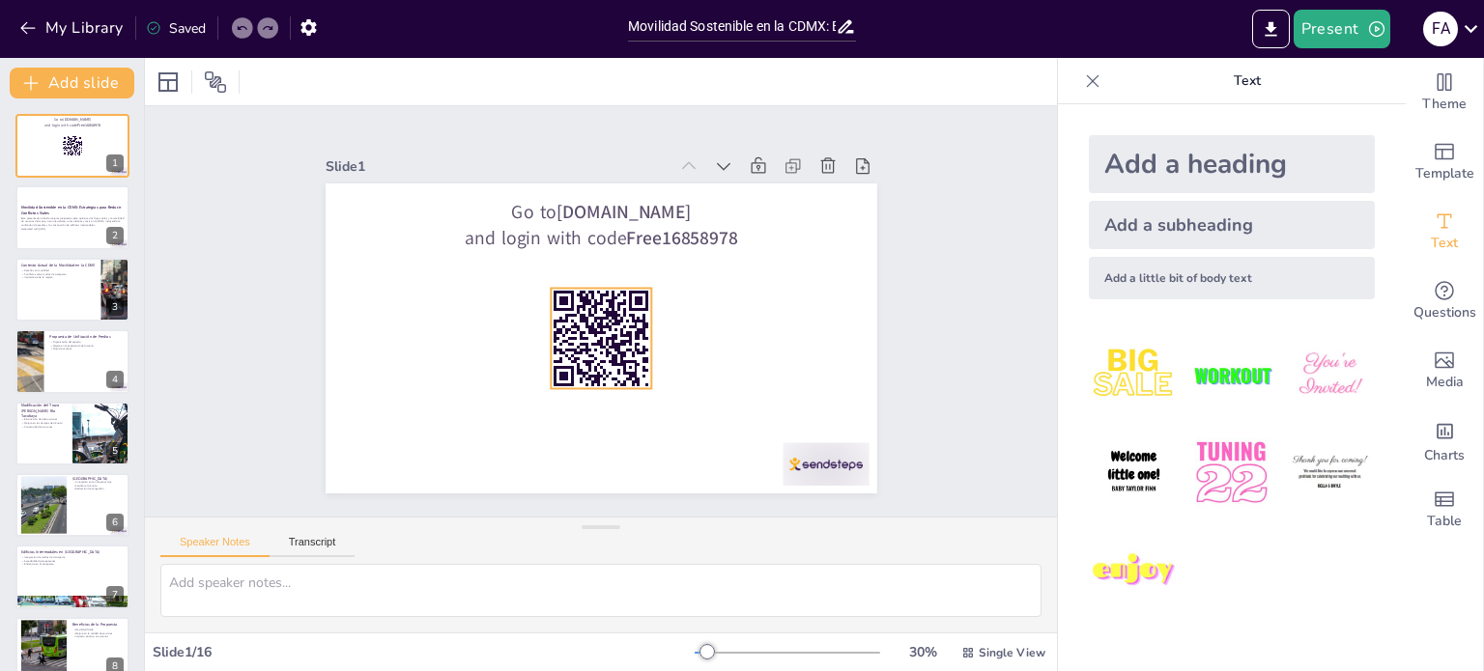
checkbox input "true"
click at [26, 27] on icon "button" at bounding box center [27, 28] width 14 height 13
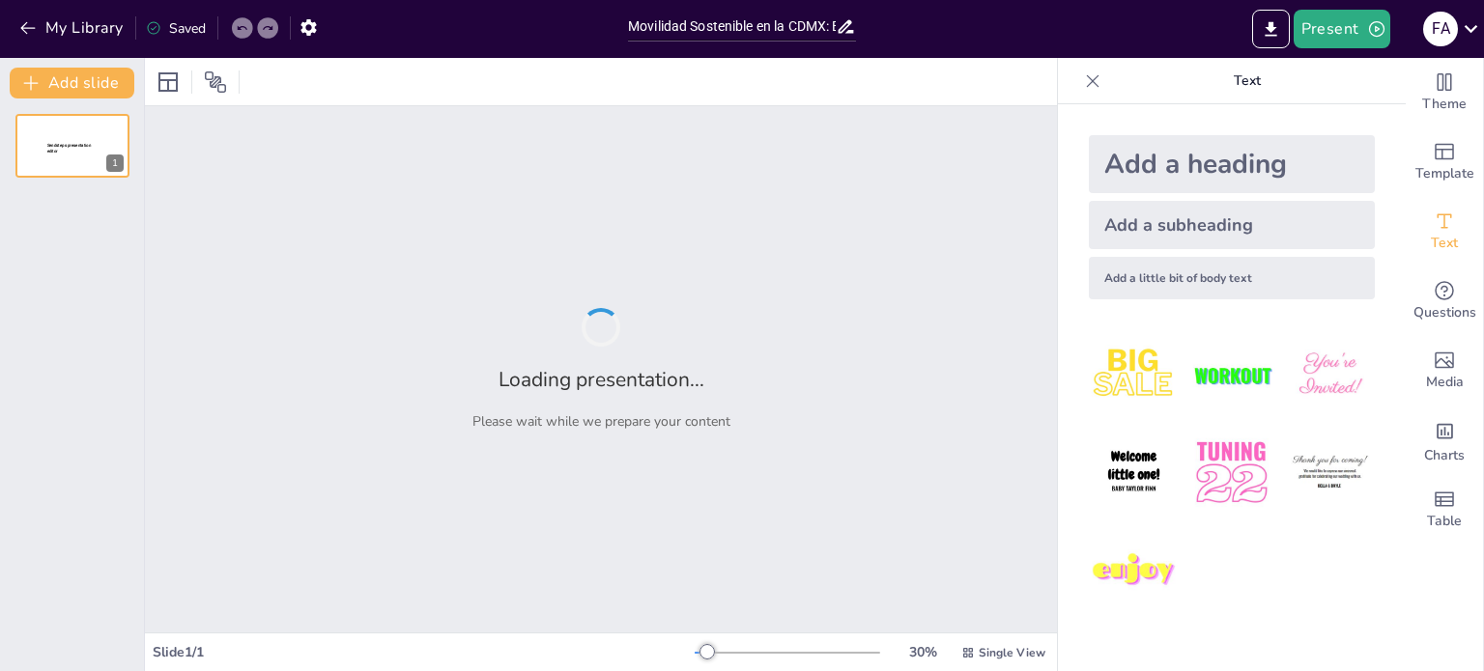
type input "Movilidad Sostenible en la CDMX: Estrategias para Reducir Conflictos Viales"
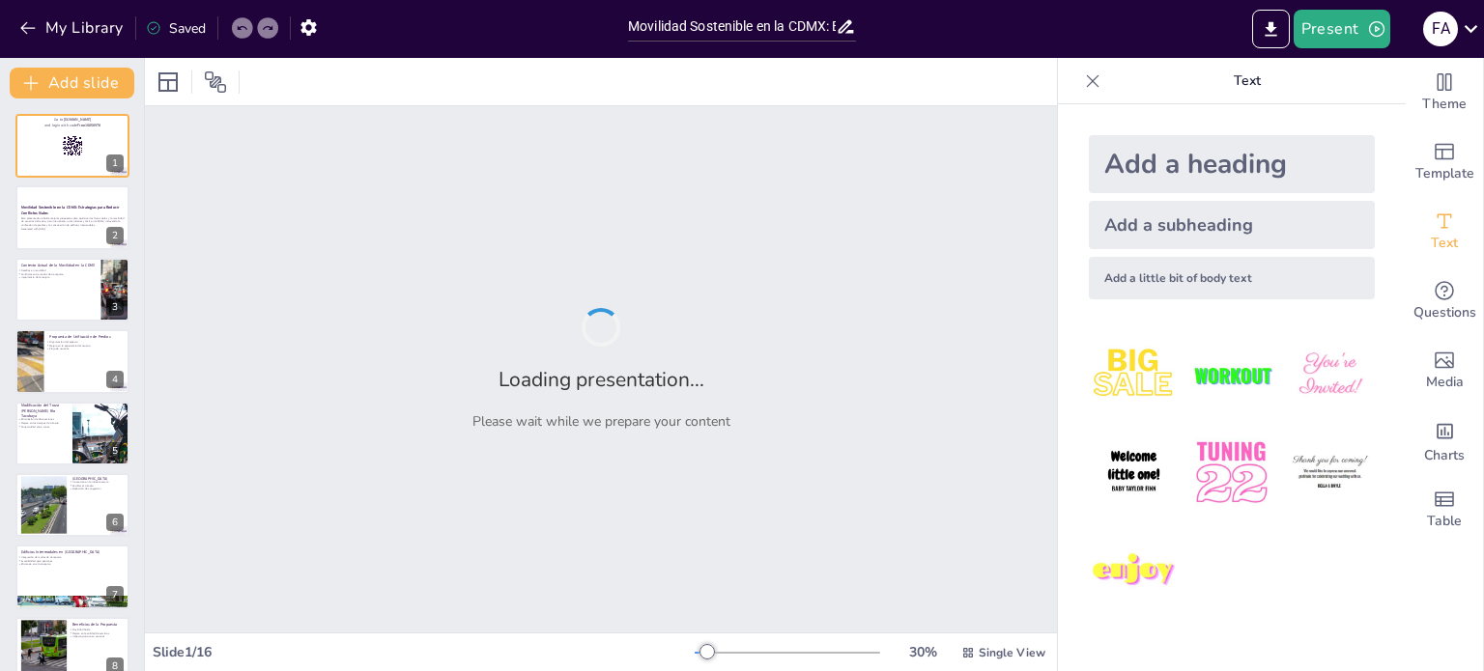
checkbox input "true"
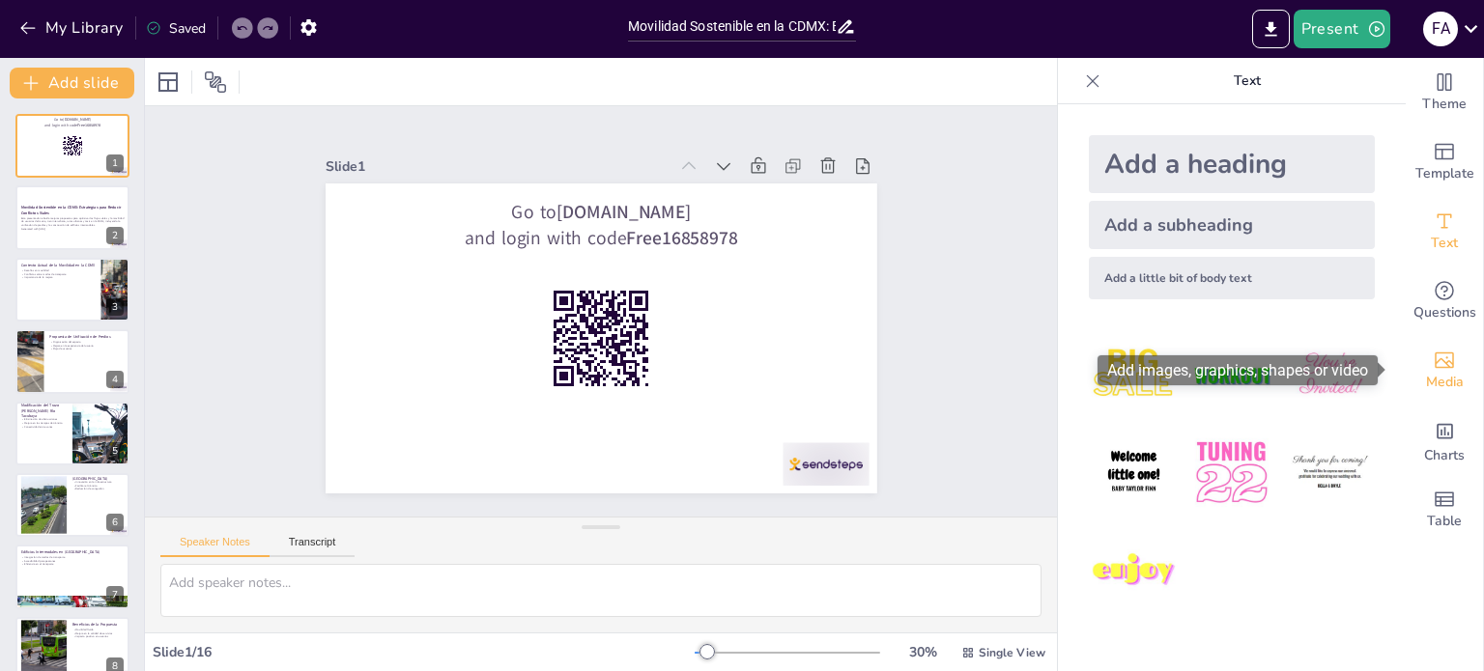
click at [1435, 379] on span "Media" at bounding box center [1445, 382] width 38 height 21
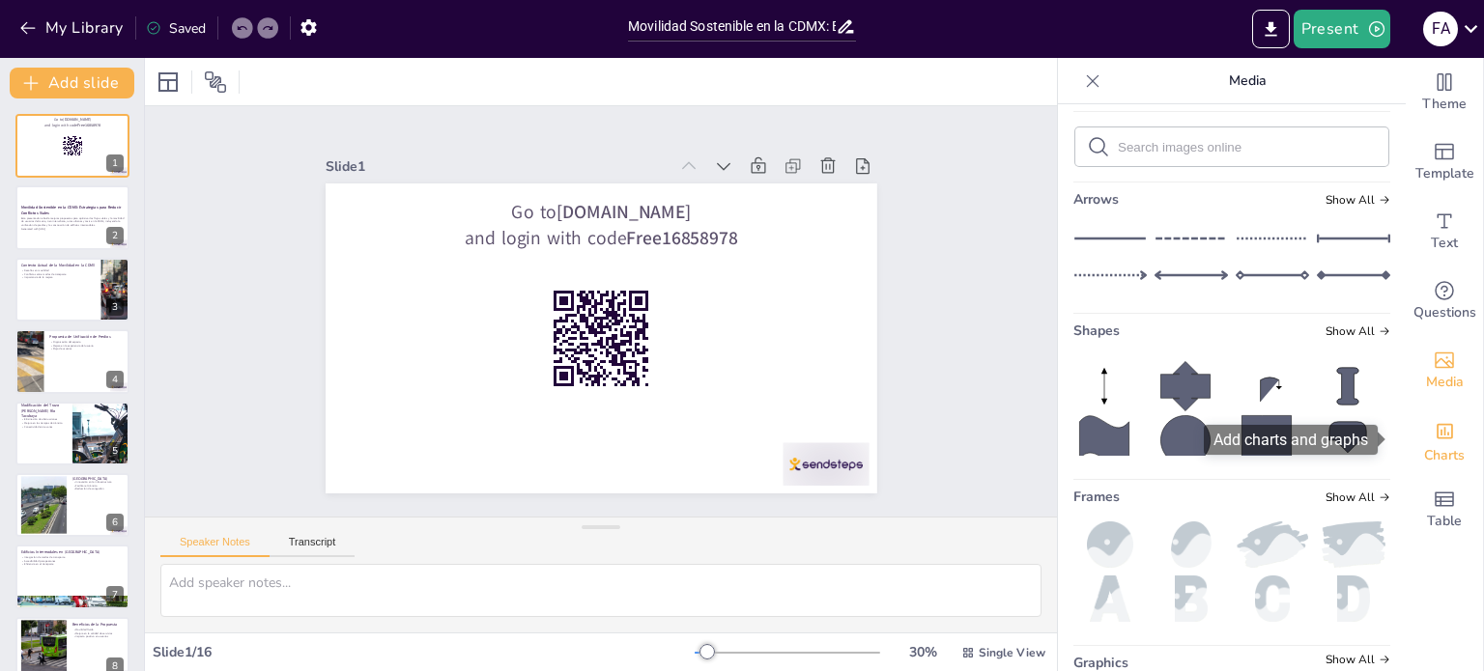
click at [1425, 445] on span "Charts" at bounding box center [1444, 455] width 41 height 21
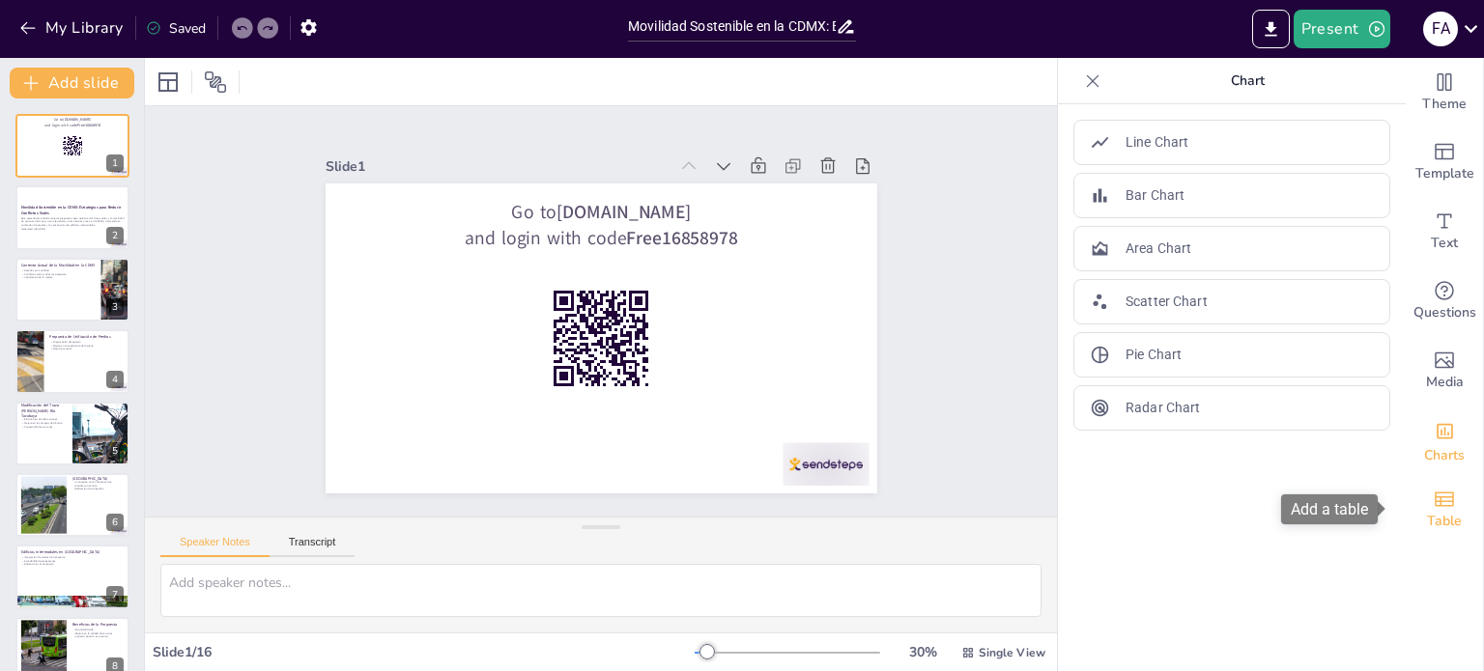
click at [1432, 506] on icon "Add a table" at bounding box center [1443, 499] width 23 height 23
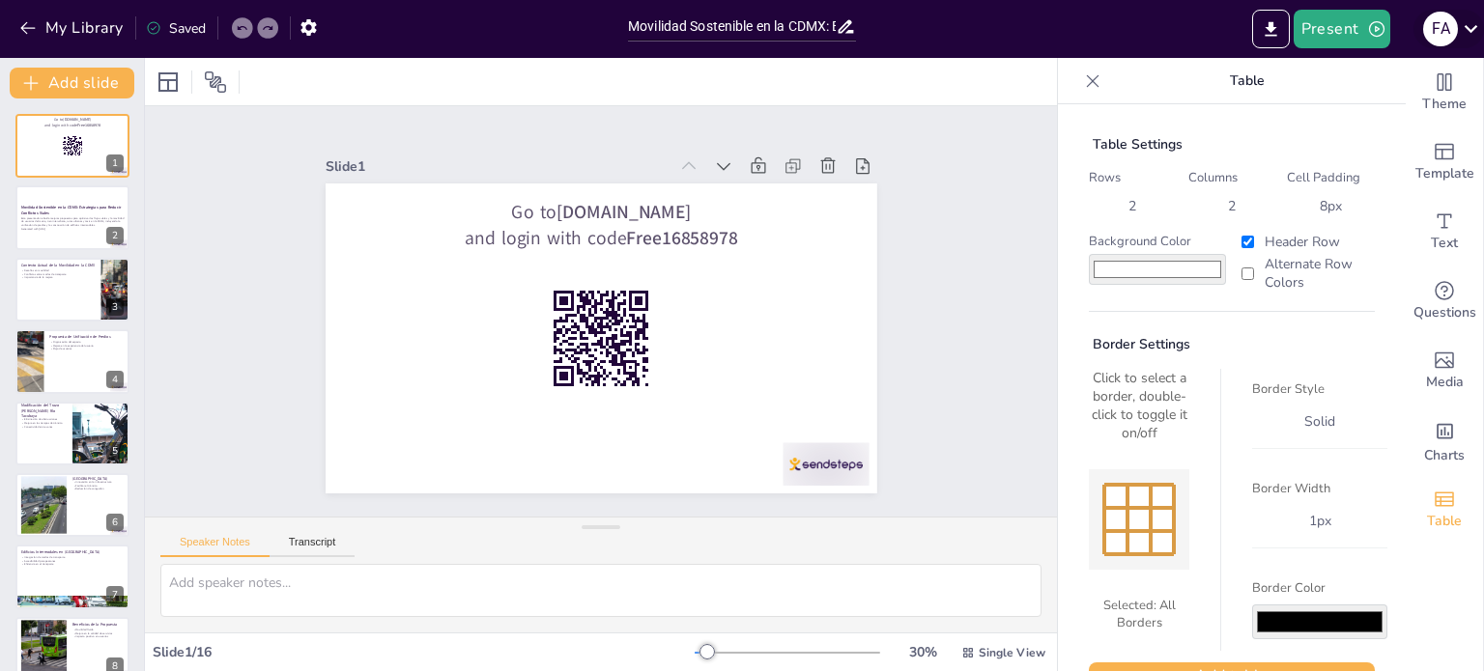
click at [1475, 26] on icon at bounding box center [1471, 29] width 14 height 8
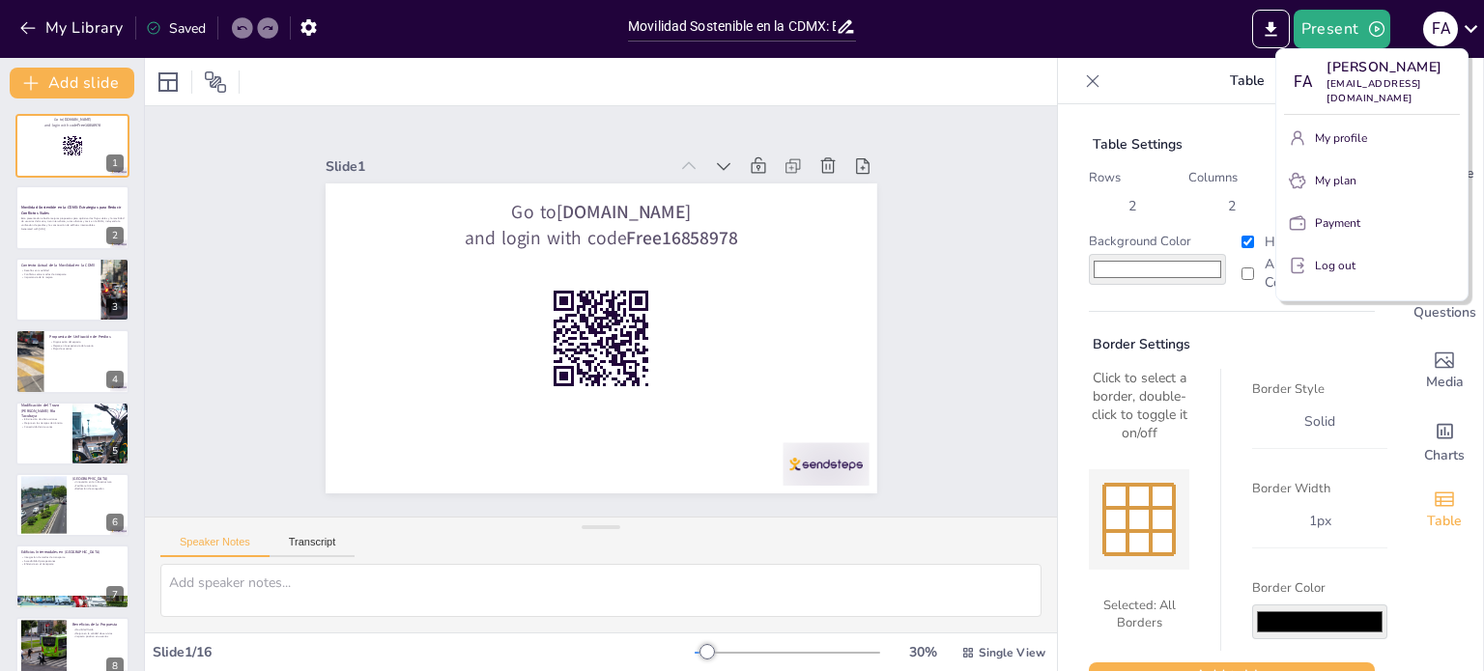
click at [1469, 28] on div at bounding box center [742, 335] width 1484 height 671
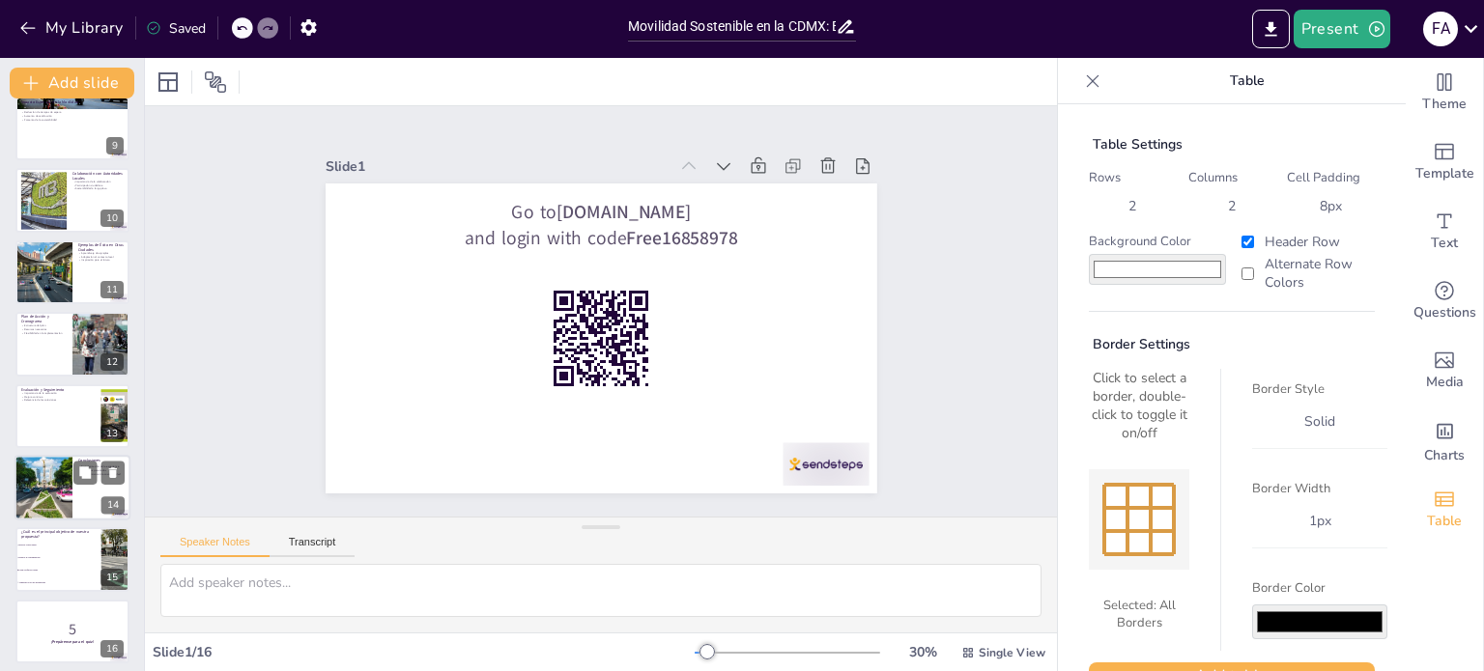
scroll to position [599, 0]
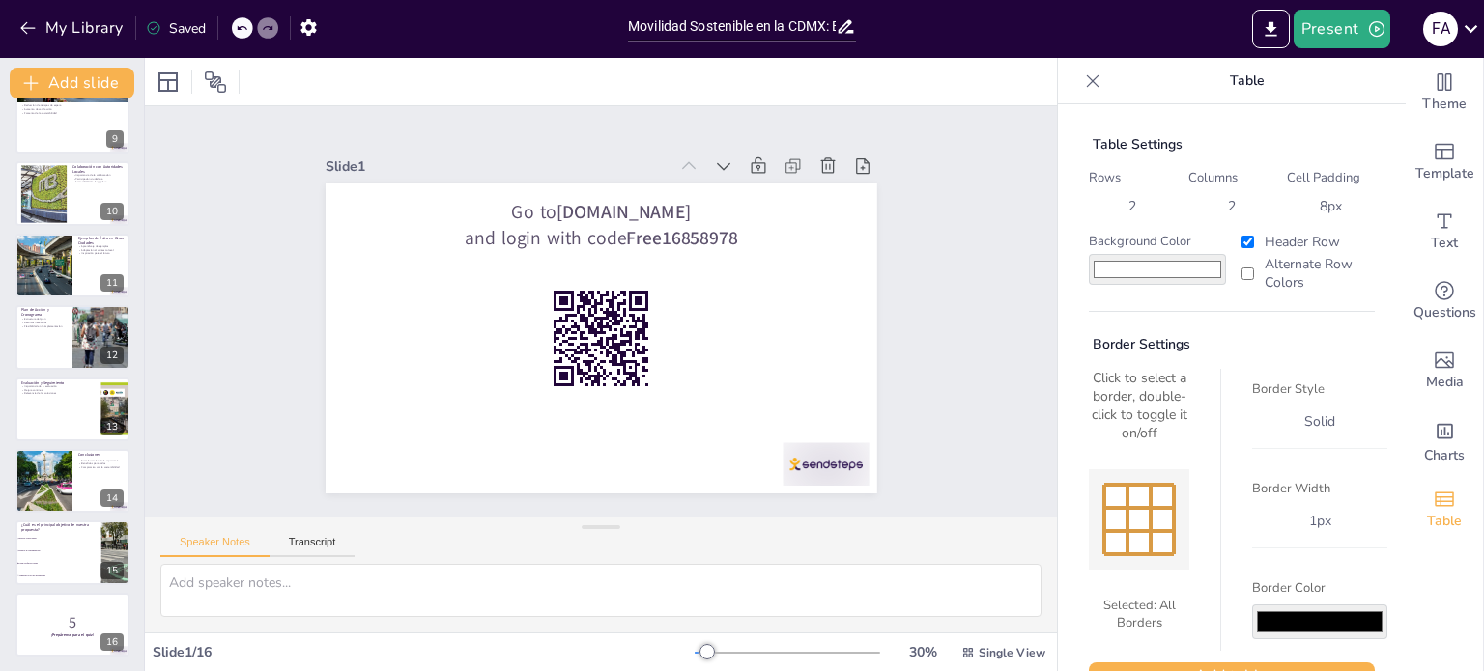
checkbox input "true"
click at [312, 27] on icon "button" at bounding box center [307, 27] width 15 height 16
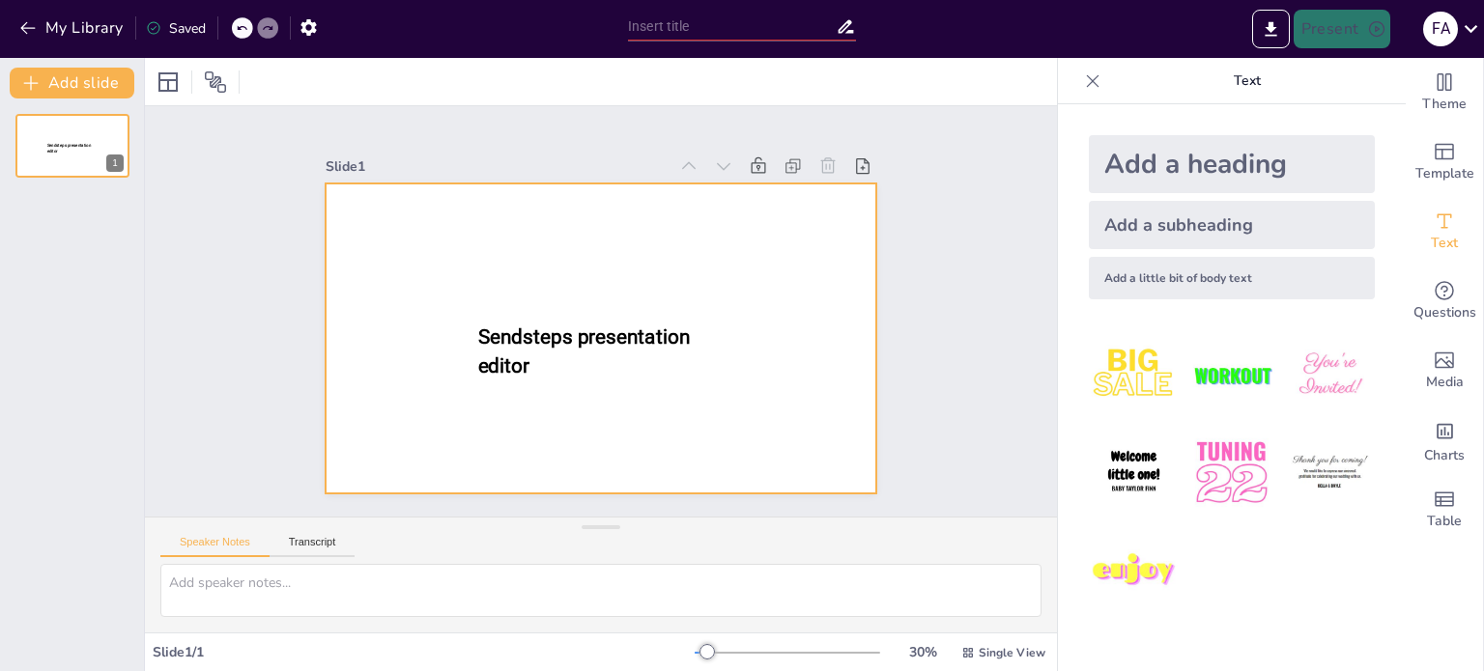
type input "Movilidad Sostenible en la CDMX: Estrategias para Reducir Conflictos Viales"
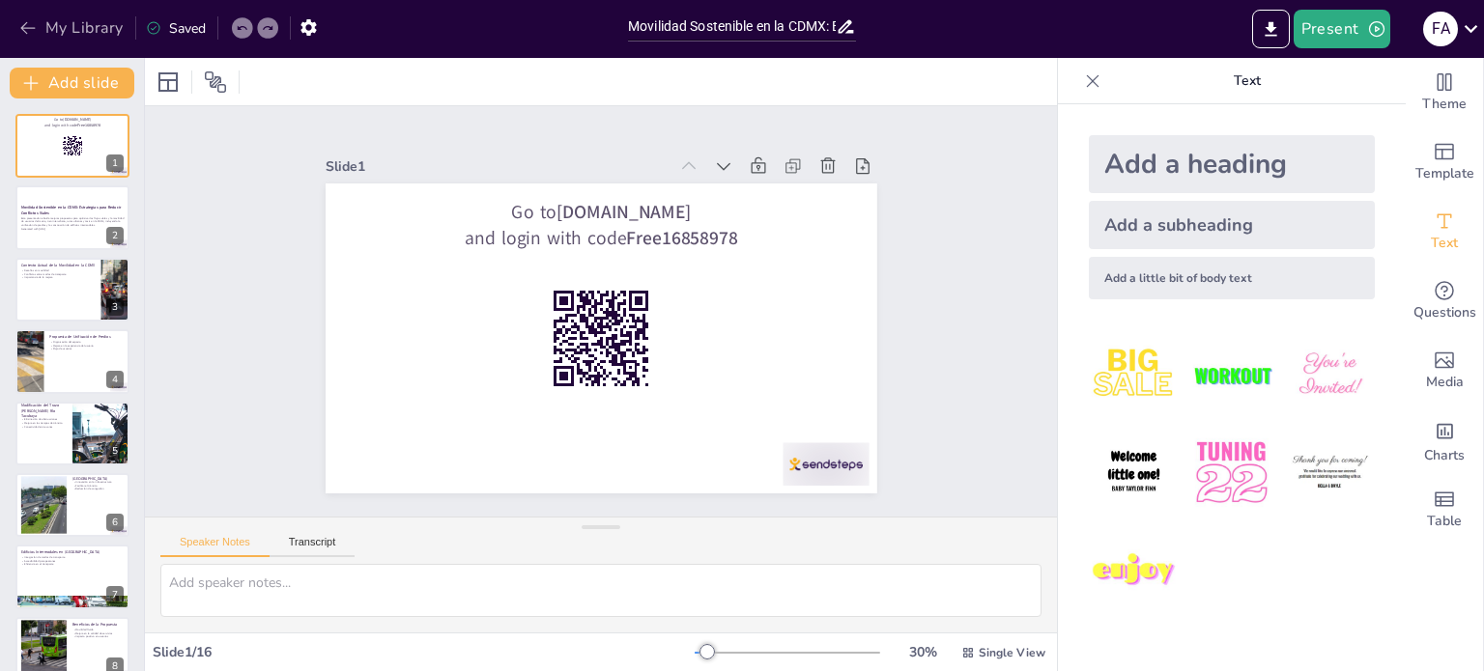
click at [32, 30] on icon "button" at bounding box center [27, 27] width 19 height 19
